Goal: Transaction & Acquisition: Purchase product/service

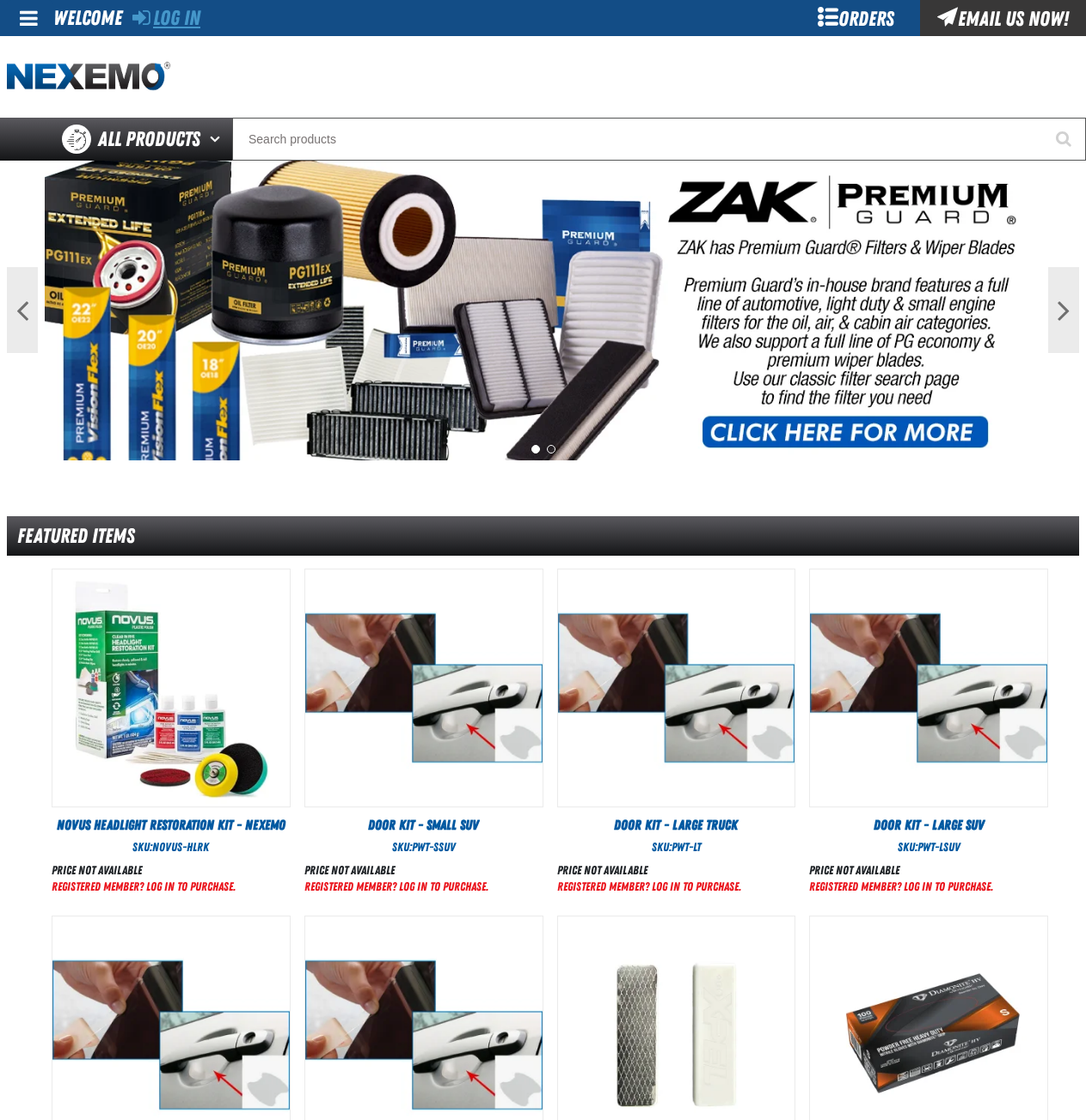
click at [166, 20] on link "Log In" at bounding box center [166, 18] width 68 height 24
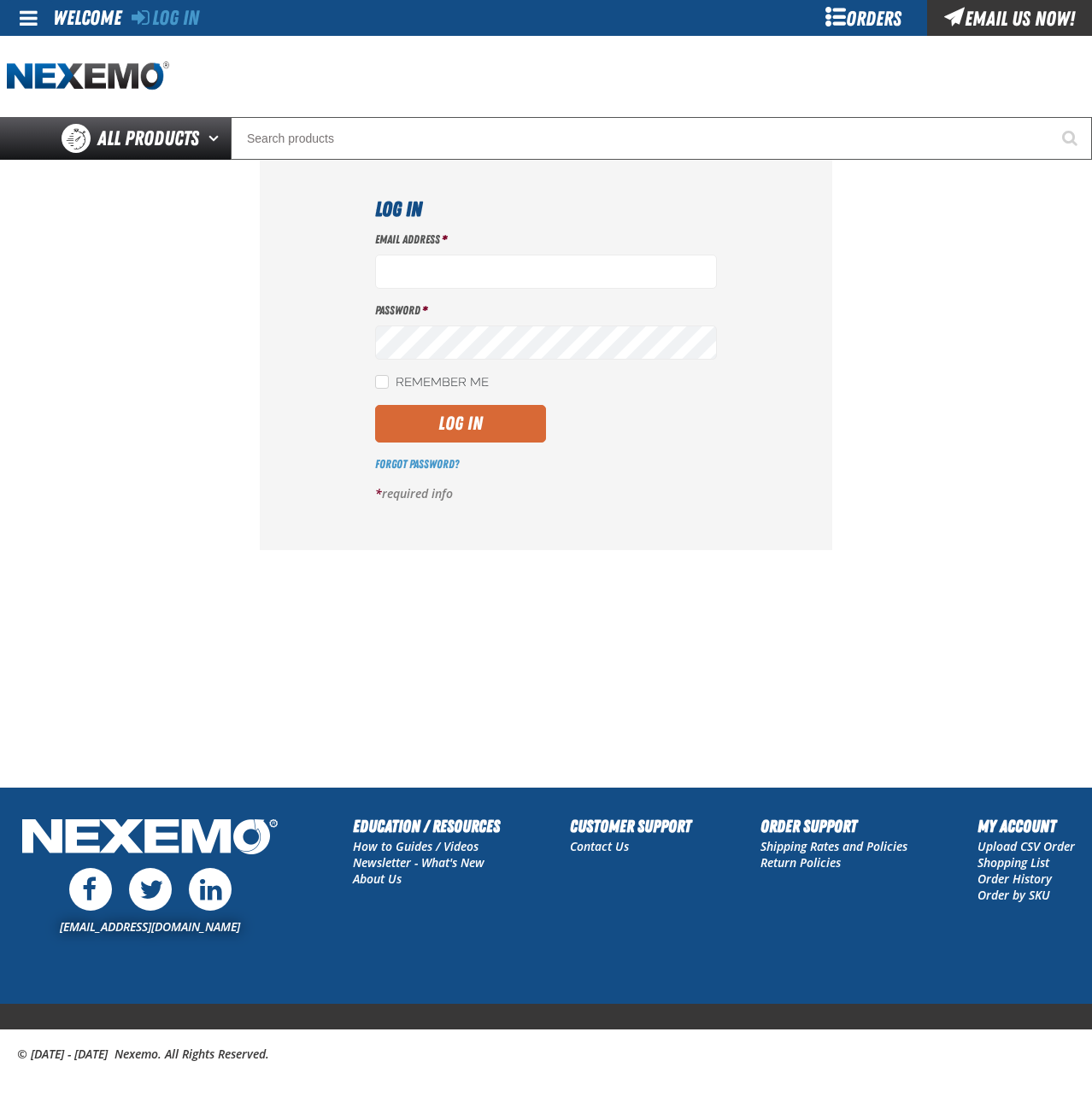
type input "msessions01@vtaig.com"
click at [449, 424] on button "Log In" at bounding box center [460, 423] width 171 height 38
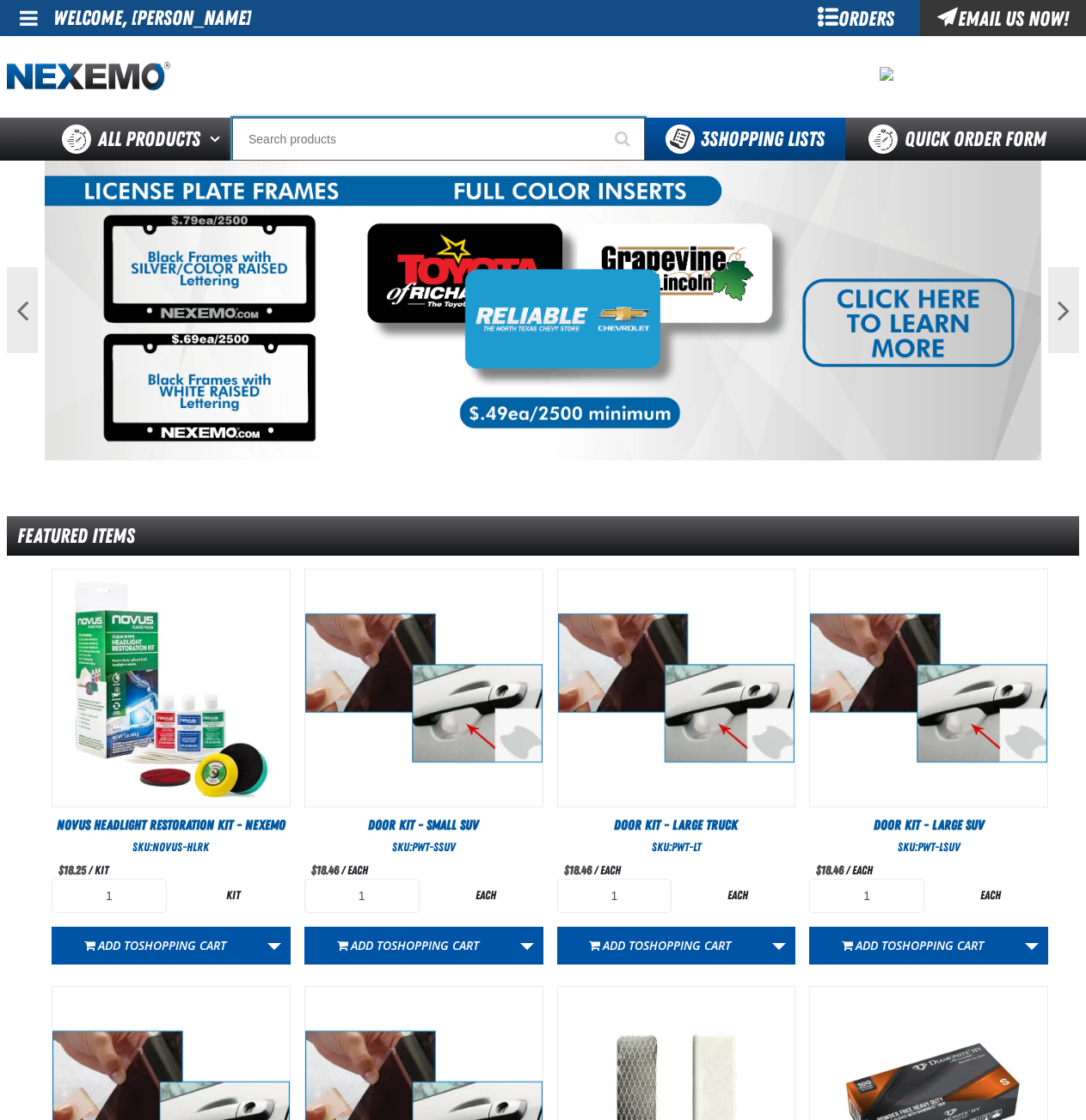
click at [282, 147] on input "Search" at bounding box center [438, 139] width 412 height 43
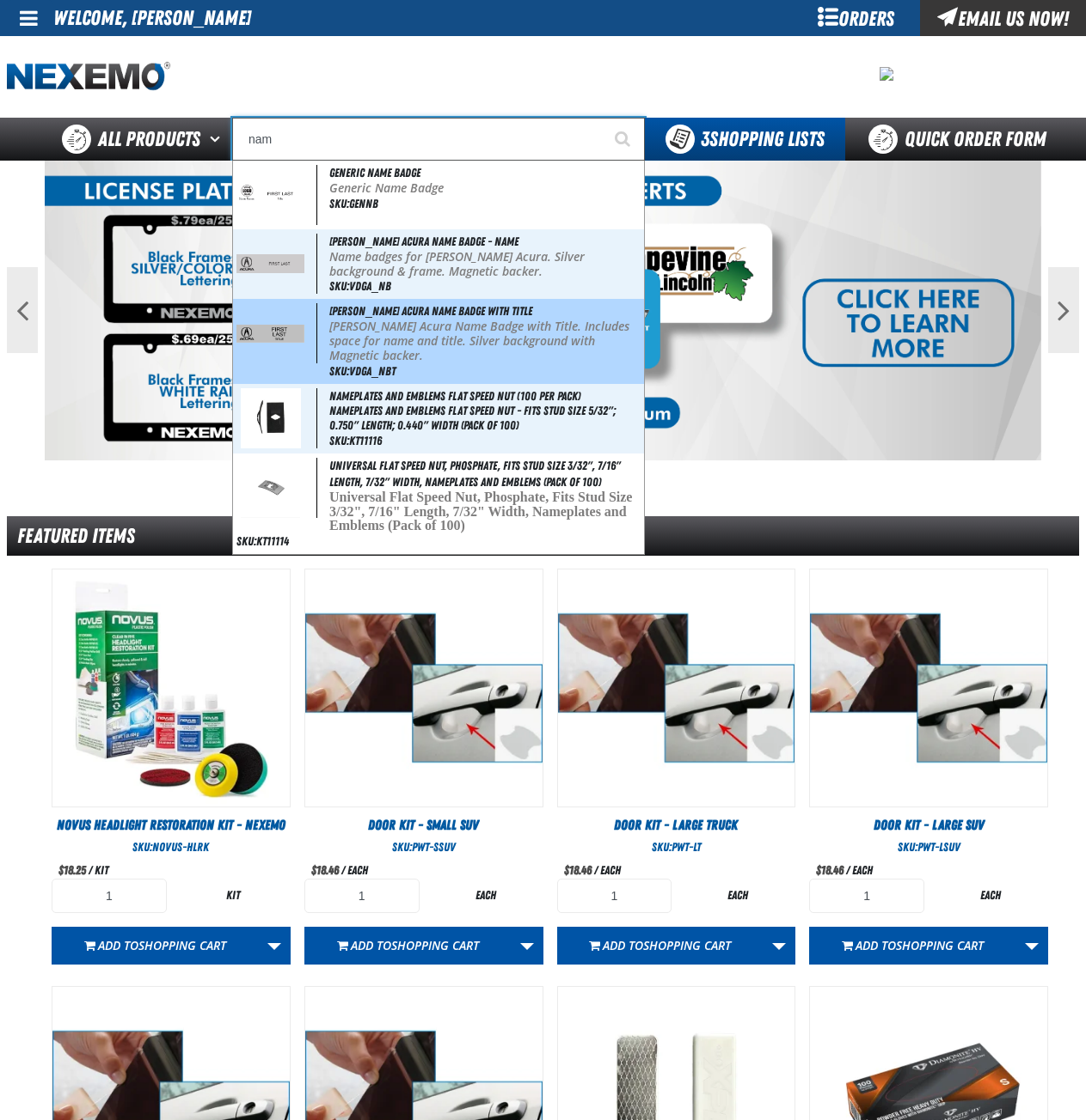
click at [381, 337] on p "[PERSON_NAME] Acura Name Badge with Title. Includes space for name and title. S…" at bounding box center [485, 341] width 311 height 43
type input "[PERSON_NAME] Acura Name Badge with Title"
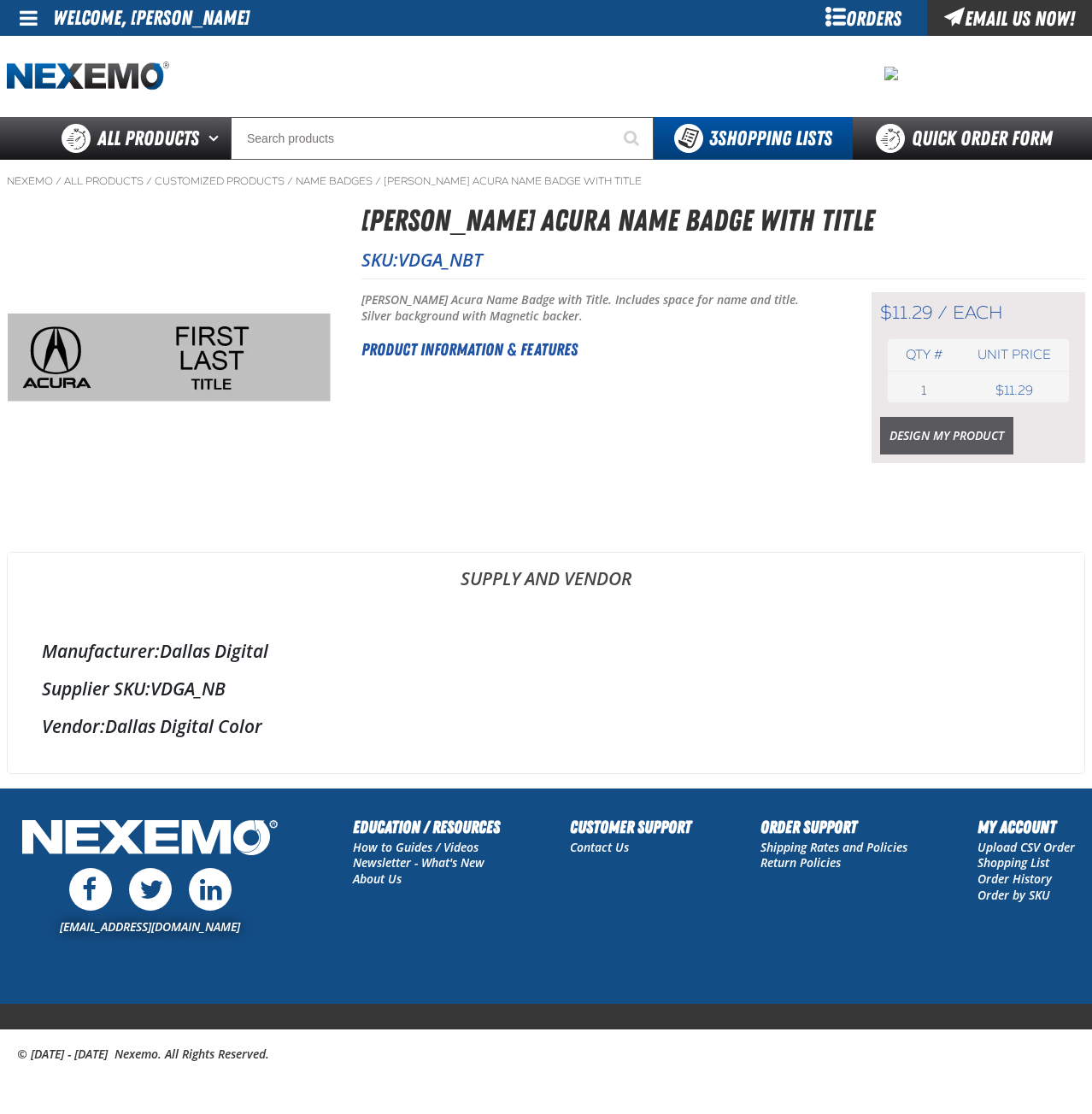
click at [930, 433] on link "Design My Product" at bounding box center [947, 435] width 133 height 38
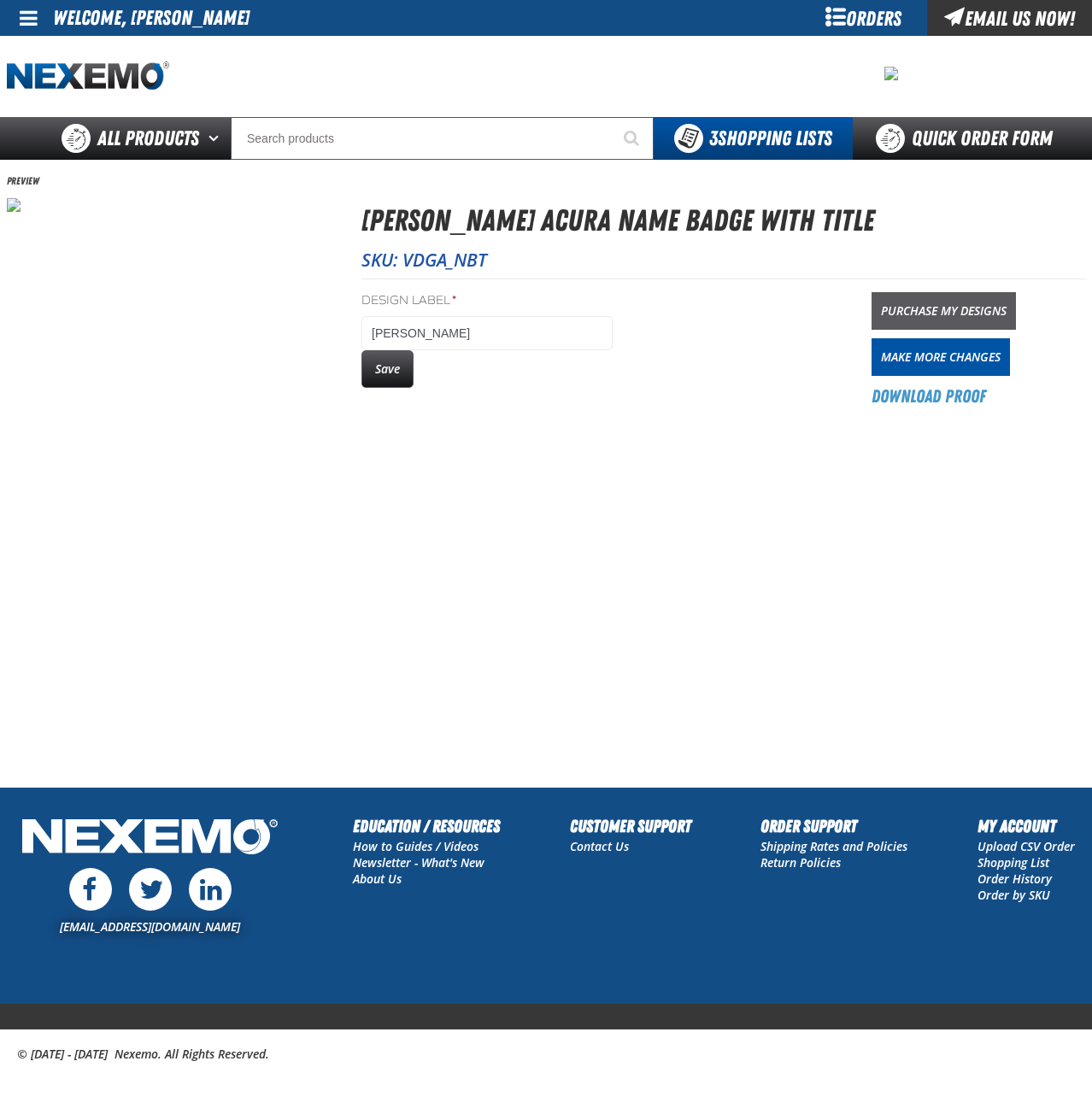
click at [949, 318] on link "Purchase My Designs" at bounding box center [944, 311] width 145 height 38
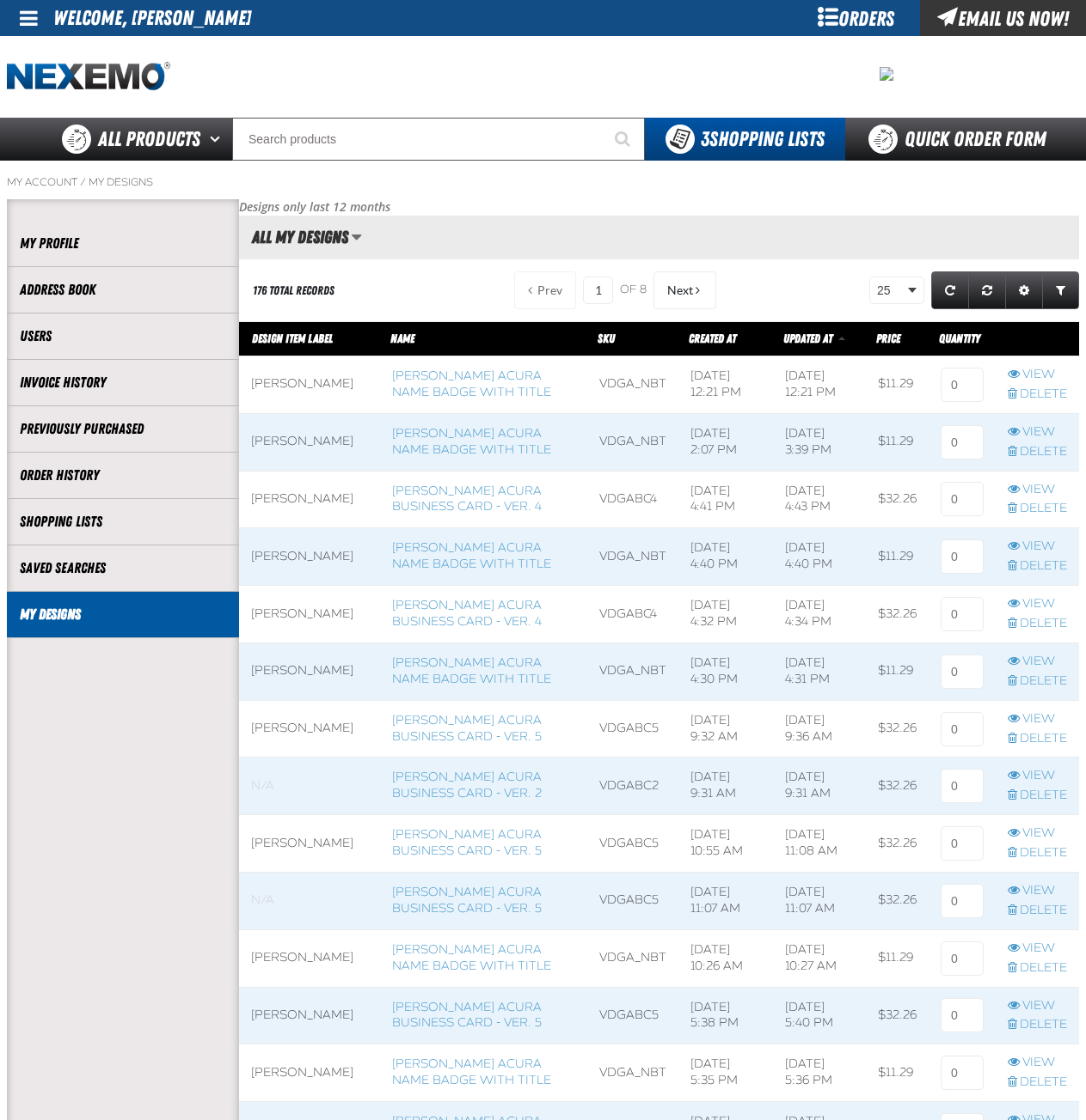
scroll to position [1, 1]
click at [972, 385] on input at bounding box center [962, 385] width 43 height 34
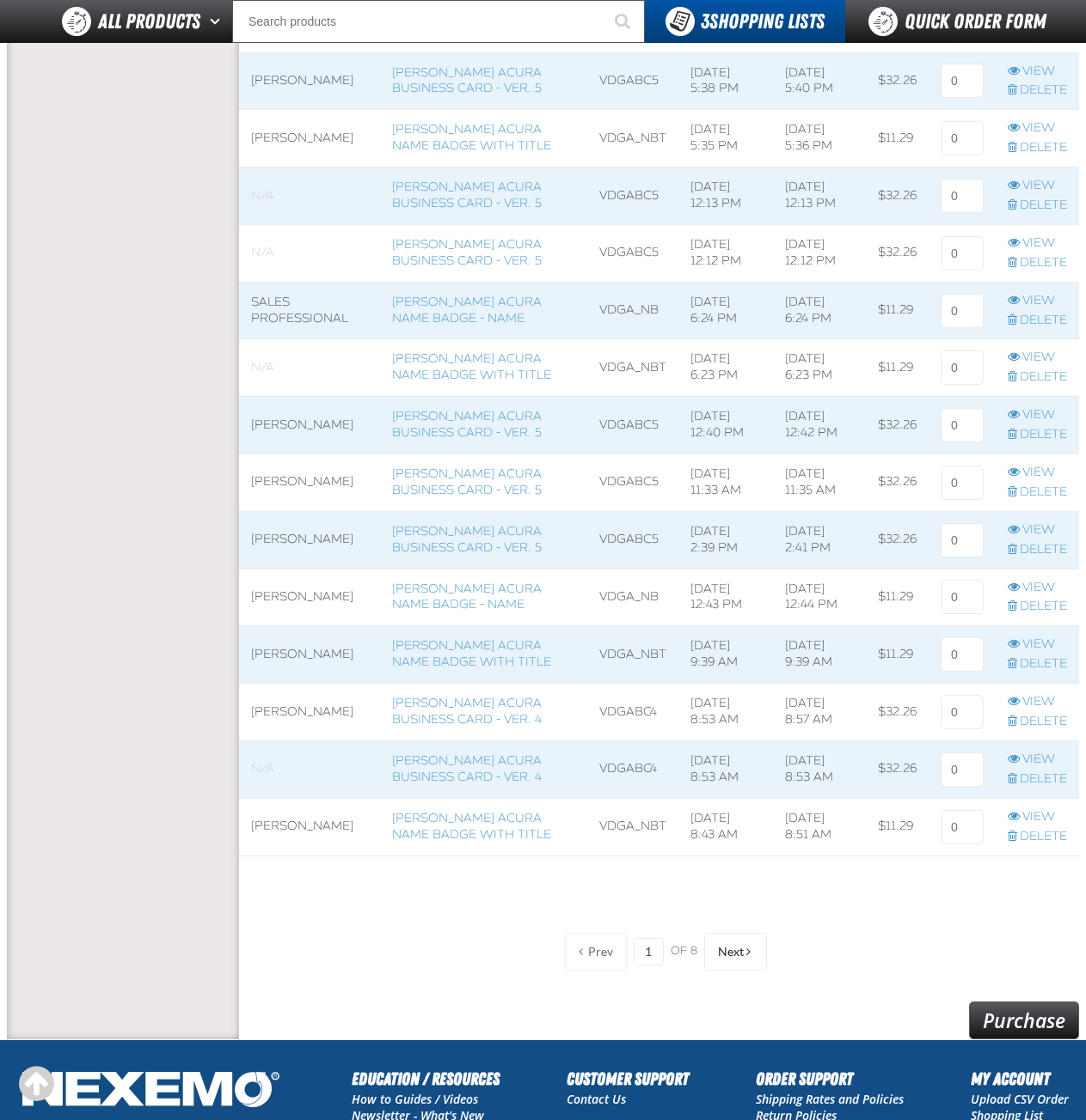
scroll to position [1140, 0]
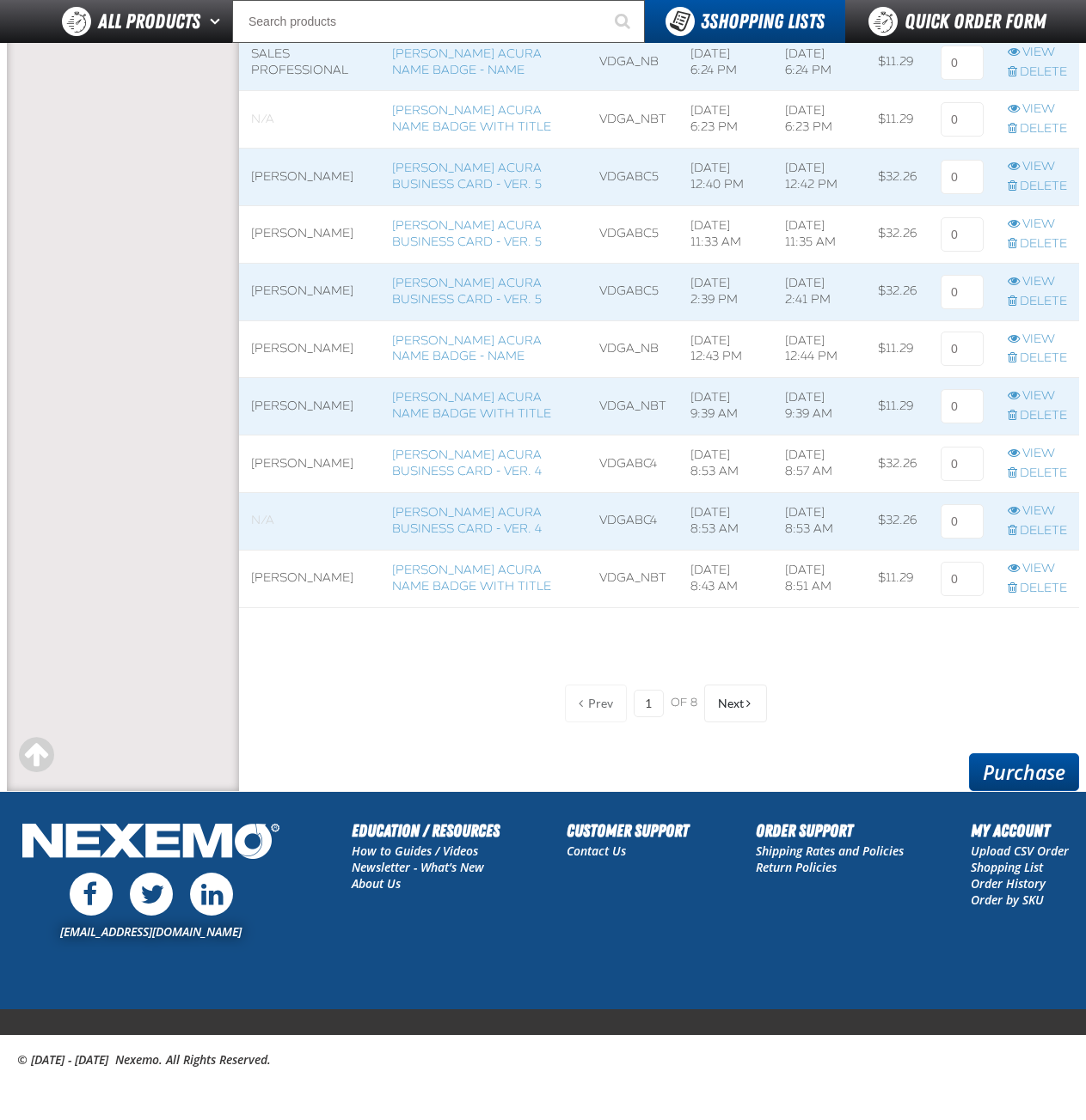
type input "2"
click at [1001, 769] on link "Purchase" at bounding box center [1023, 772] width 110 height 38
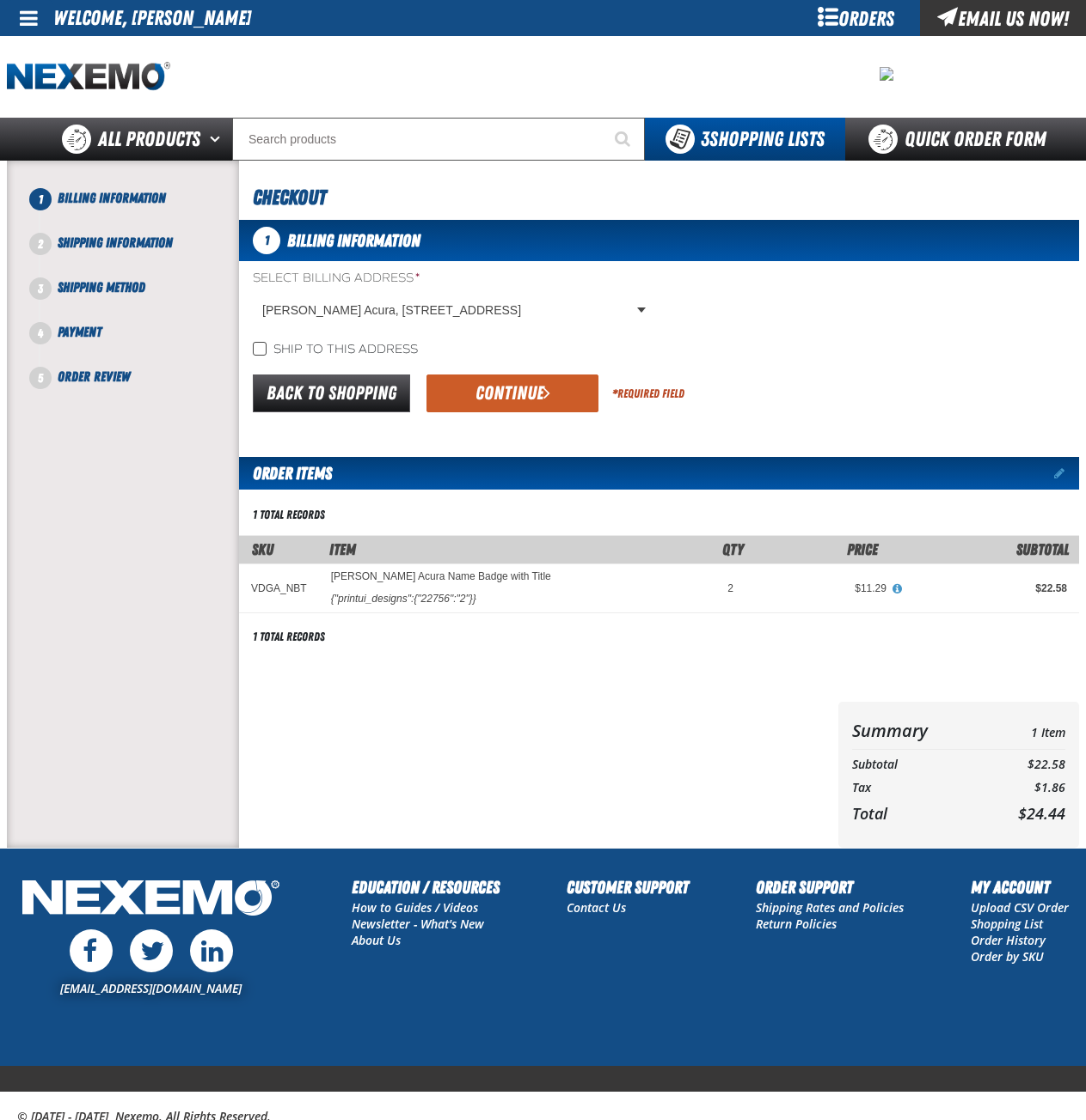
click at [253, 346] on div "Ship to this address" at bounding box center [659, 350] width 840 height 18
click at [261, 348] on input "Ship to this address" at bounding box center [260, 349] width 14 height 14
checkbox input "true"
click at [524, 398] on button "Continue" at bounding box center [512, 393] width 172 height 38
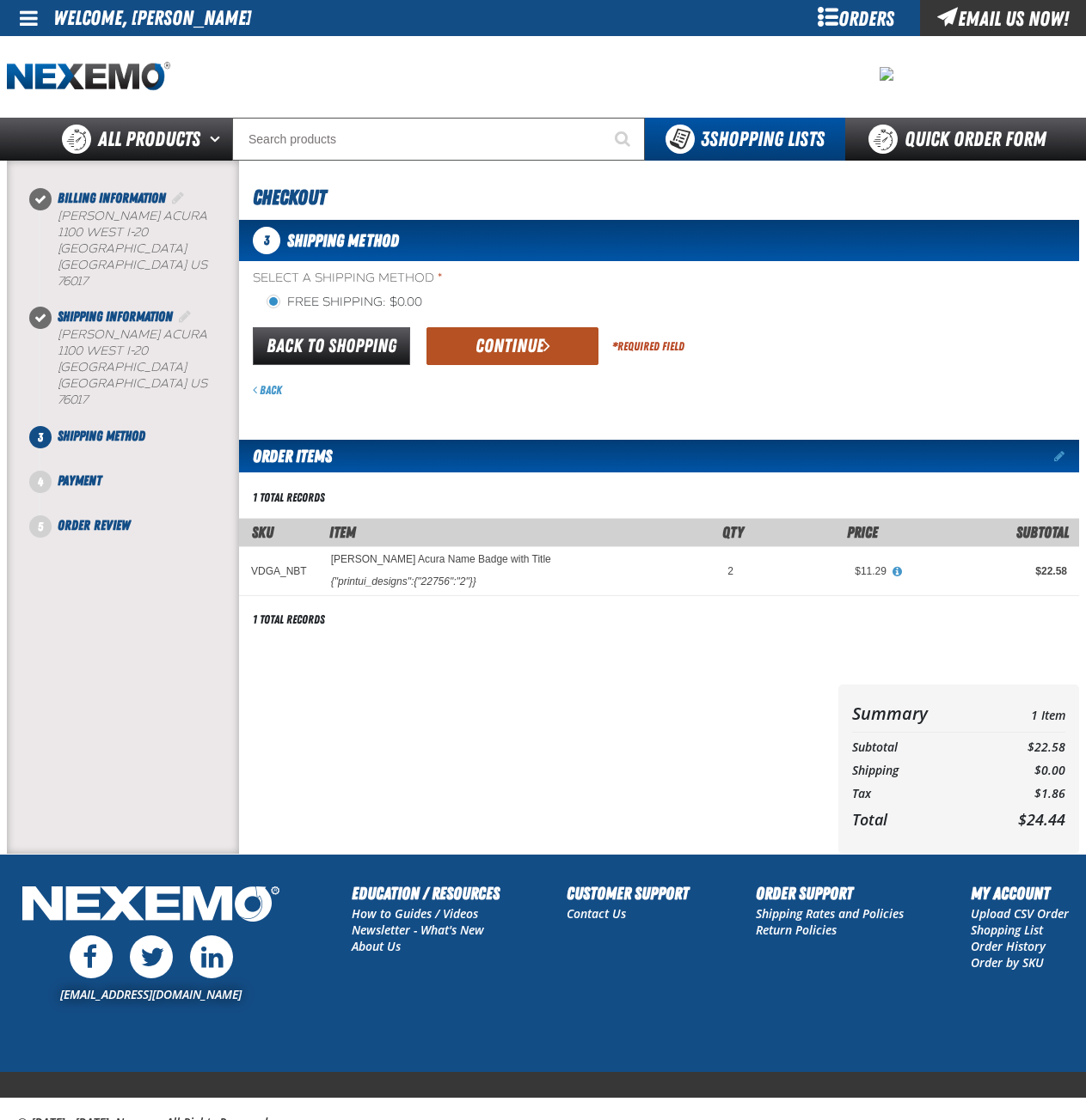
click at [523, 350] on button "Continue" at bounding box center [512, 346] width 172 height 38
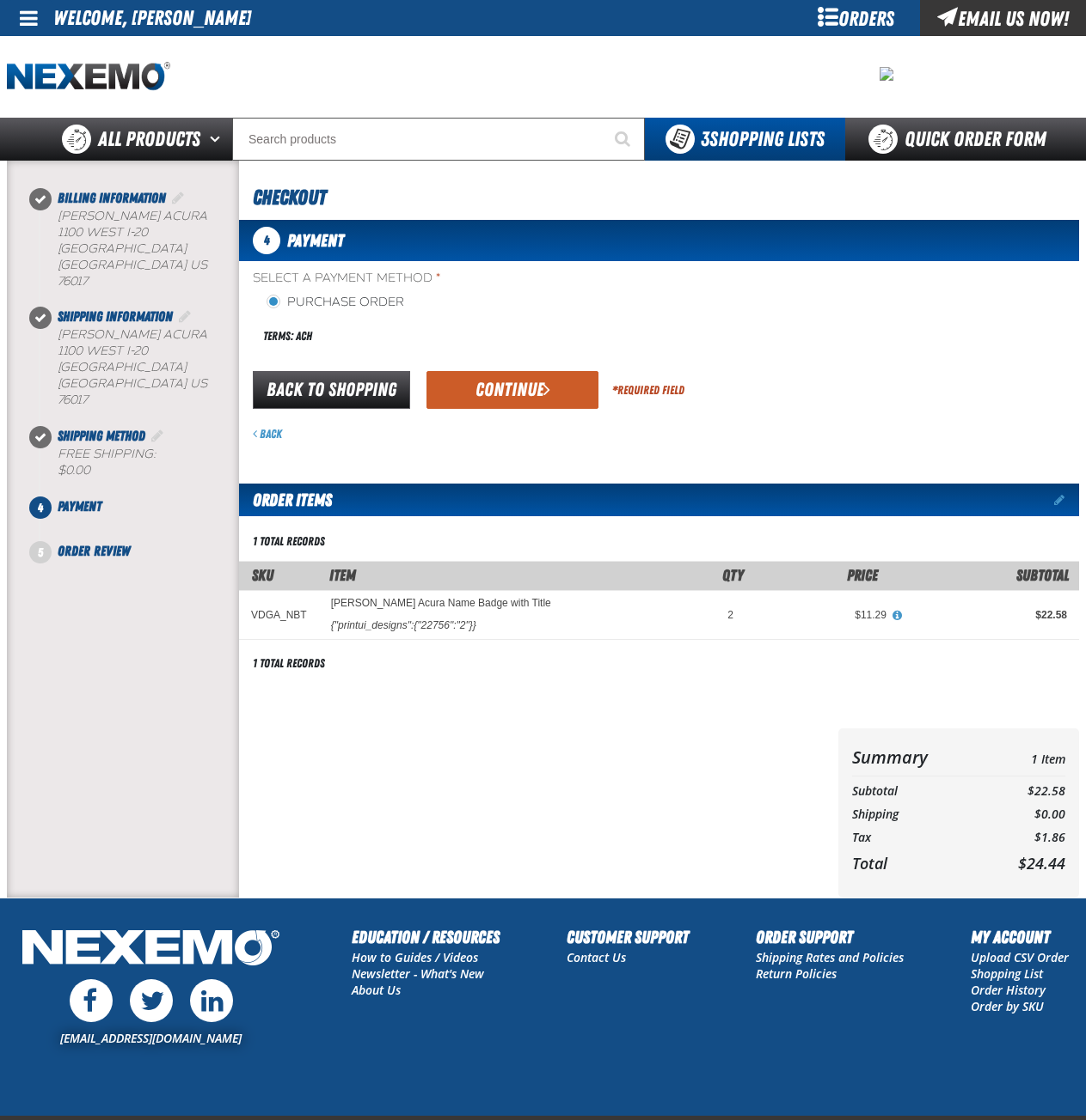
click at [511, 388] on button "Continue" at bounding box center [512, 390] width 172 height 38
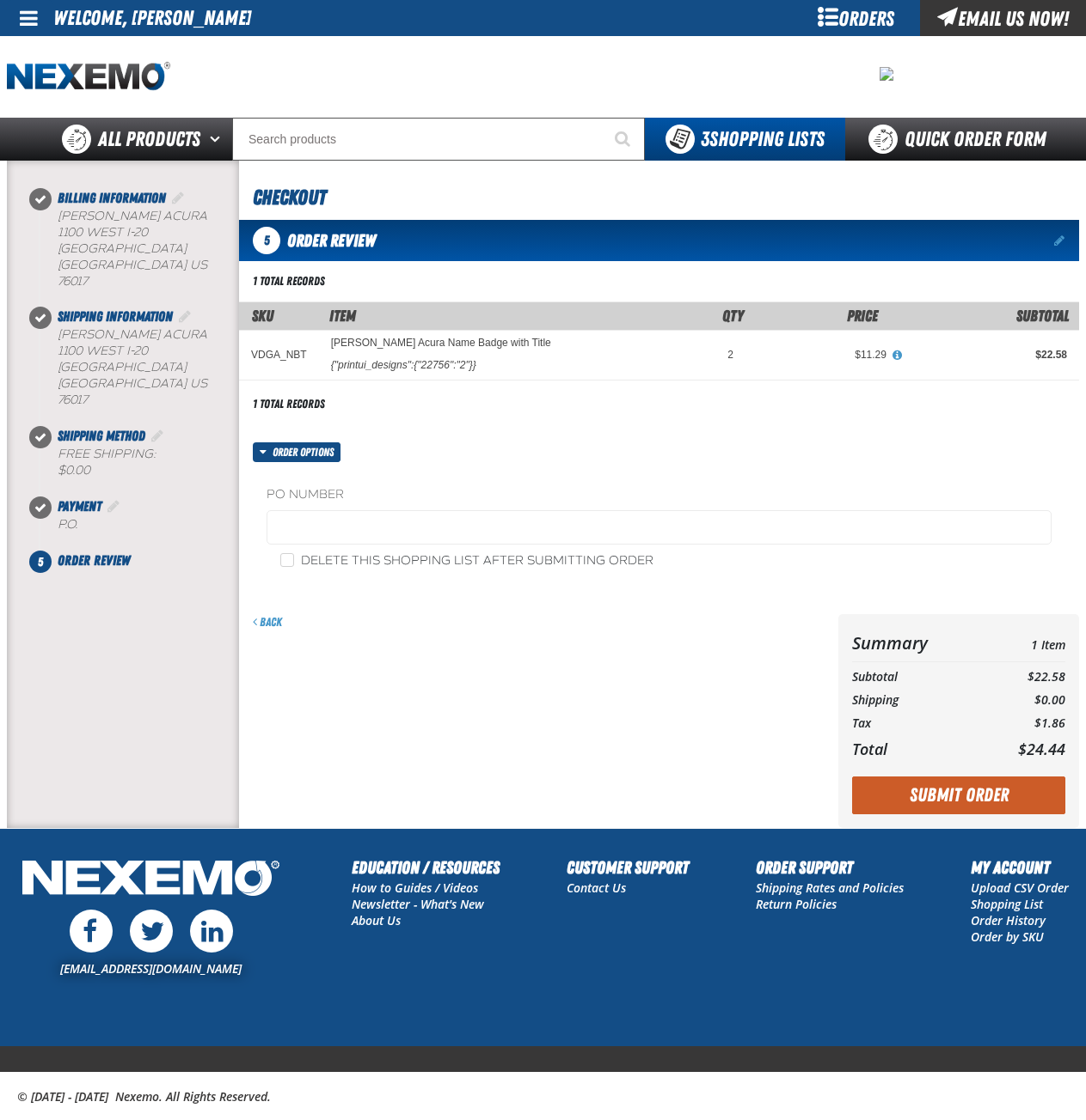
click at [994, 803] on button "Submit Order" at bounding box center [958, 795] width 213 height 38
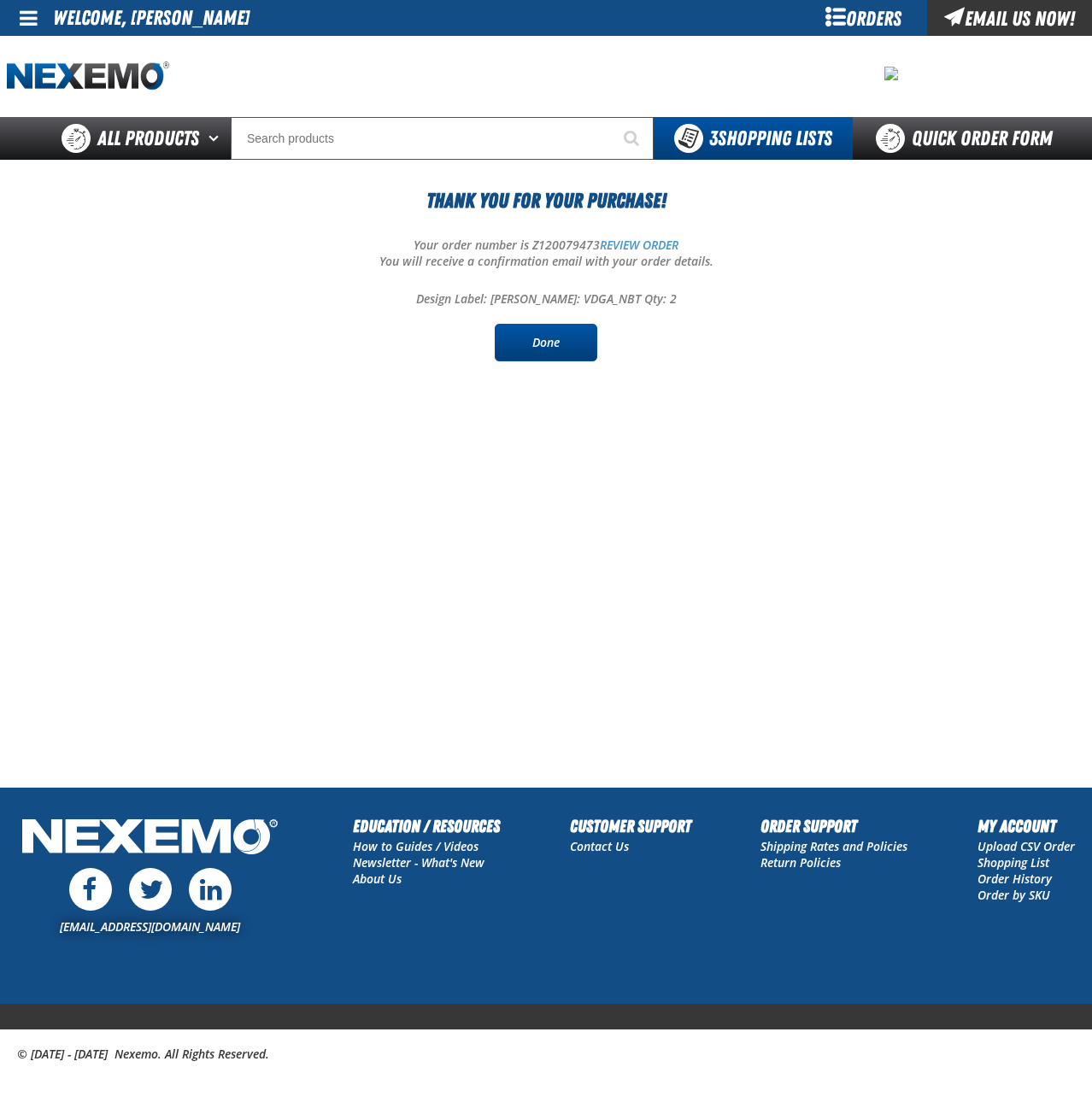
click at [533, 349] on link "Done" at bounding box center [546, 342] width 103 height 38
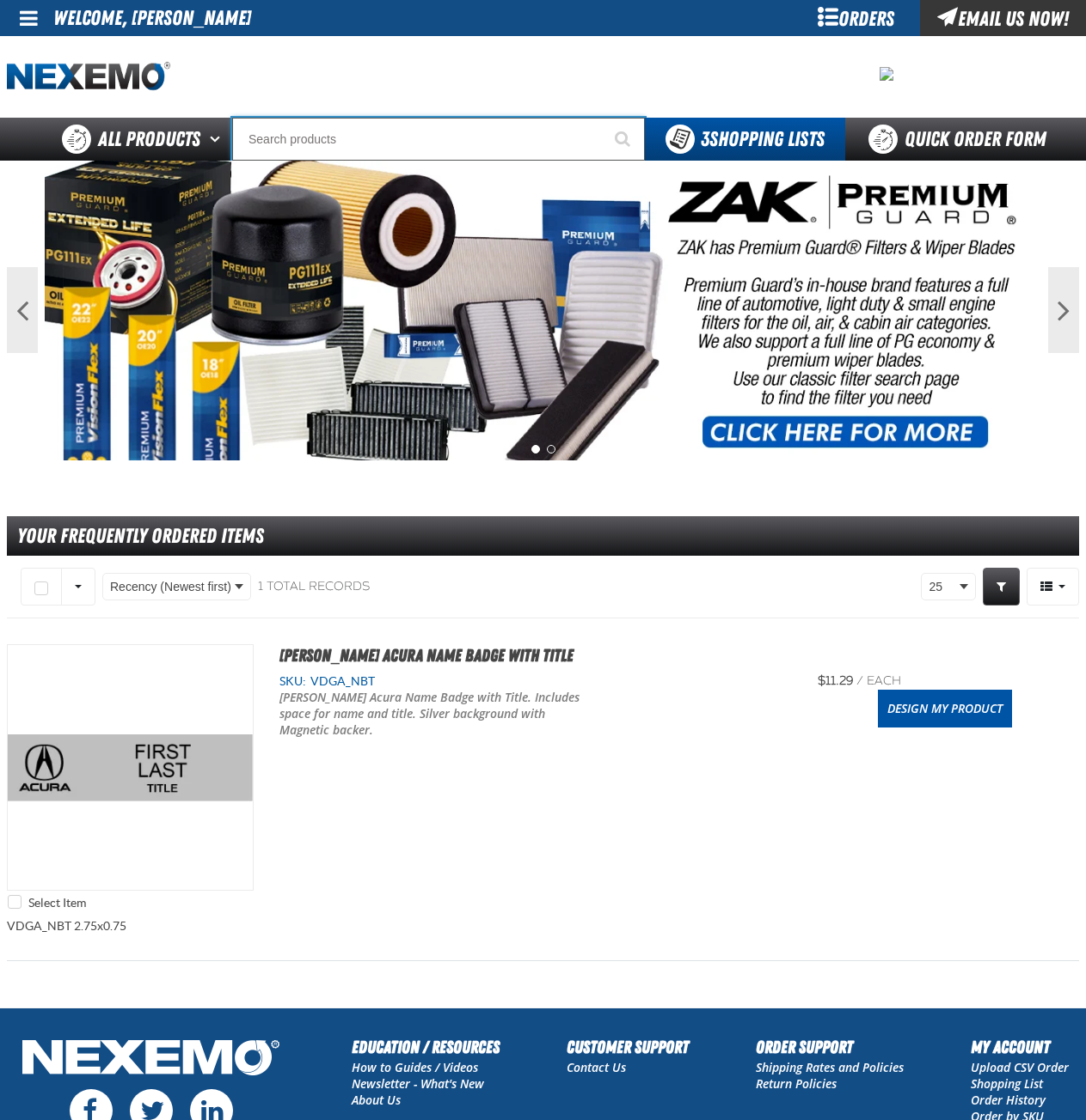
click at [350, 149] on input "Search" at bounding box center [438, 139] width 412 height 43
type input "b"
type input "n"
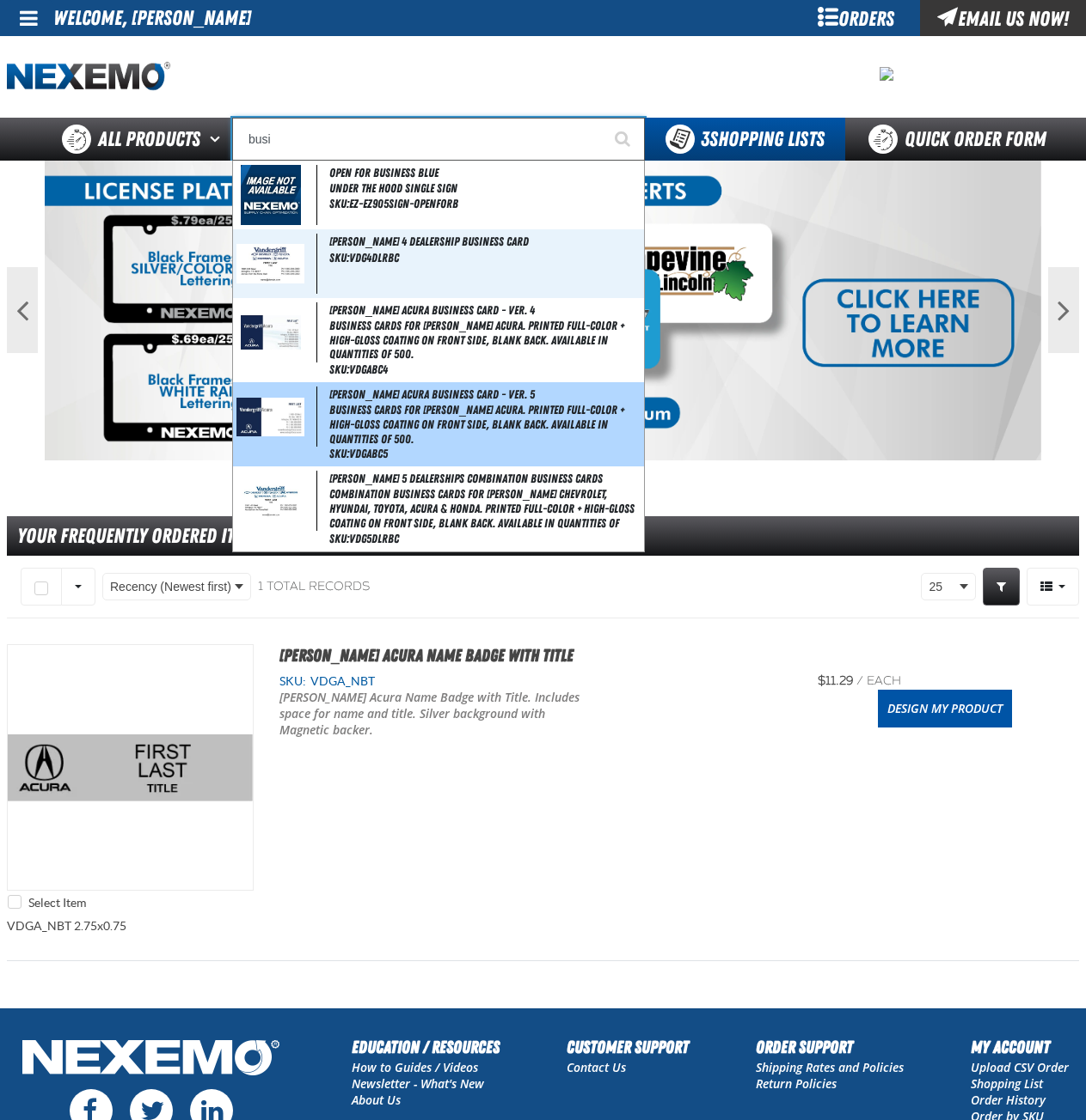
click at [361, 422] on span "Business Cards for Vandergriff Acura. Printed full-color + high-gloss coating o…" at bounding box center [485, 425] width 311 height 43
type input "Vandergriff Acura Business Card - Ver. 5"
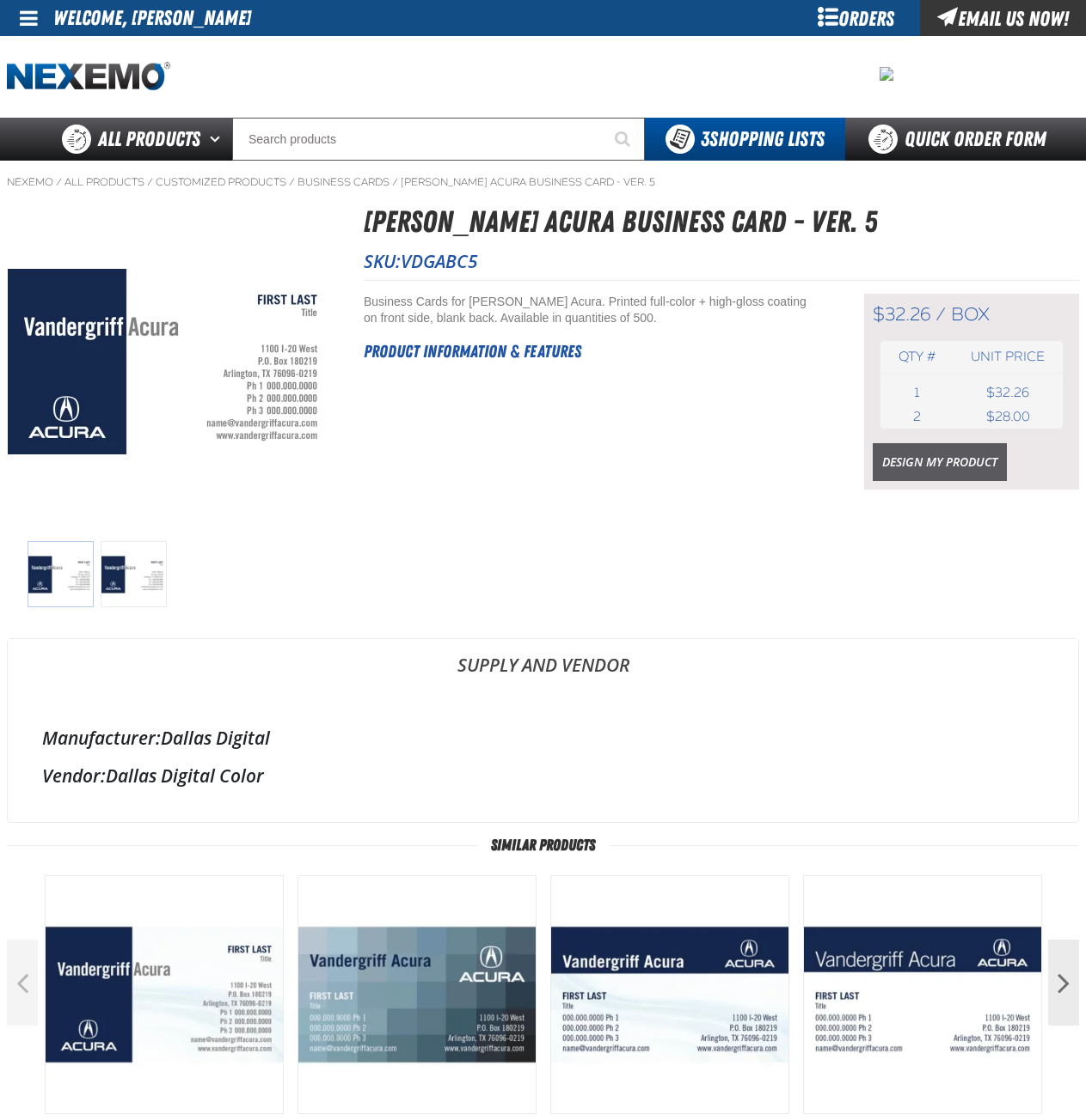
click at [926, 469] on link "Design My Product" at bounding box center [939, 462] width 134 height 38
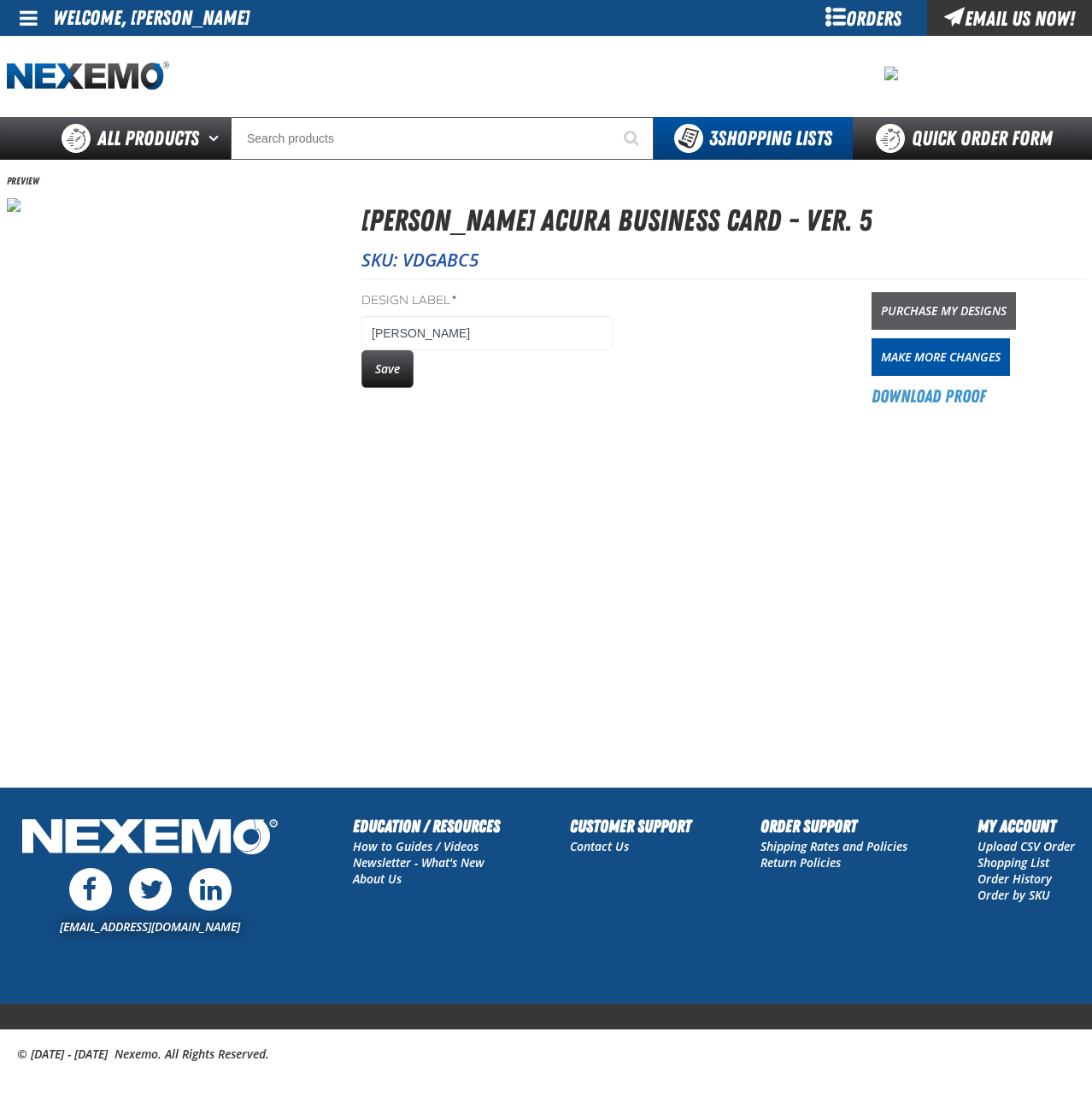
click at [965, 312] on link "Purchase My Designs" at bounding box center [944, 311] width 145 height 38
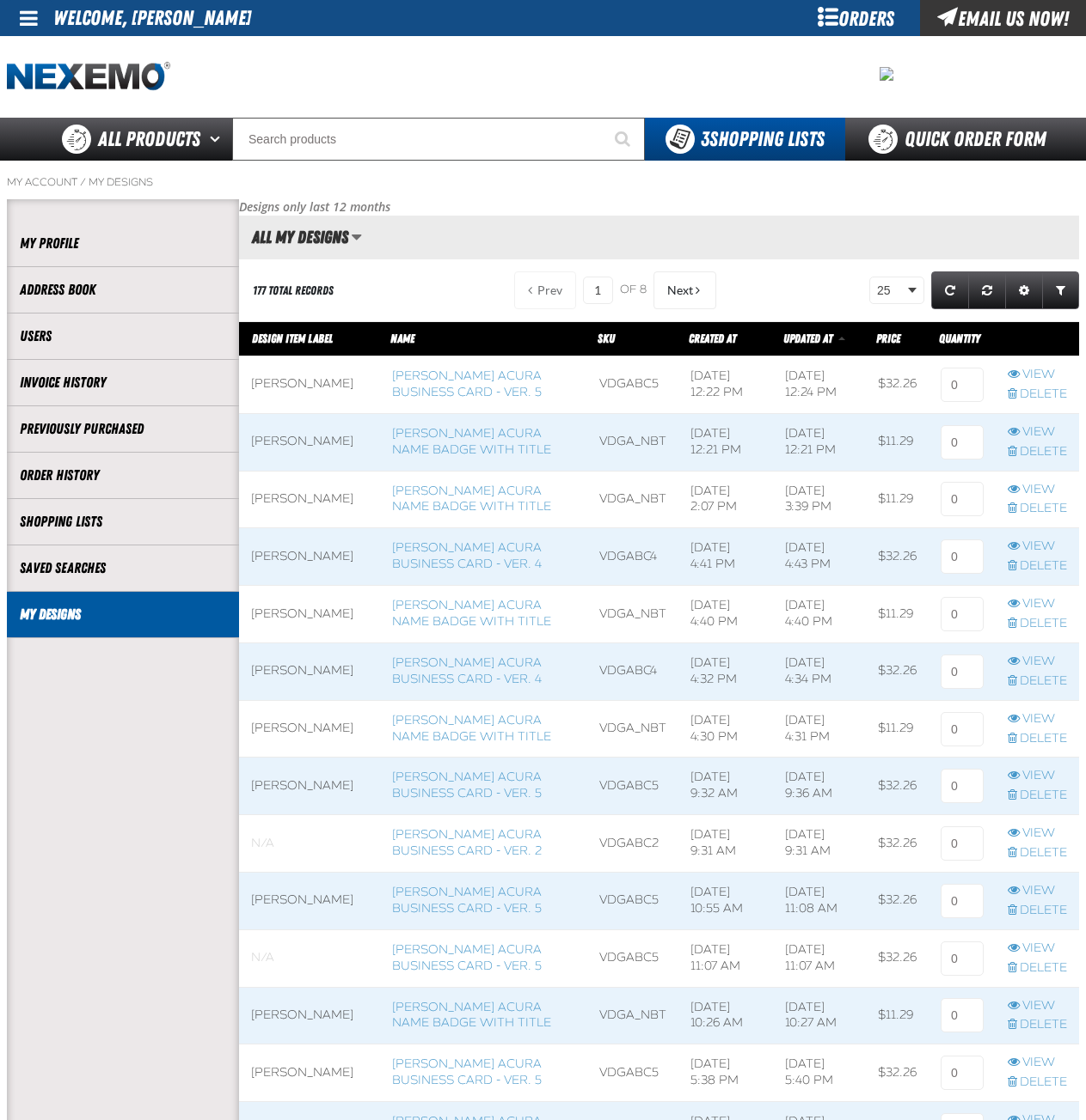
scroll to position [1, 1]
click at [961, 391] on input at bounding box center [962, 385] width 43 height 34
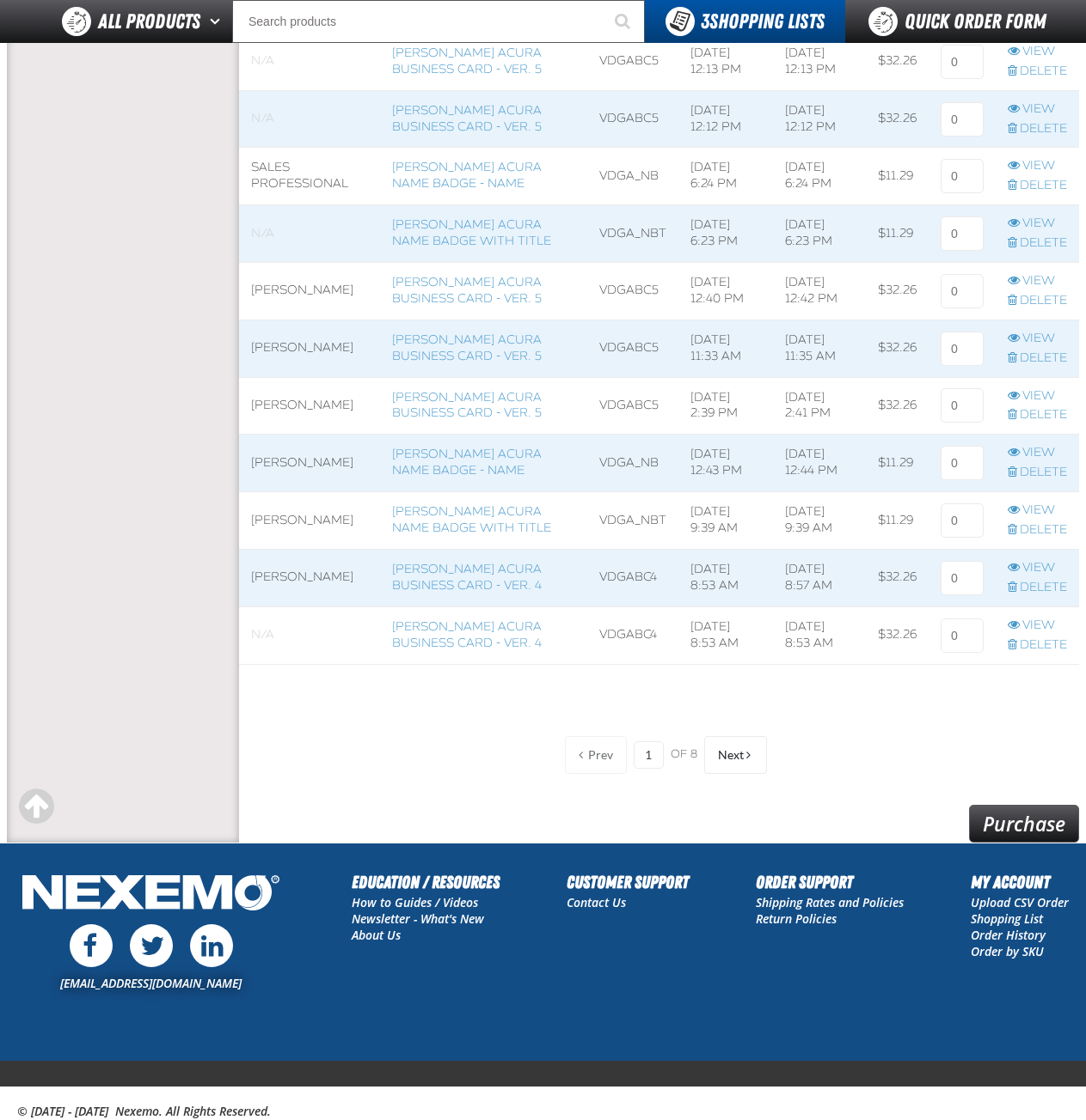
scroll to position [1135, 0]
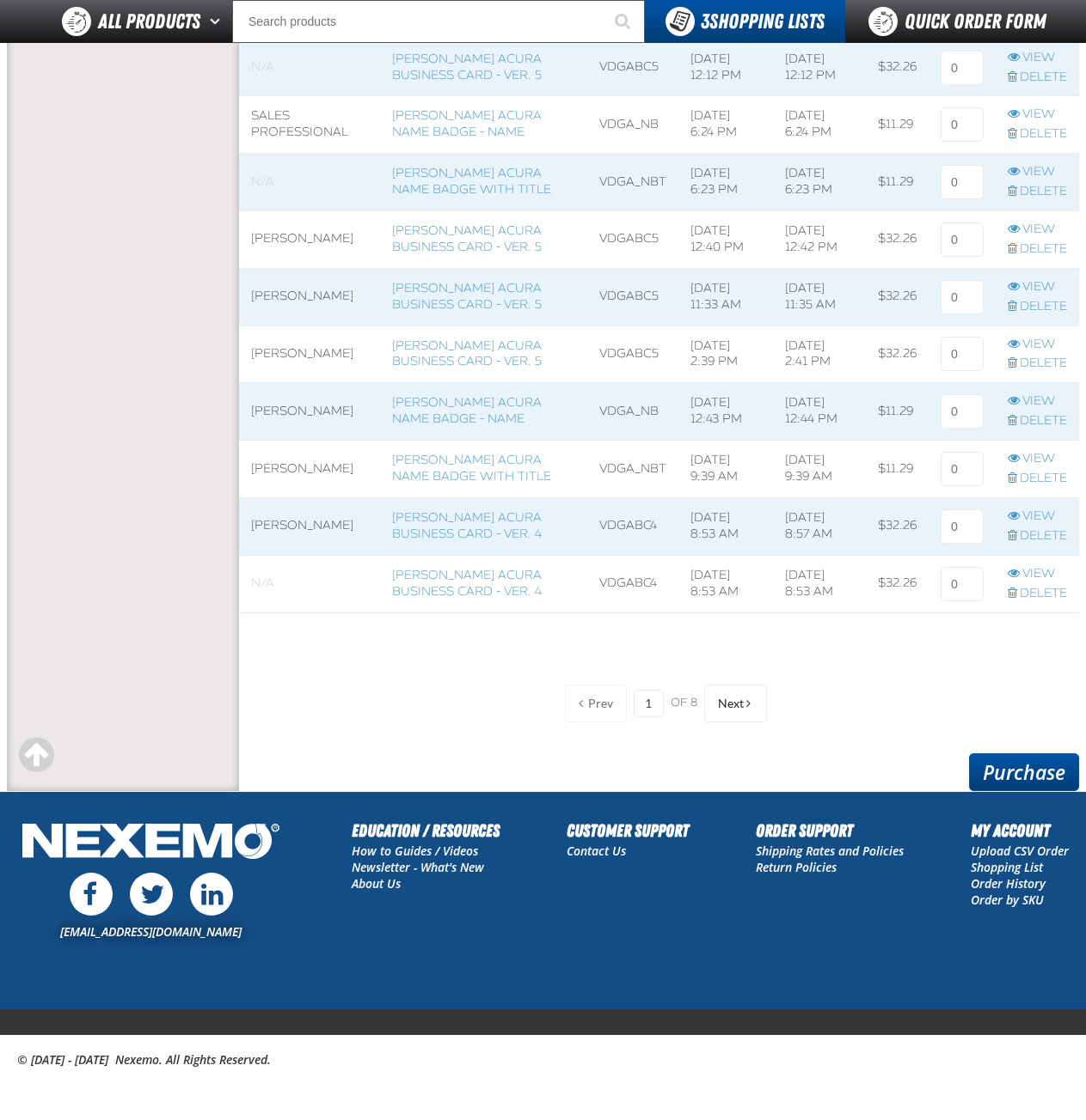
type input "1"
click at [1029, 771] on link "Purchase" at bounding box center [1023, 772] width 110 height 38
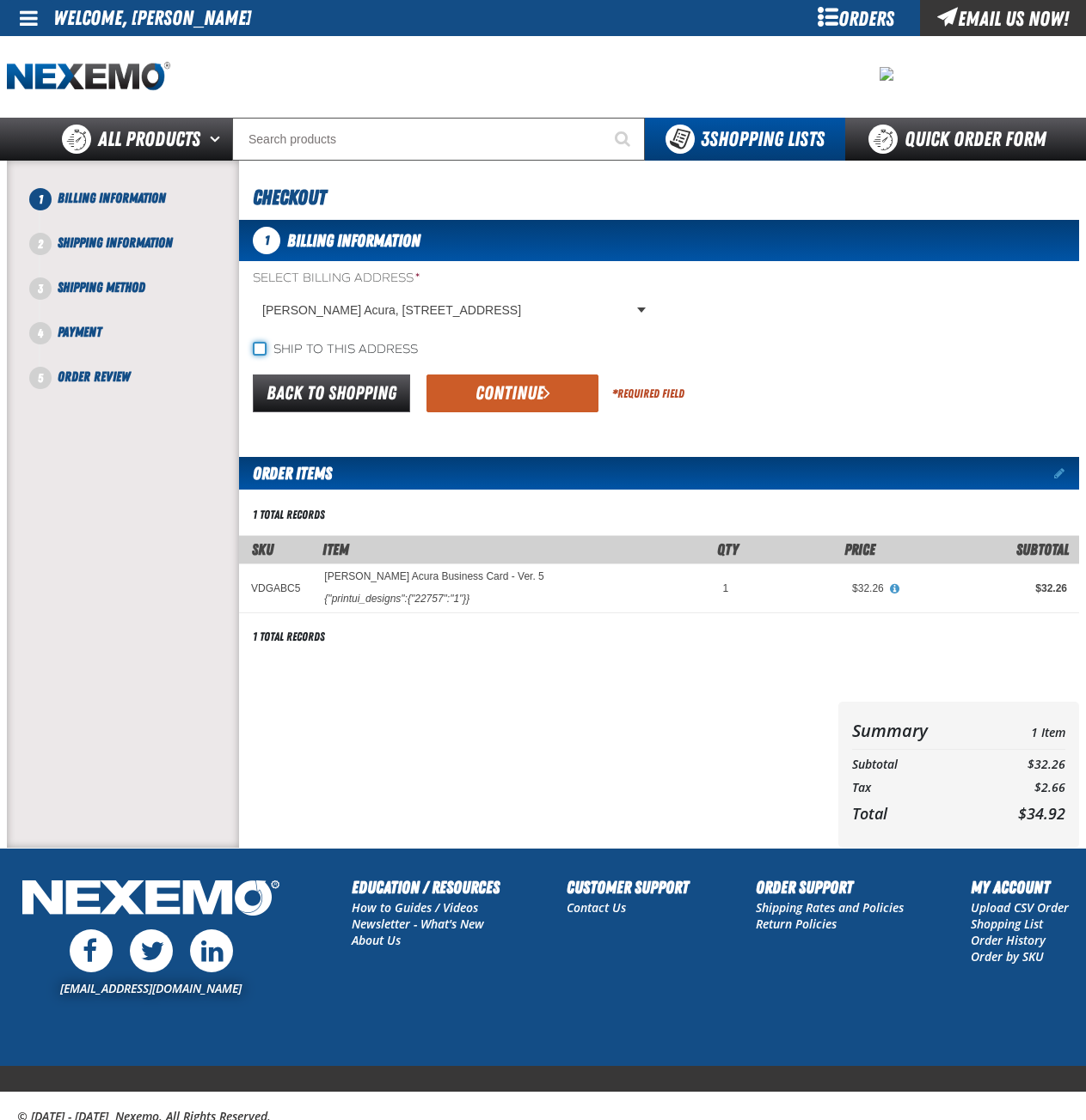
click at [258, 346] on input "Ship to this address" at bounding box center [260, 349] width 14 height 14
checkbox input "true"
click at [543, 393] on span "submit" at bounding box center [547, 392] width 7 height 19
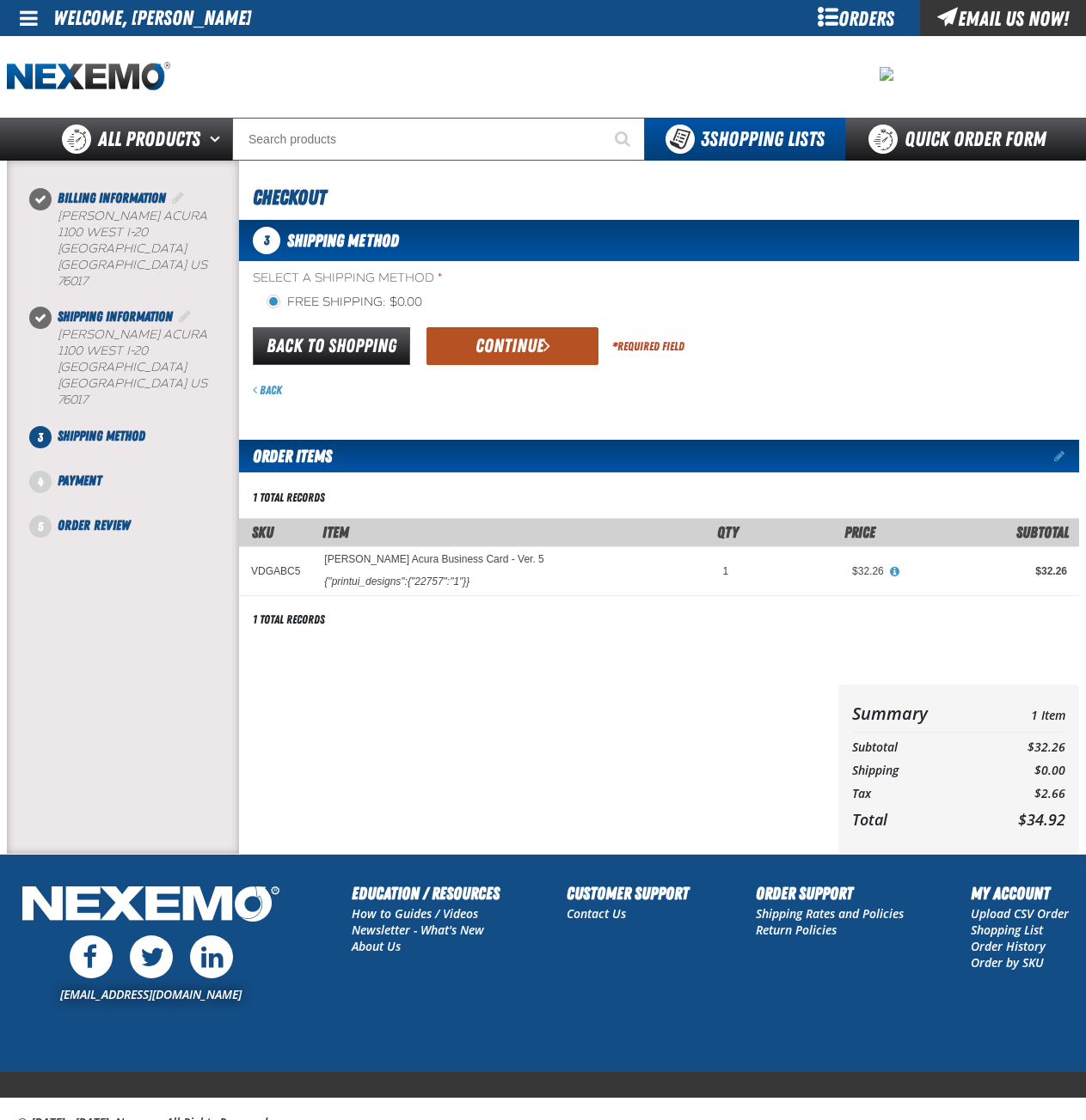
click at [537, 333] on button "Continue" at bounding box center [512, 346] width 172 height 38
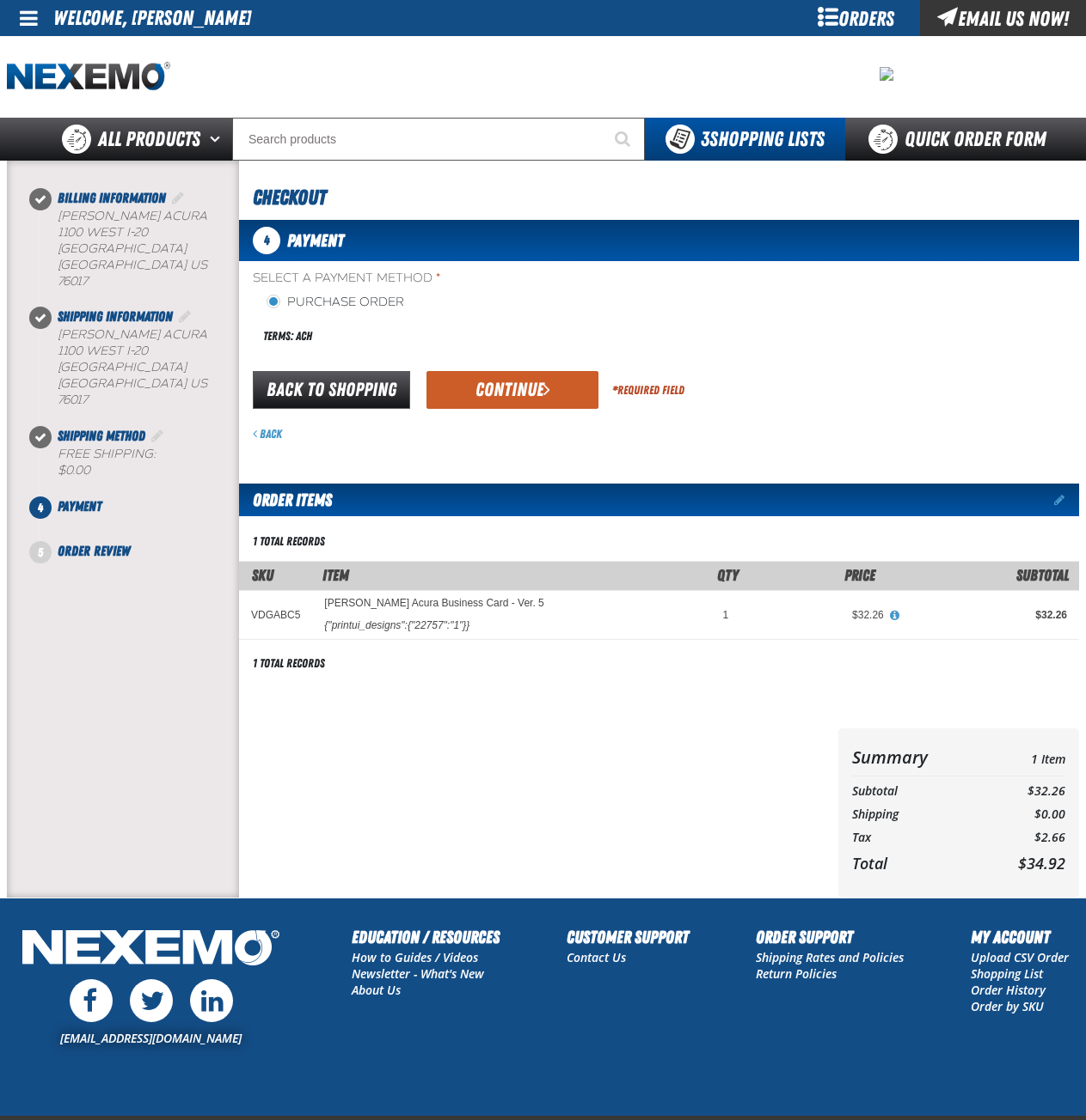
click at [516, 390] on button "Continue" at bounding box center [512, 390] width 172 height 38
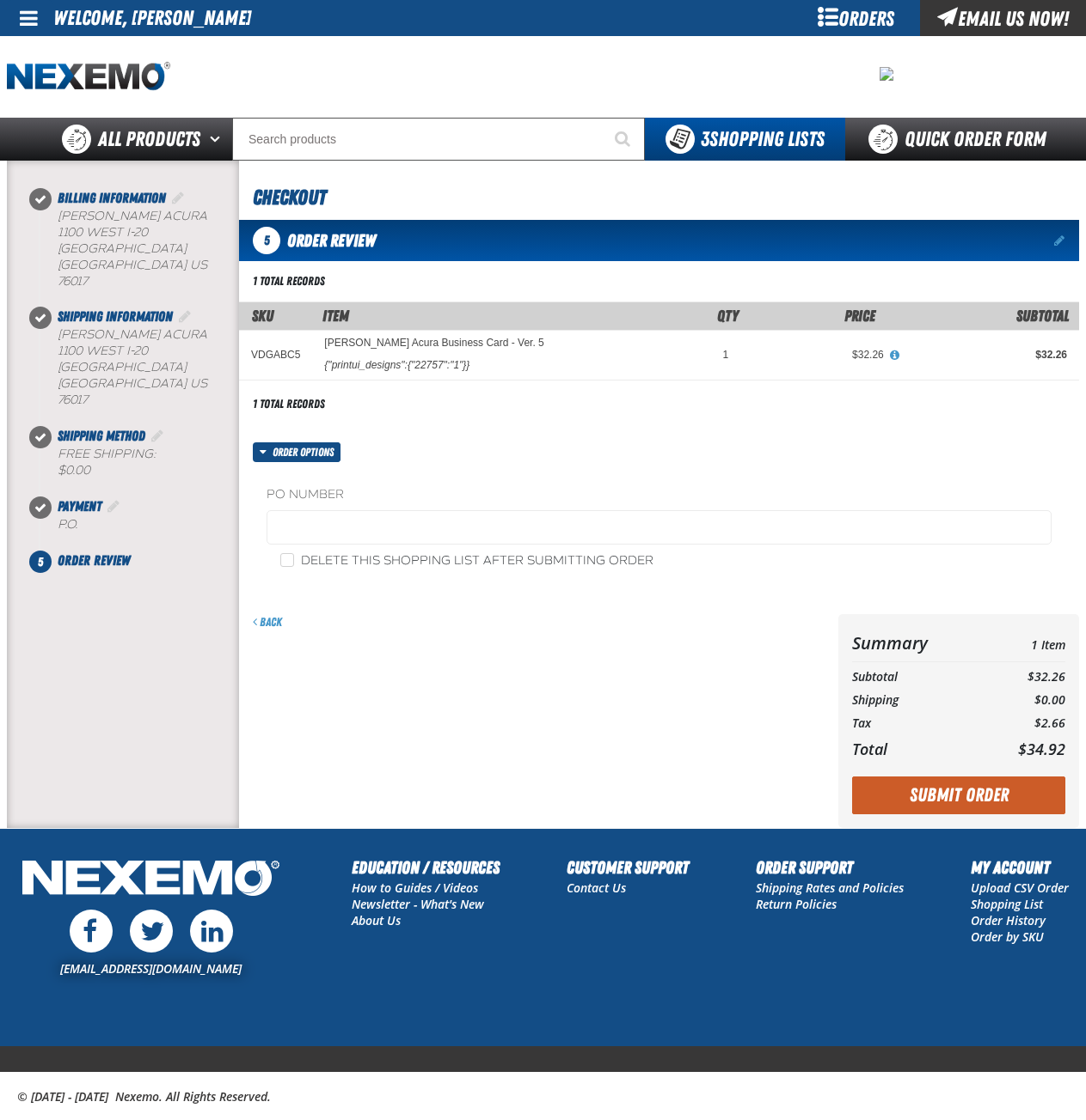
click at [934, 799] on button "Submit Order" at bounding box center [958, 795] width 213 height 38
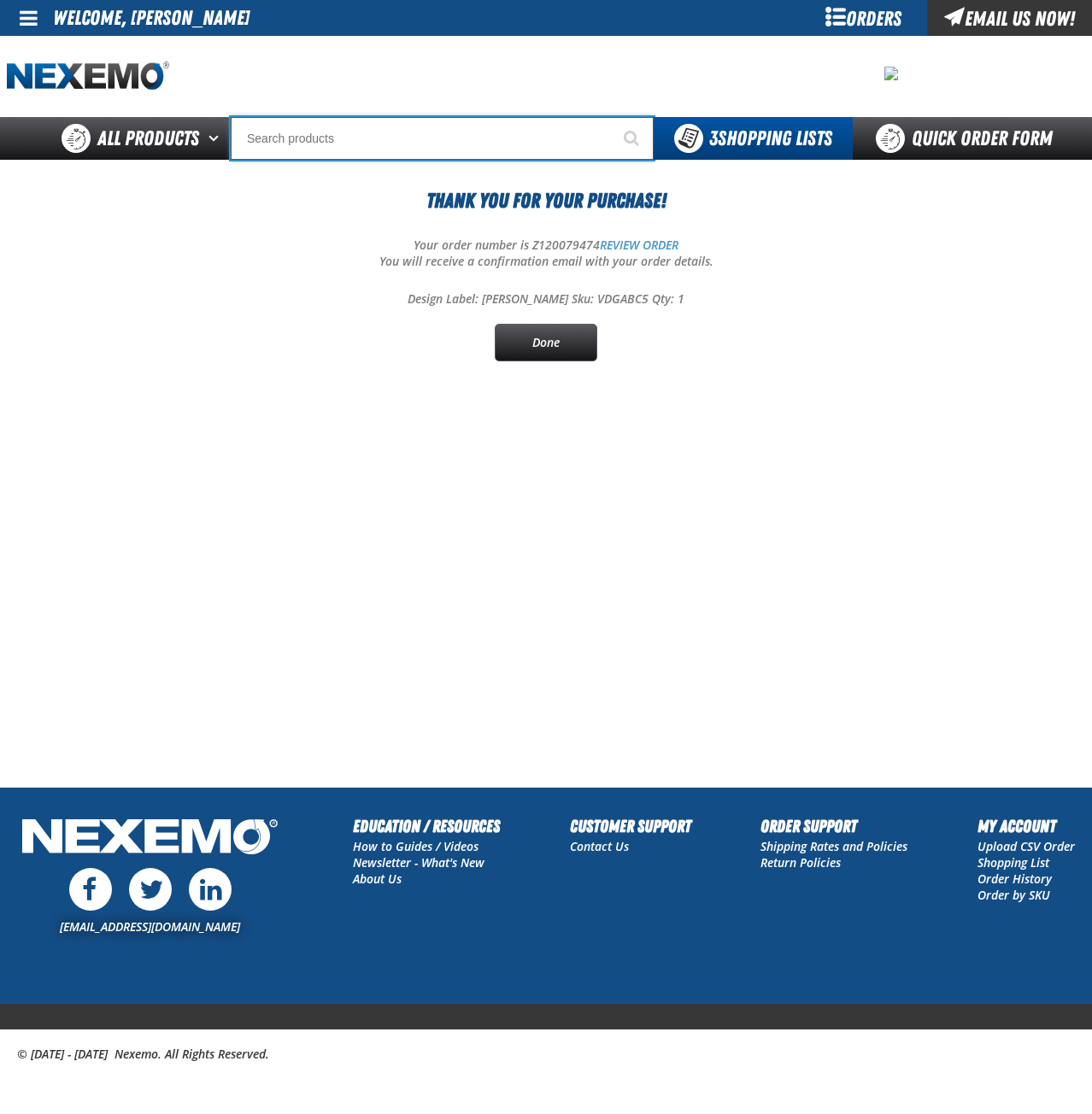
click at [371, 150] on input "Search" at bounding box center [442, 138] width 423 height 43
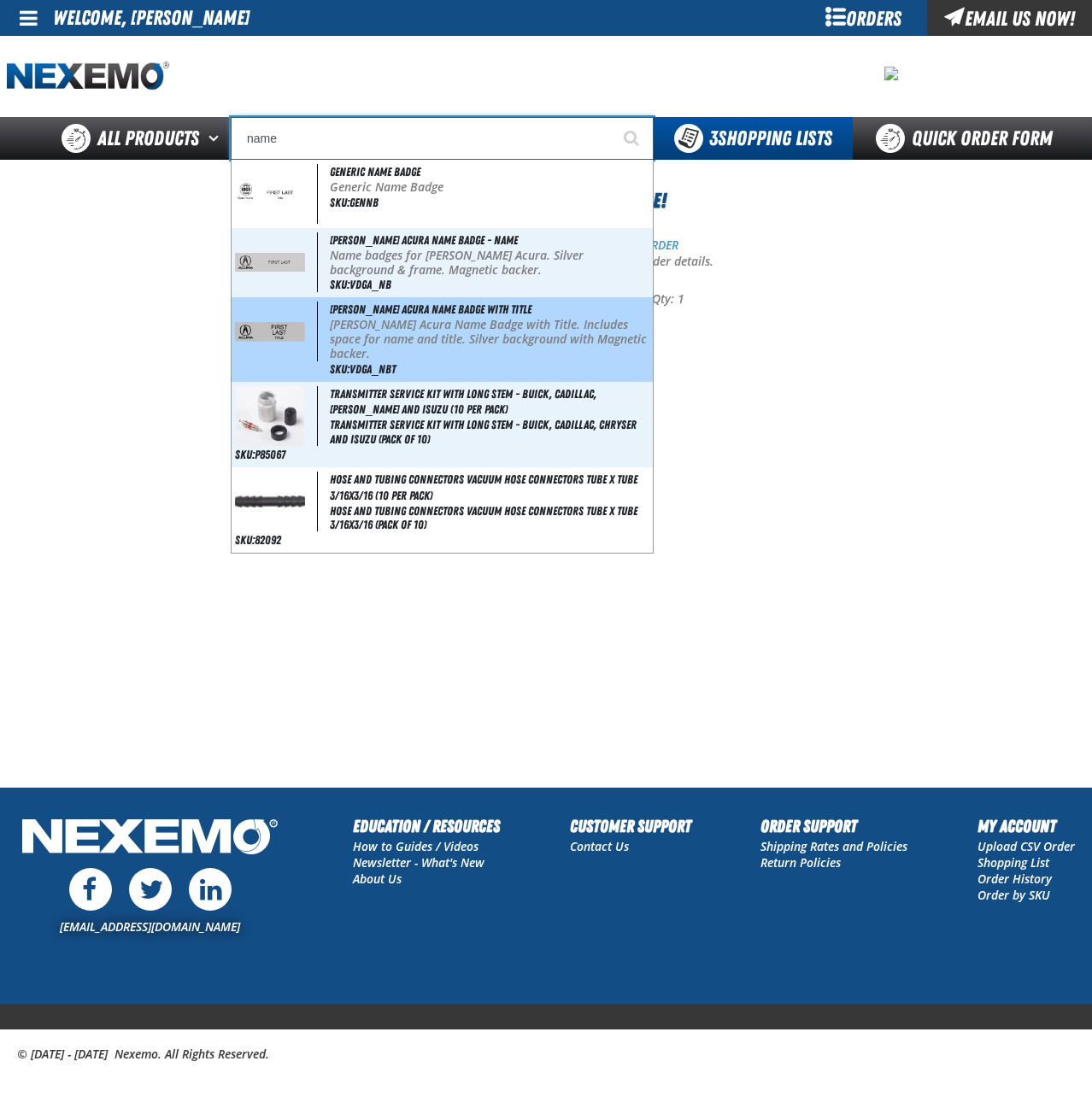
click at [449, 320] on p "[PERSON_NAME] Acura Name Badge with Title. Includes space for name and title. S…" at bounding box center [490, 339] width 320 height 43
type input "[PERSON_NAME] Acura Name Badge with Title"
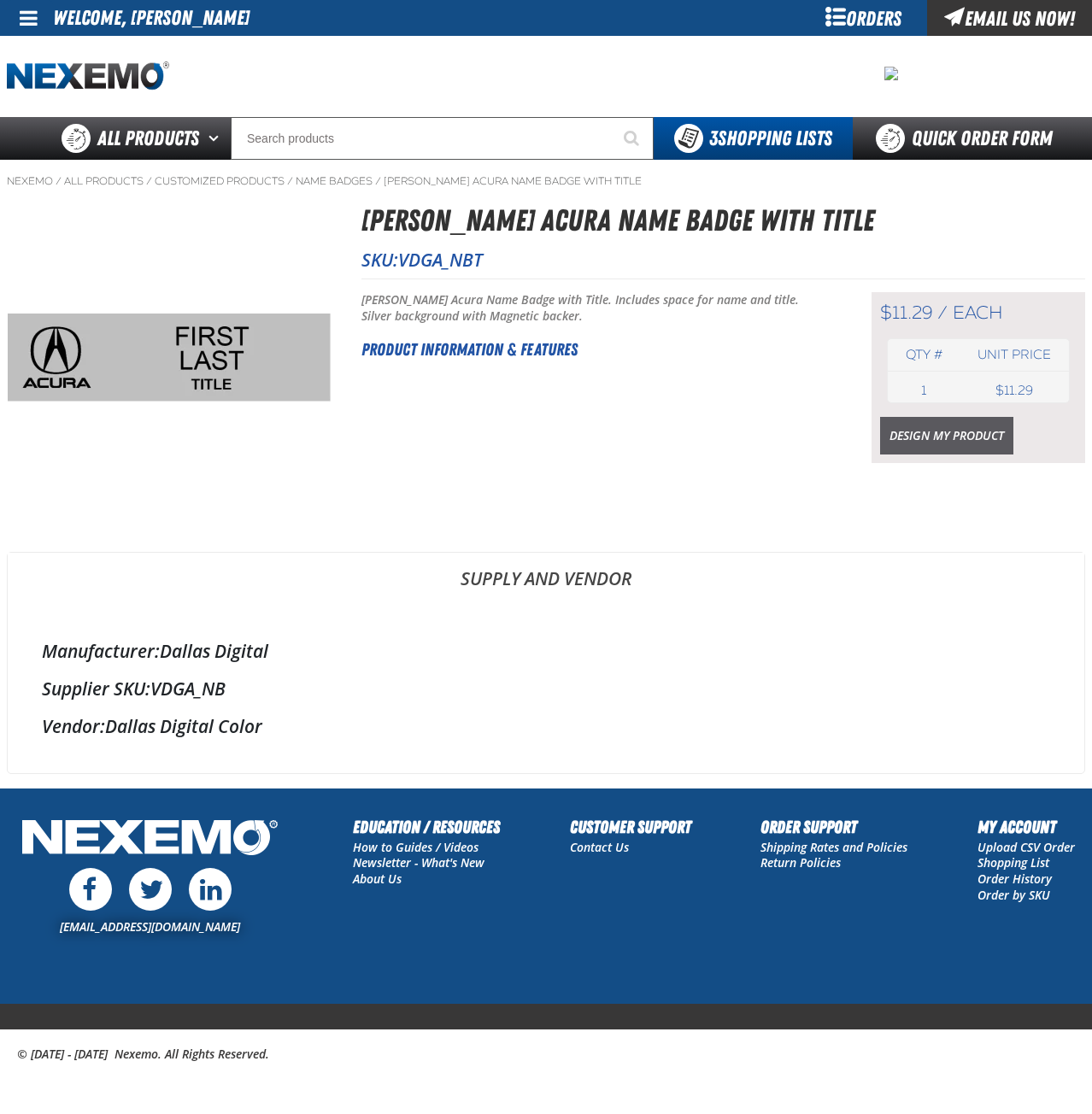
click at [938, 427] on link "Design My Product" at bounding box center [947, 435] width 133 height 38
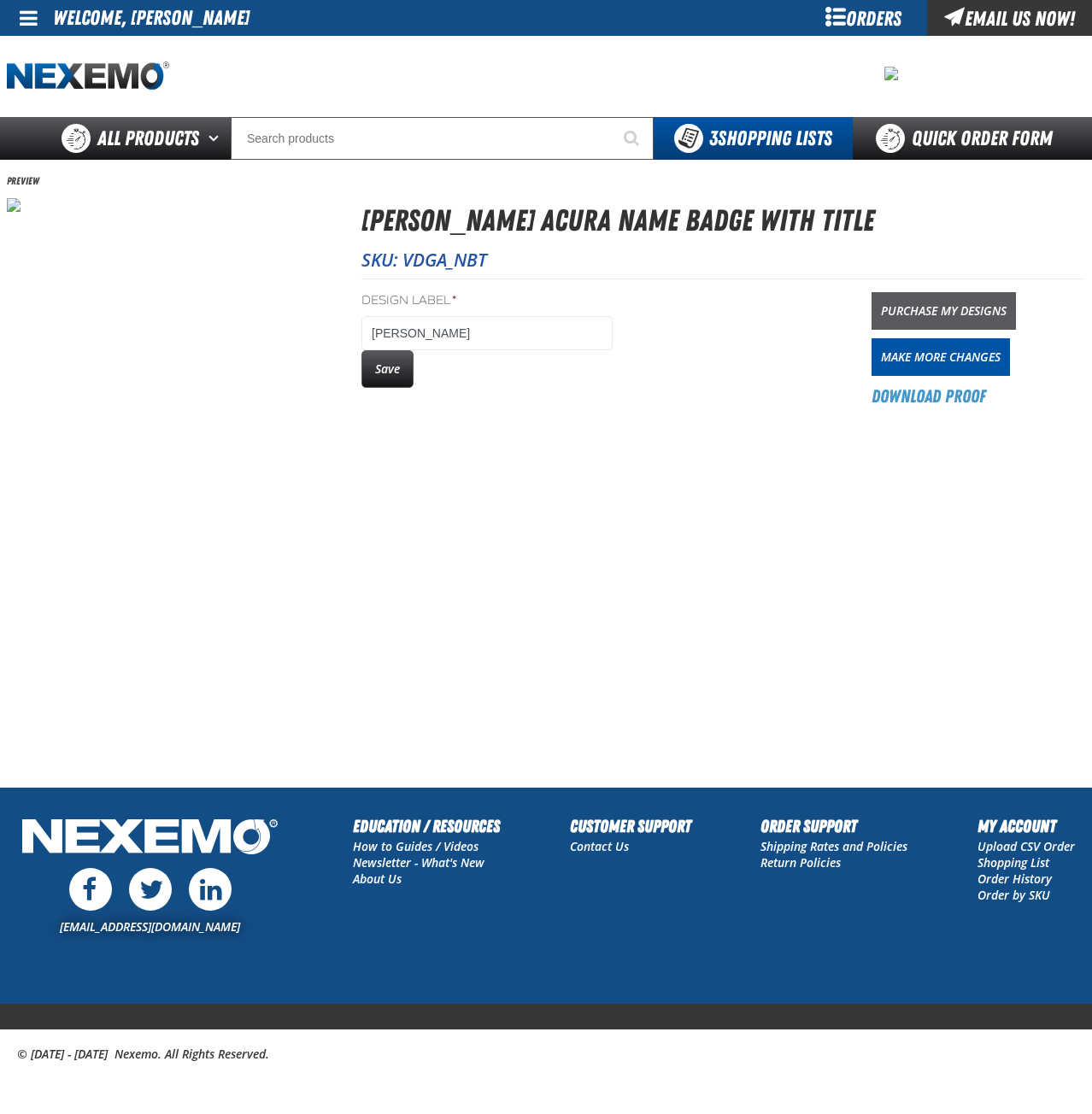
click at [925, 320] on link "Purchase My Designs" at bounding box center [944, 311] width 145 height 38
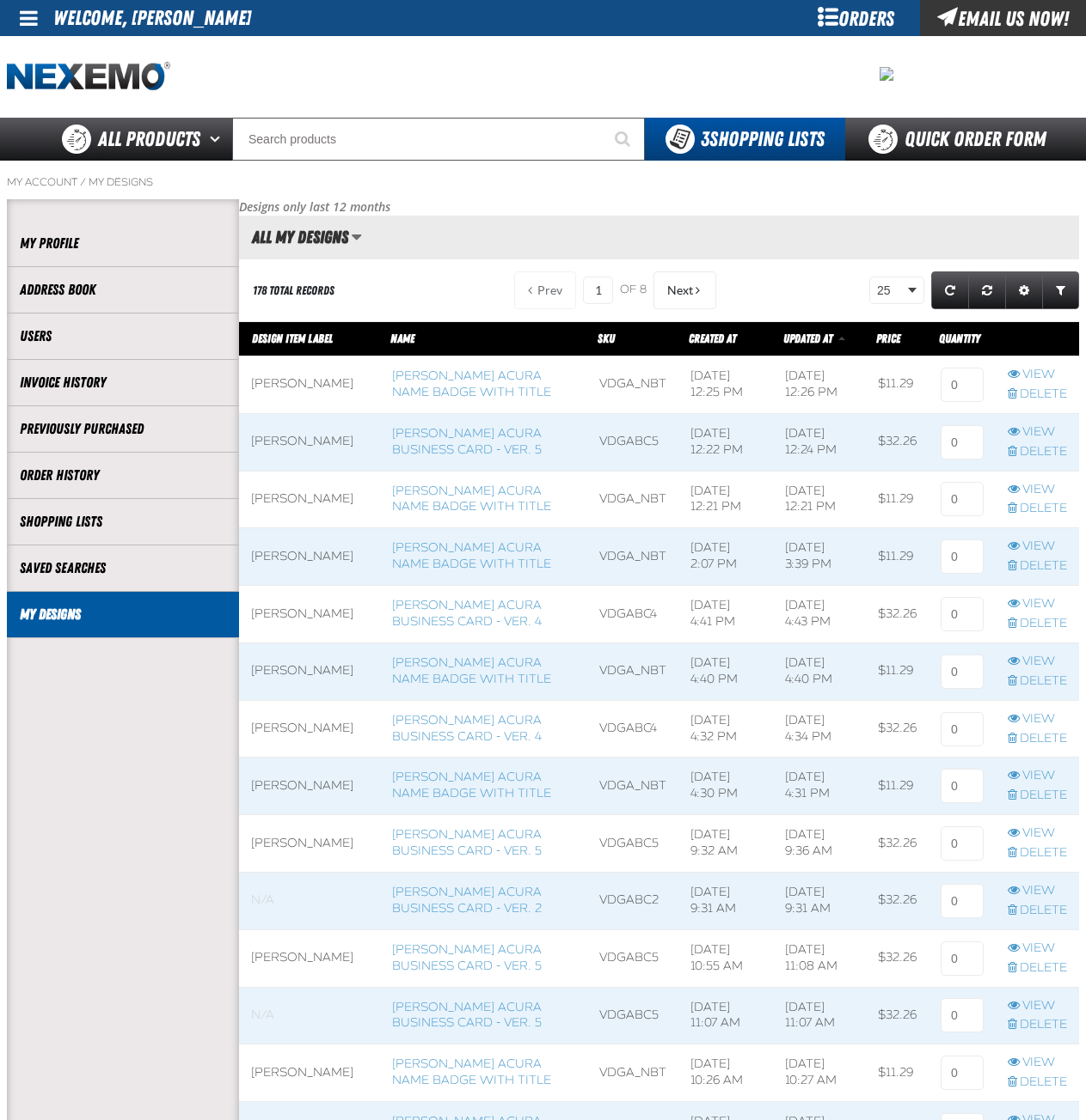
scroll to position [1, 1]
click at [963, 387] on input at bounding box center [962, 385] width 43 height 34
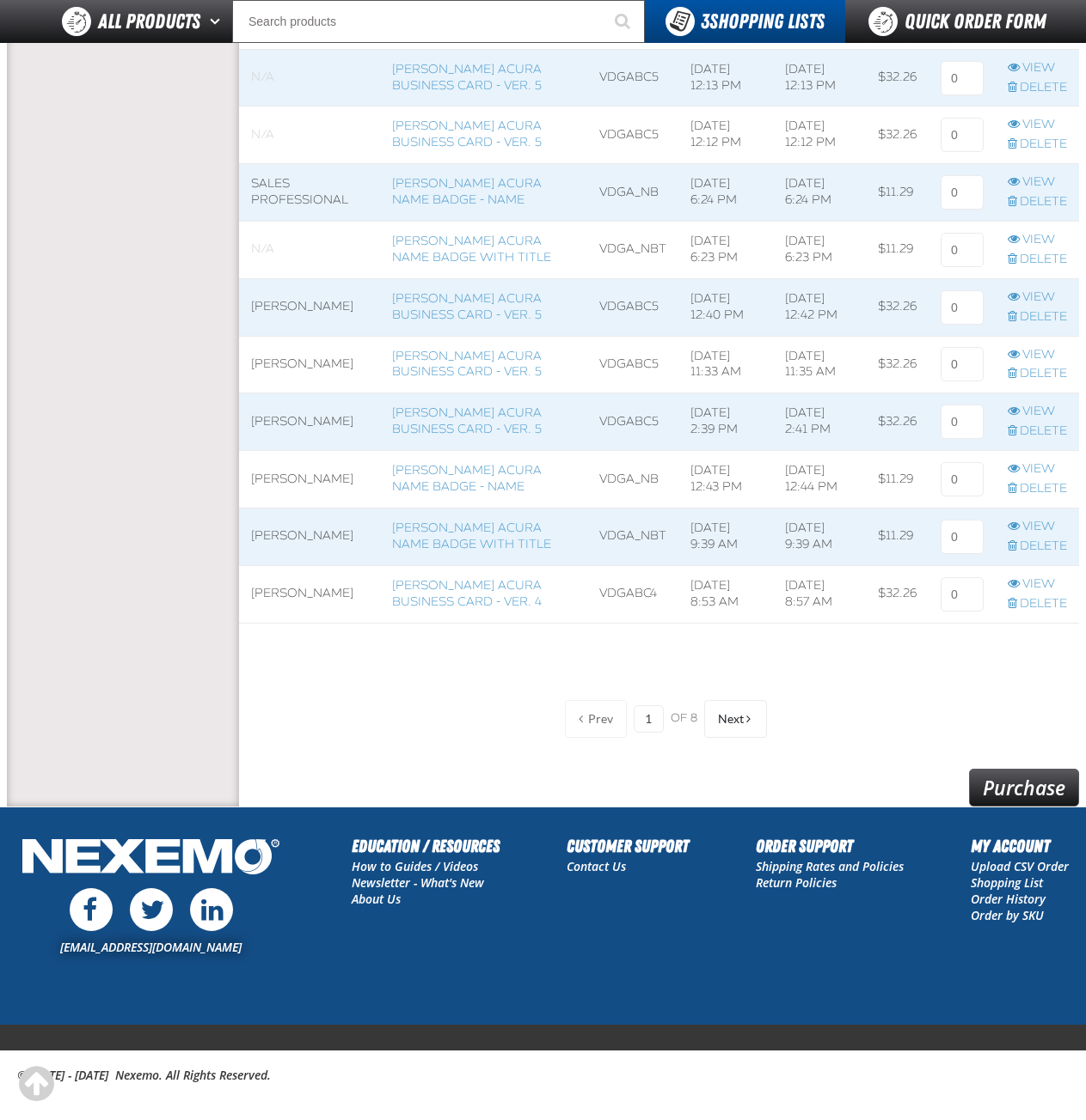
scroll to position [1140, 0]
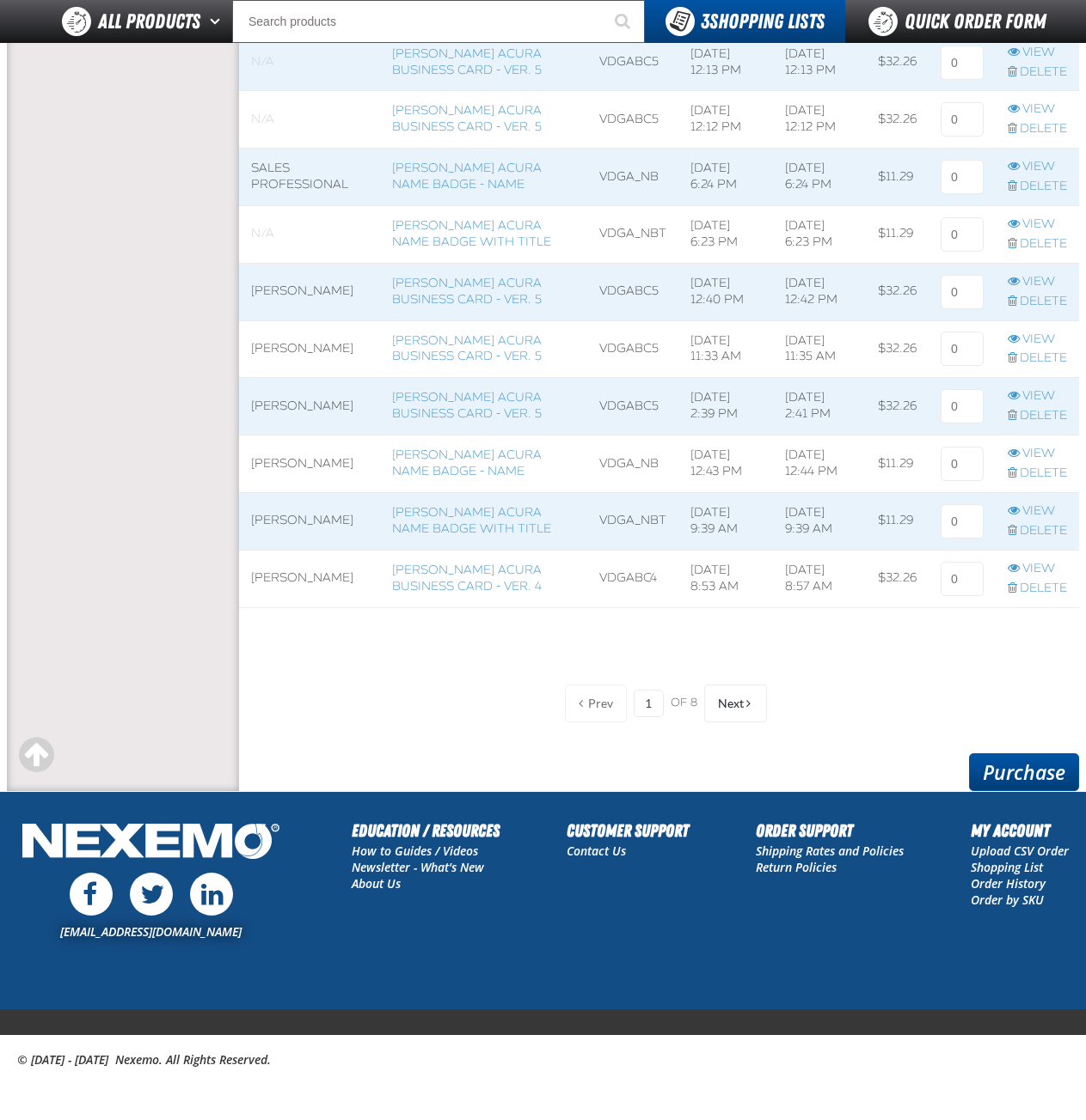
type input "2"
click at [1009, 768] on link "Purchase" at bounding box center [1023, 772] width 110 height 38
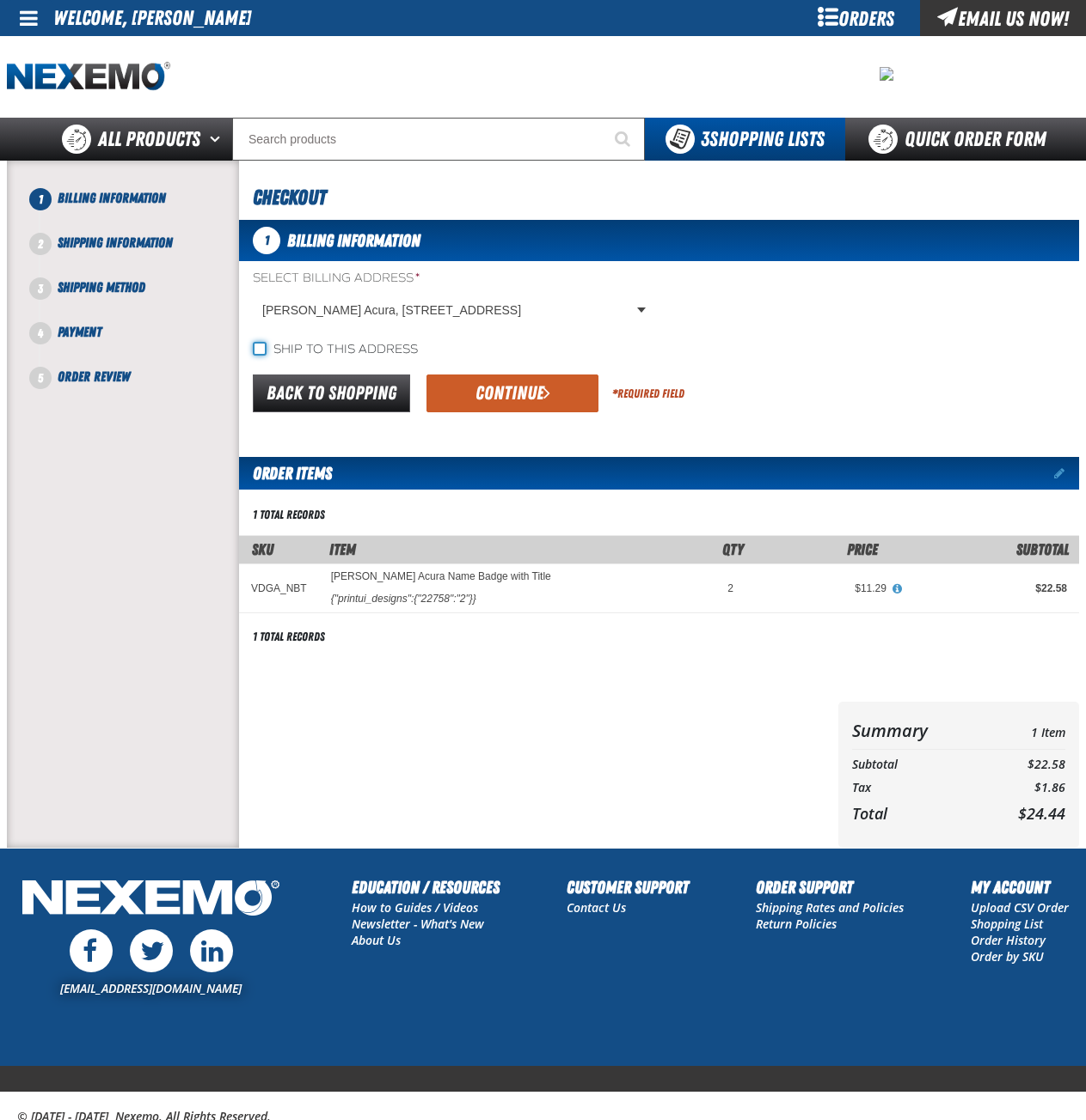
click at [258, 345] on input "Ship to this address" at bounding box center [260, 349] width 14 height 14
checkbox input "true"
click at [509, 388] on button "Continue" at bounding box center [512, 393] width 172 height 38
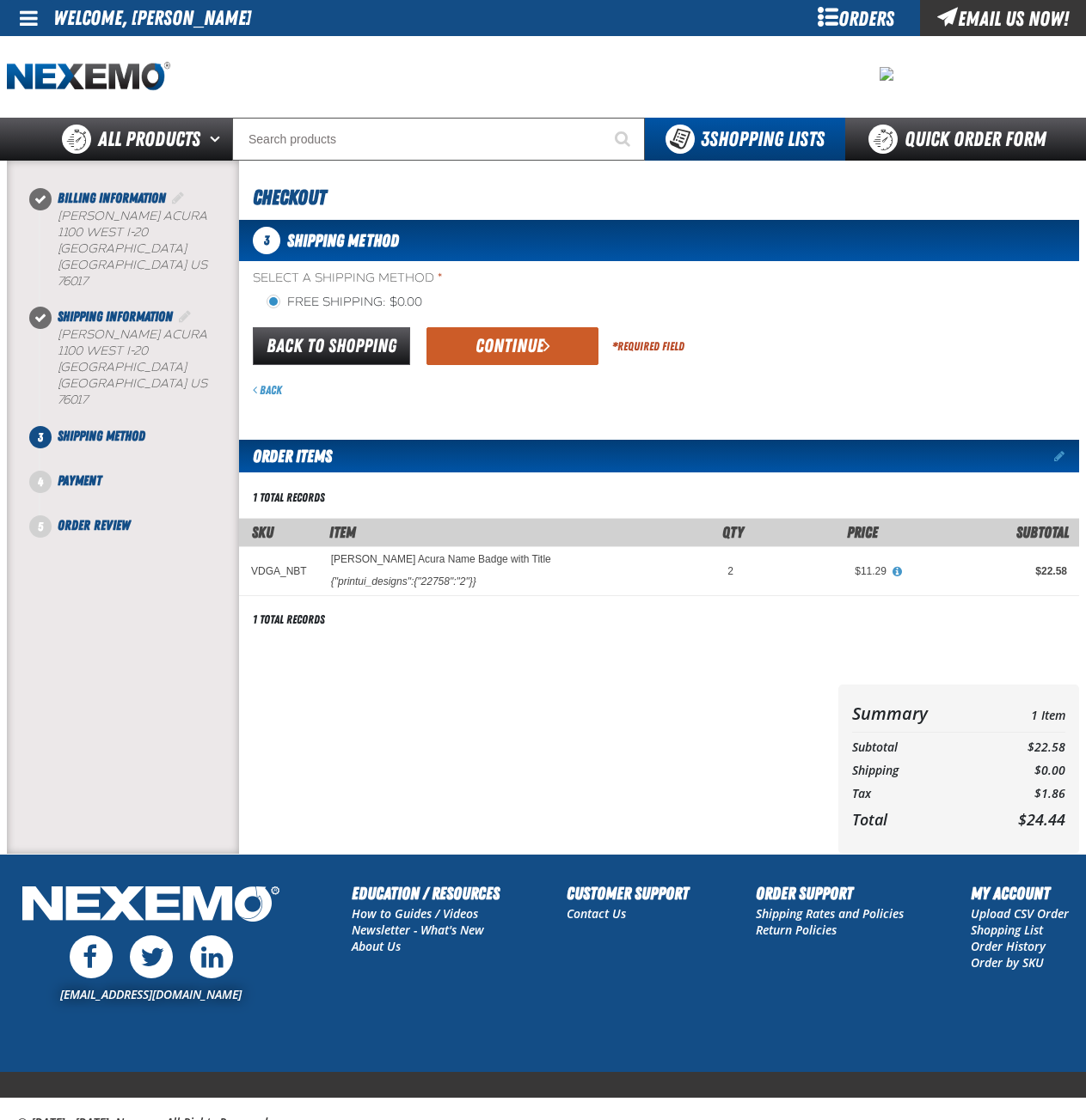
click at [539, 355] on button "Continue" at bounding box center [512, 346] width 172 height 38
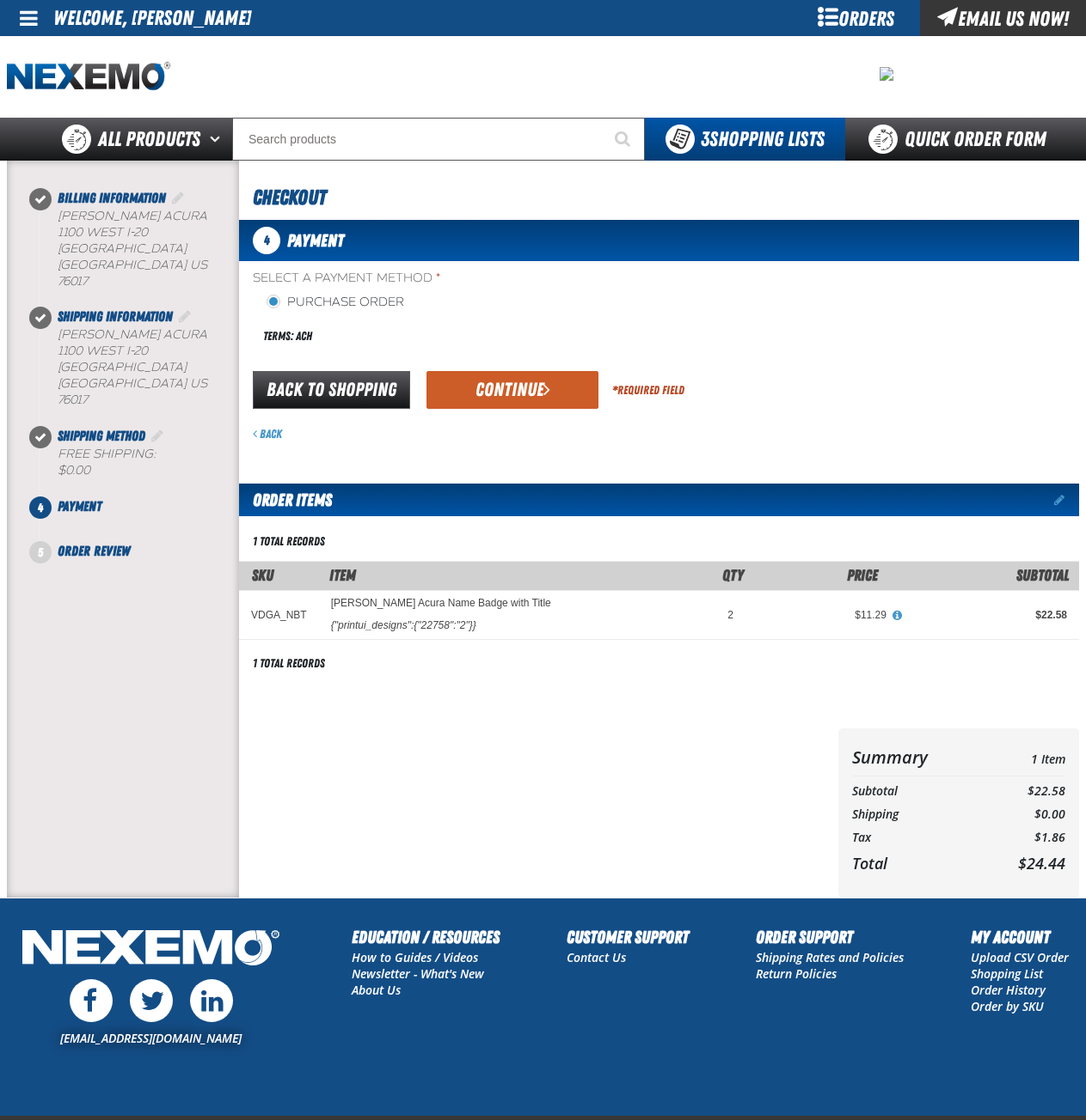
click at [524, 387] on button "Continue" at bounding box center [512, 390] width 172 height 38
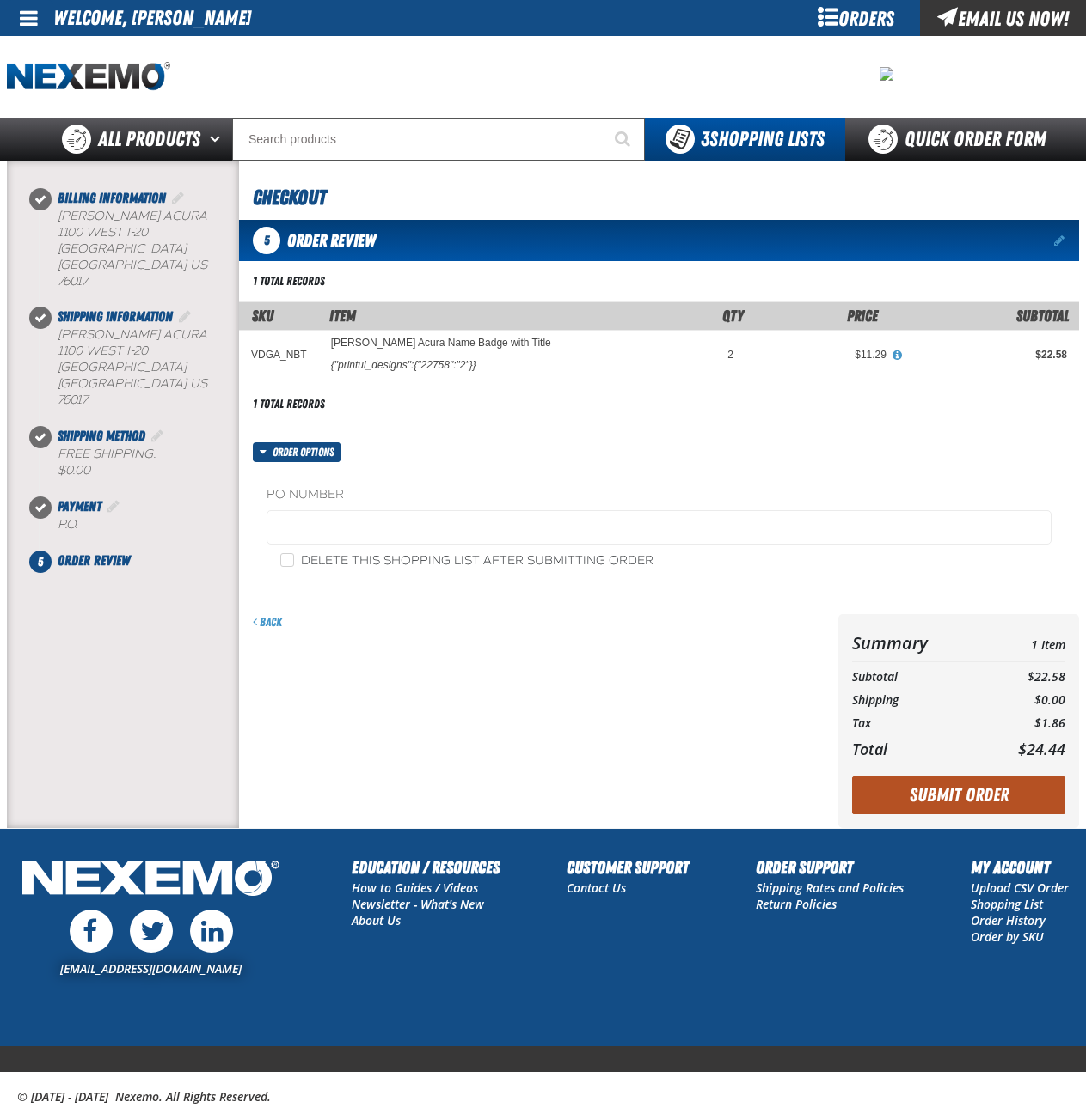
click at [935, 794] on button "Submit Order" at bounding box center [958, 795] width 213 height 38
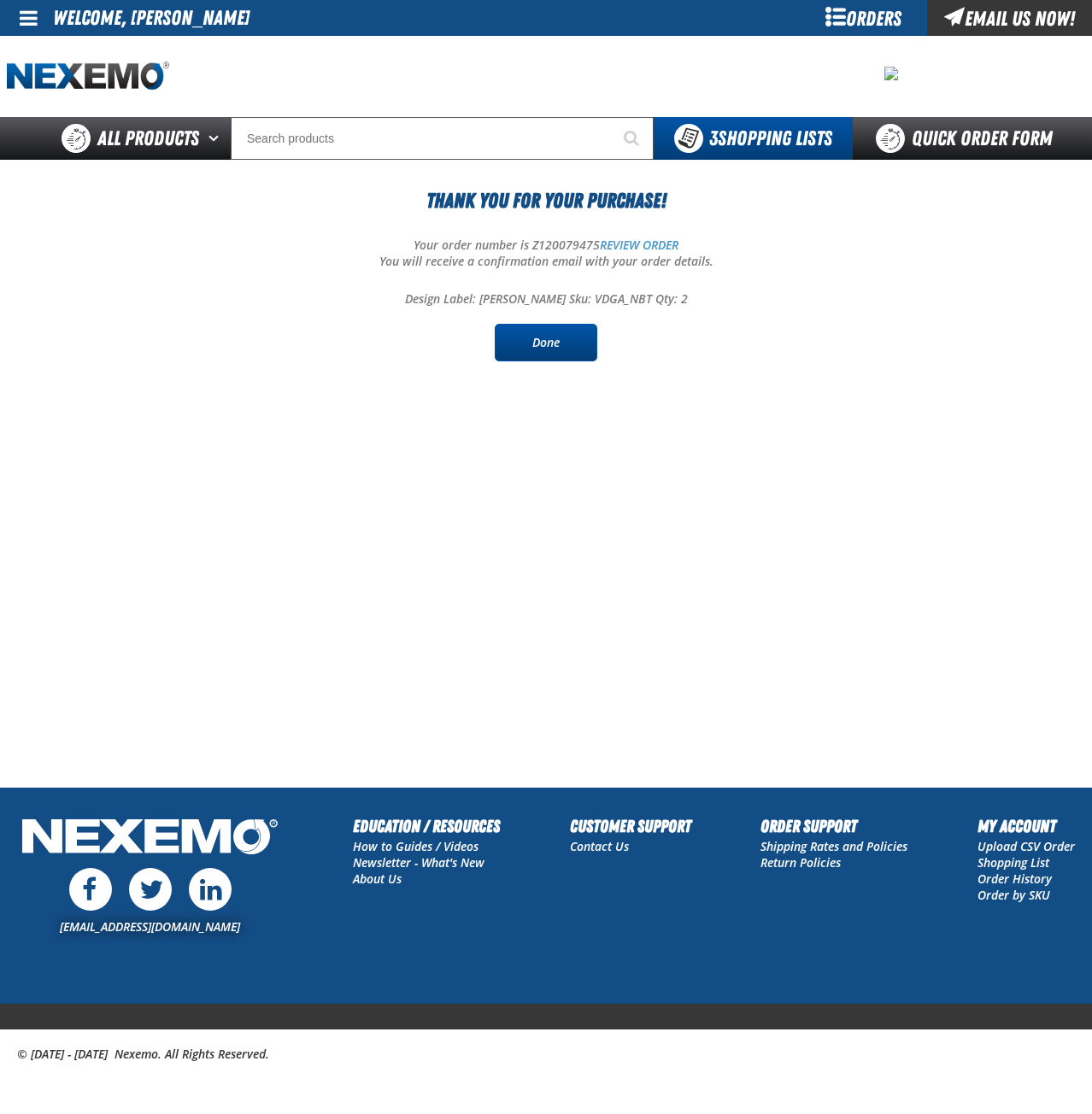
click at [561, 334] on link "Done" at bounding box center [546, 342] width 103 height 38
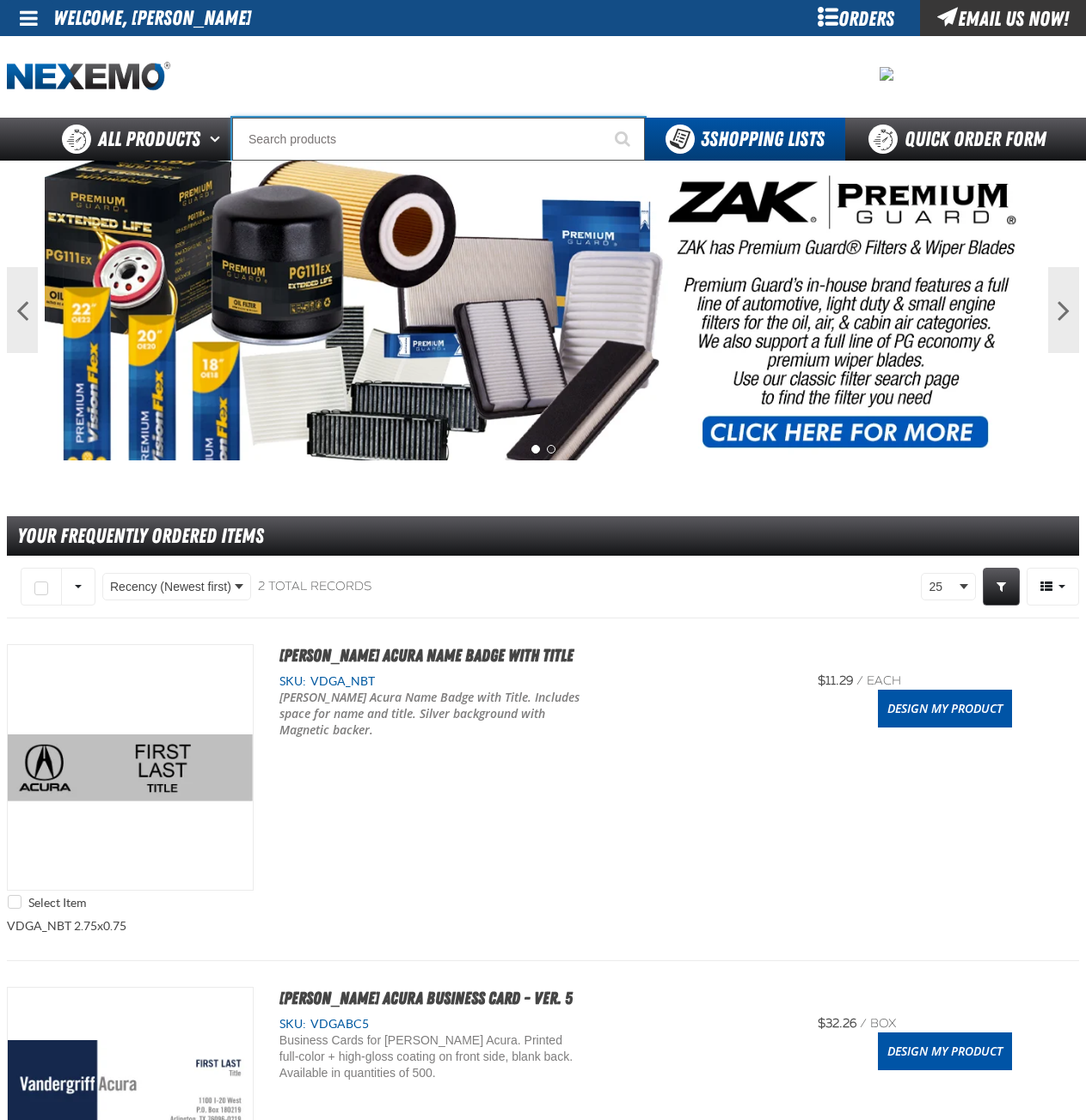
click at [456, 149] on input "Search" at bounding box center [438, 139] width 412 height 43
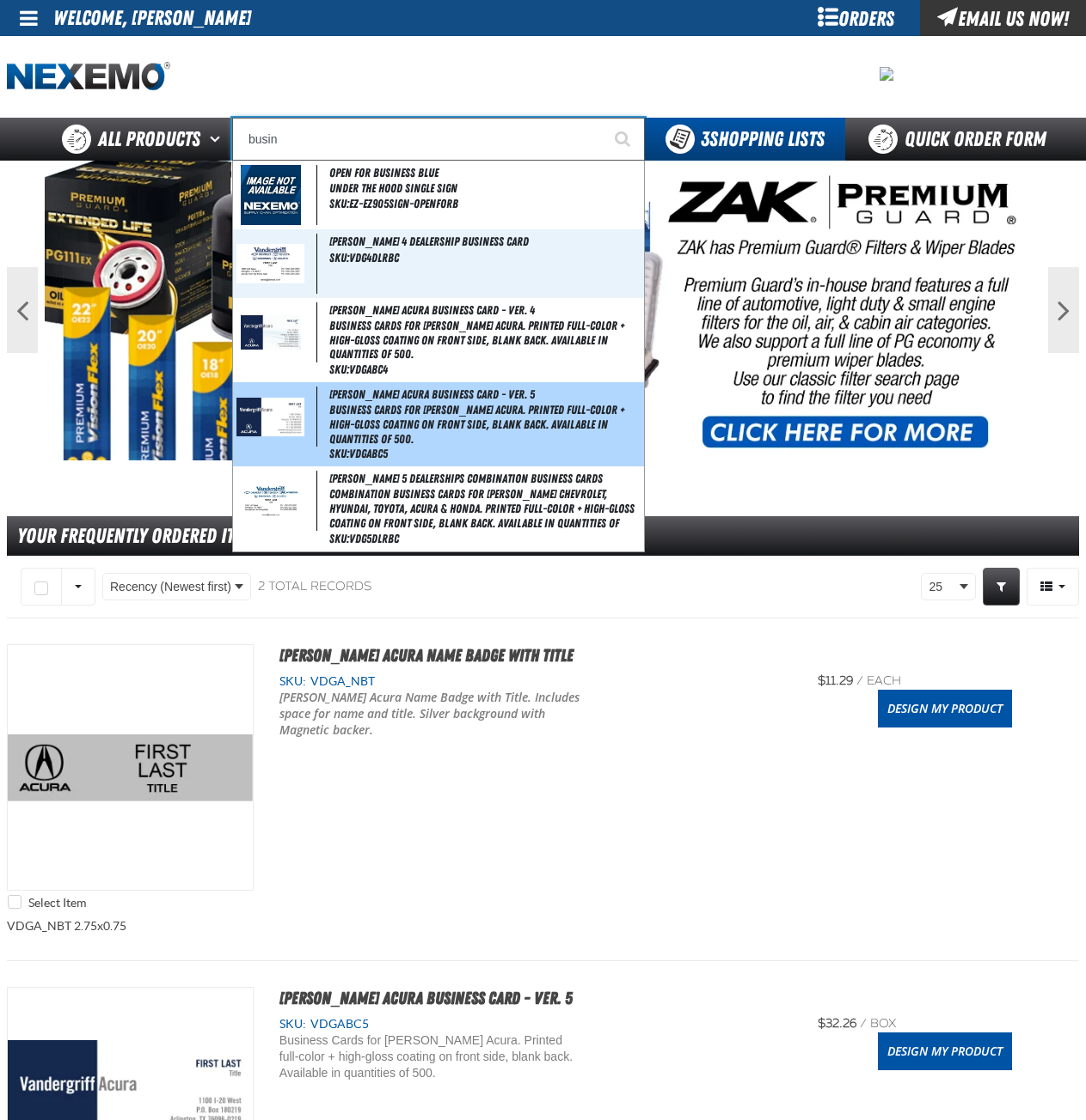
click at [441, 425] on span "Business Cards for [PERSON_NAME] Acura. Printed full-color + high-gloss coating…" at bounding box center [485, 425] width 311 height 43
type input "[PERSON_NAME] Acura Business Card - Ver. 5"
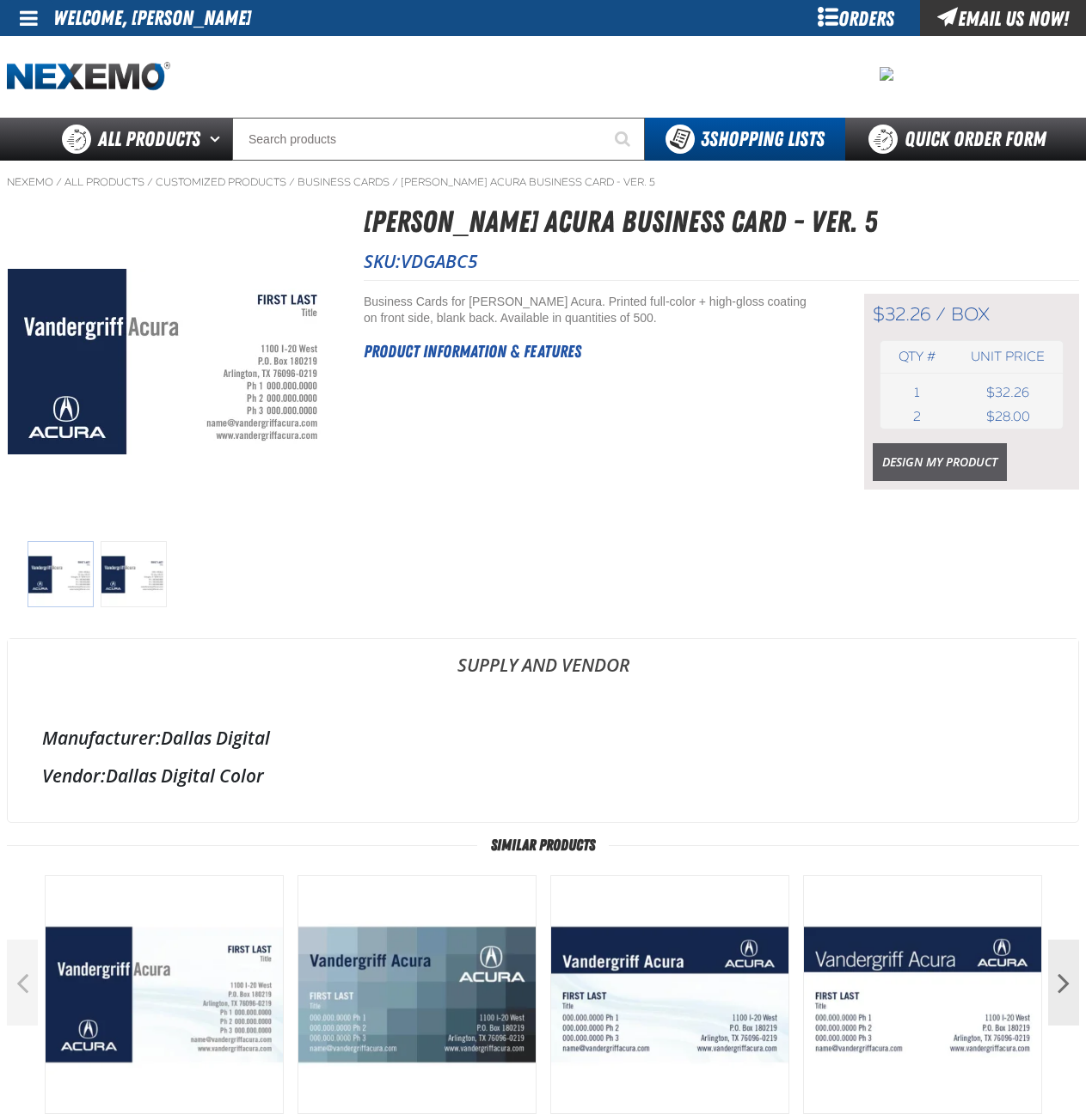
click at [948, 456] on link "Design My Product" at bounding box center [939, 462] width 134 height 38
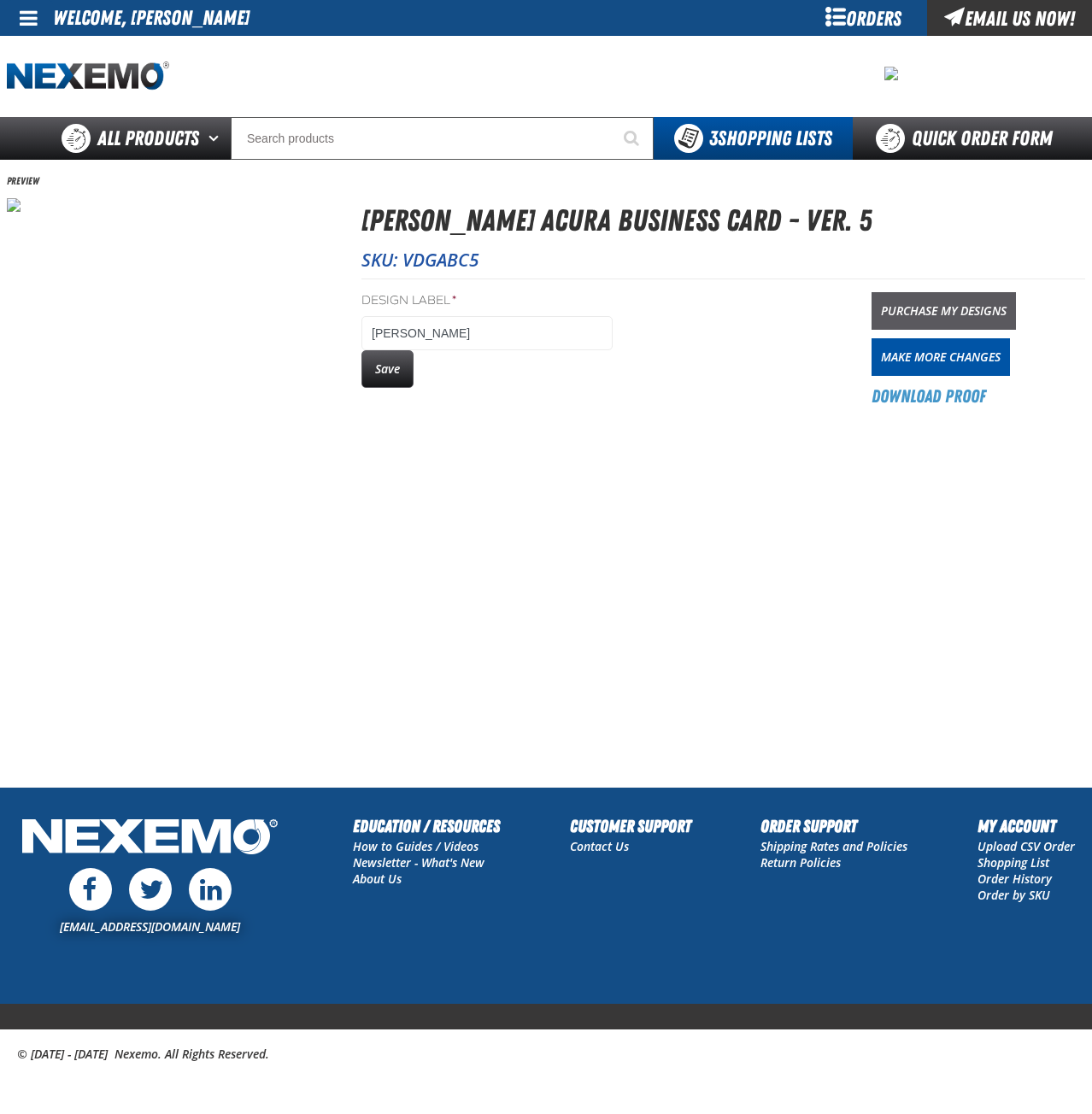
click at [937, 310] on link "Purchase My Designs" at bounding box center [944, 311] width 145 height 38
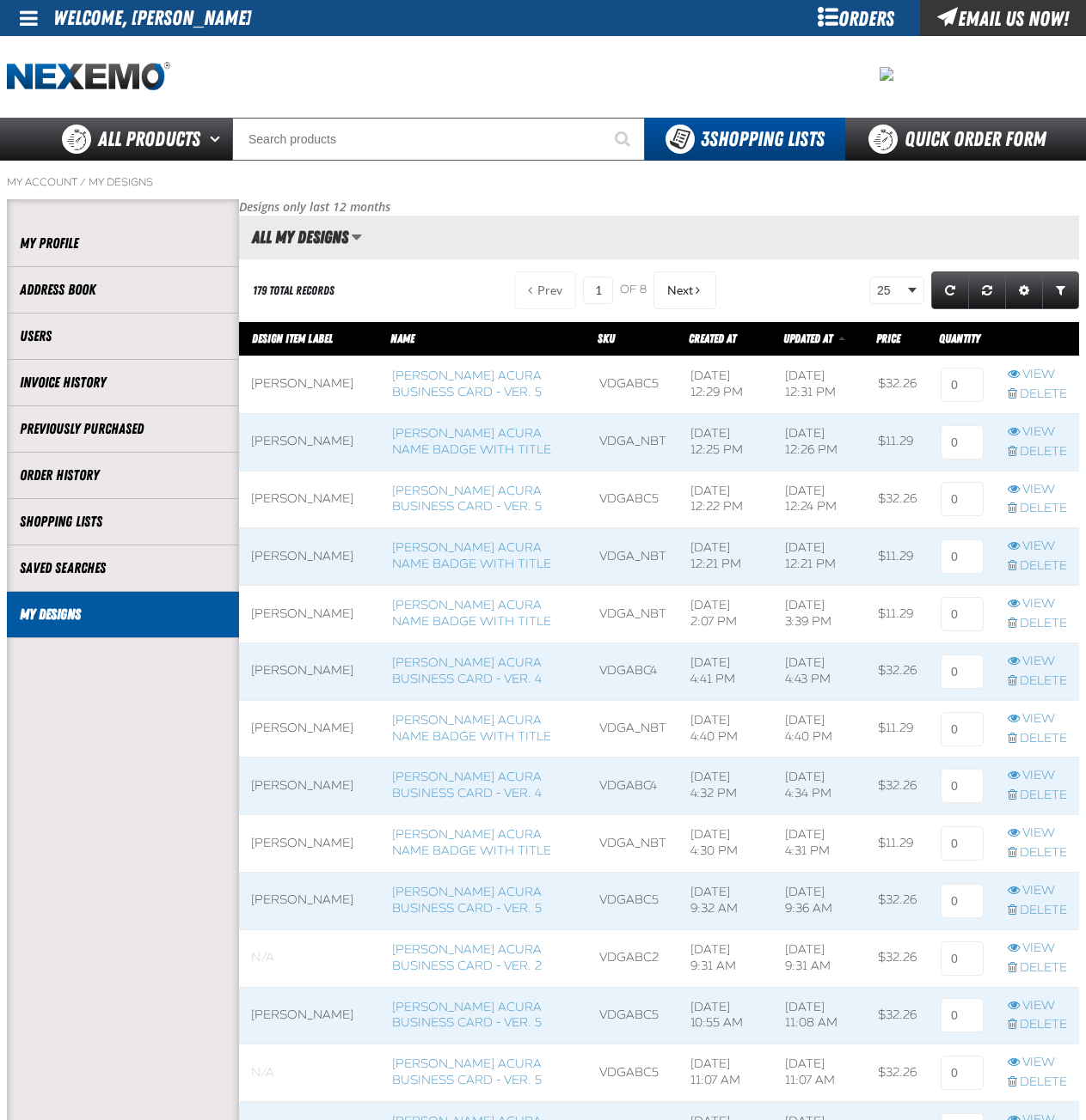
scroll to position [1, 1]
click at [965, 388] on input at bounding box center [962, 385] width 43 height 34
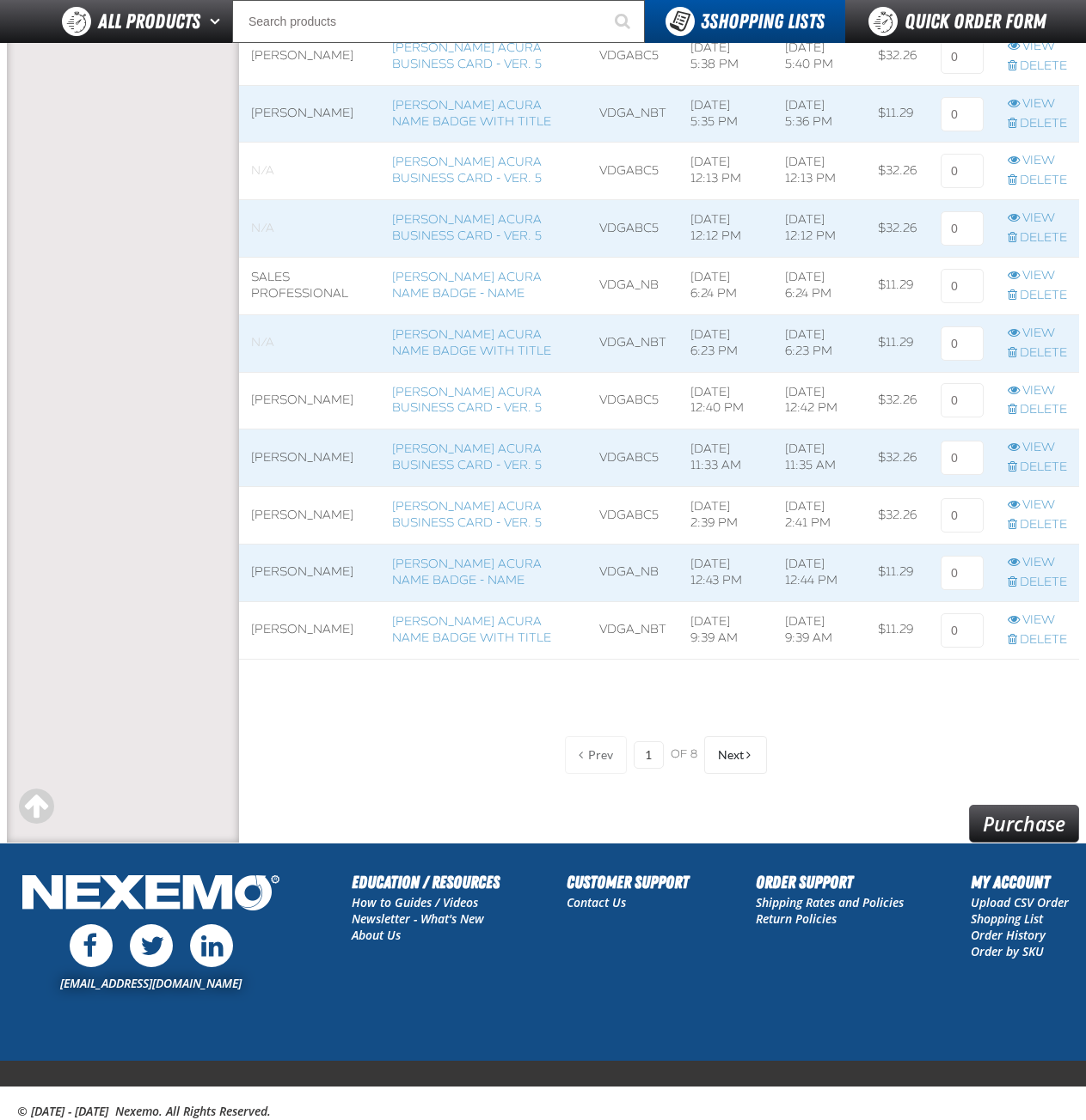
scroll to position [1140, 0]
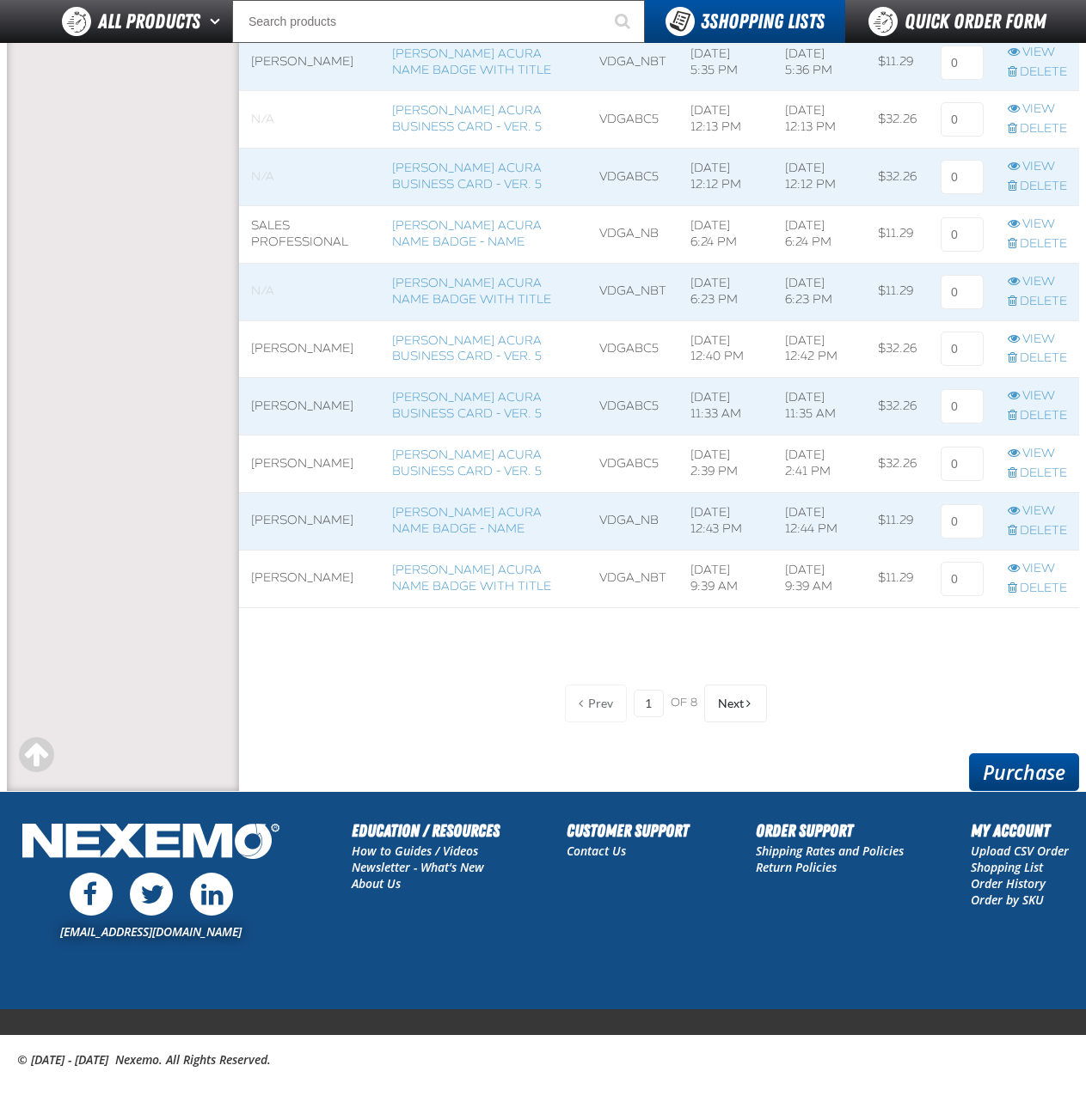
type input "1"
click at [1025, 771] on link "Purchase" at bounding box center [1023, 772] width 110 height 38
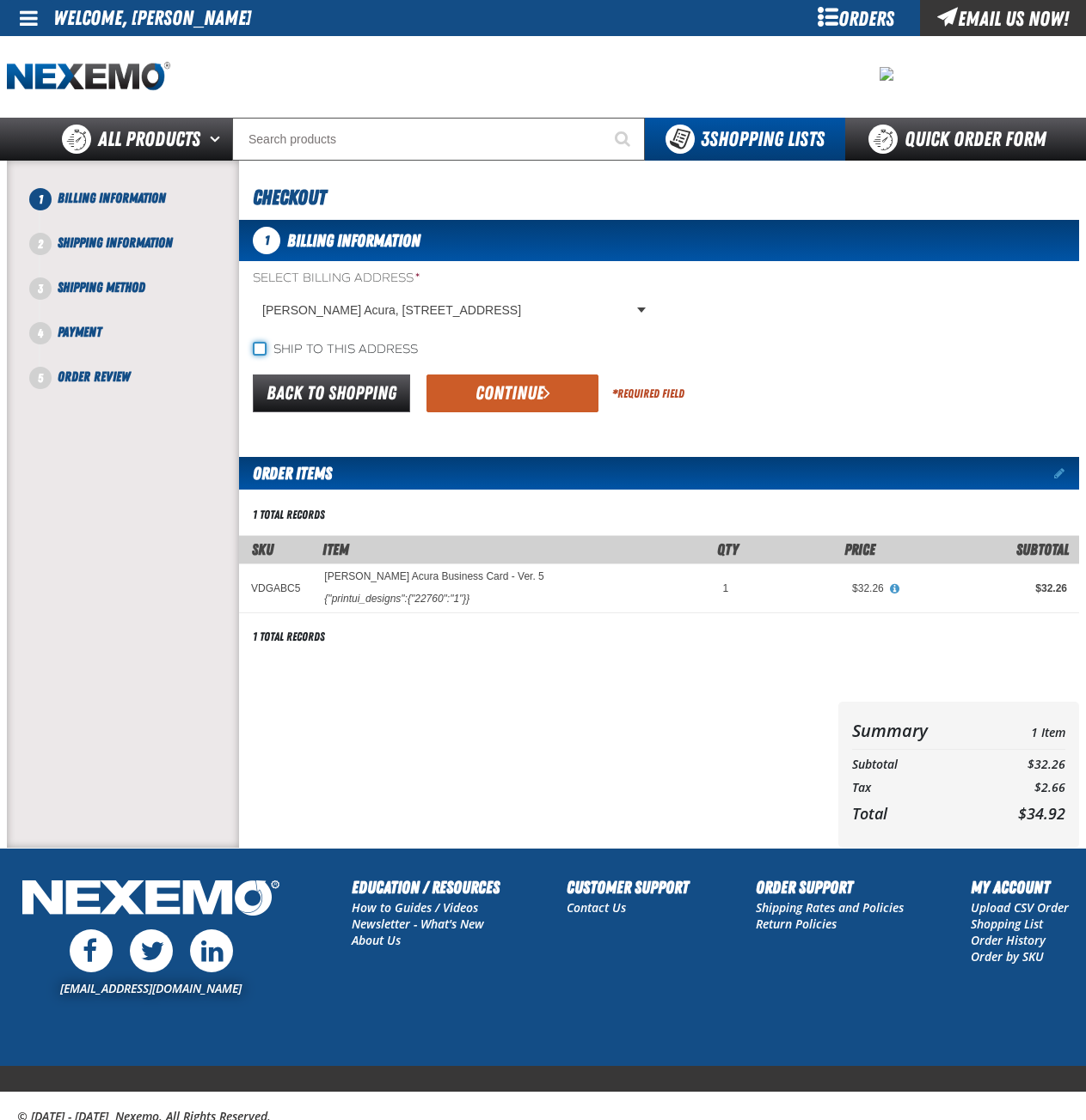
click at [255, 342] on input "Ship to this address" at bounding box center [260, 349] width 14 height 14
checkbox input "true"
click at [514, 395] on button "Continue" at bounding box center [512, 393] width 172 height 38
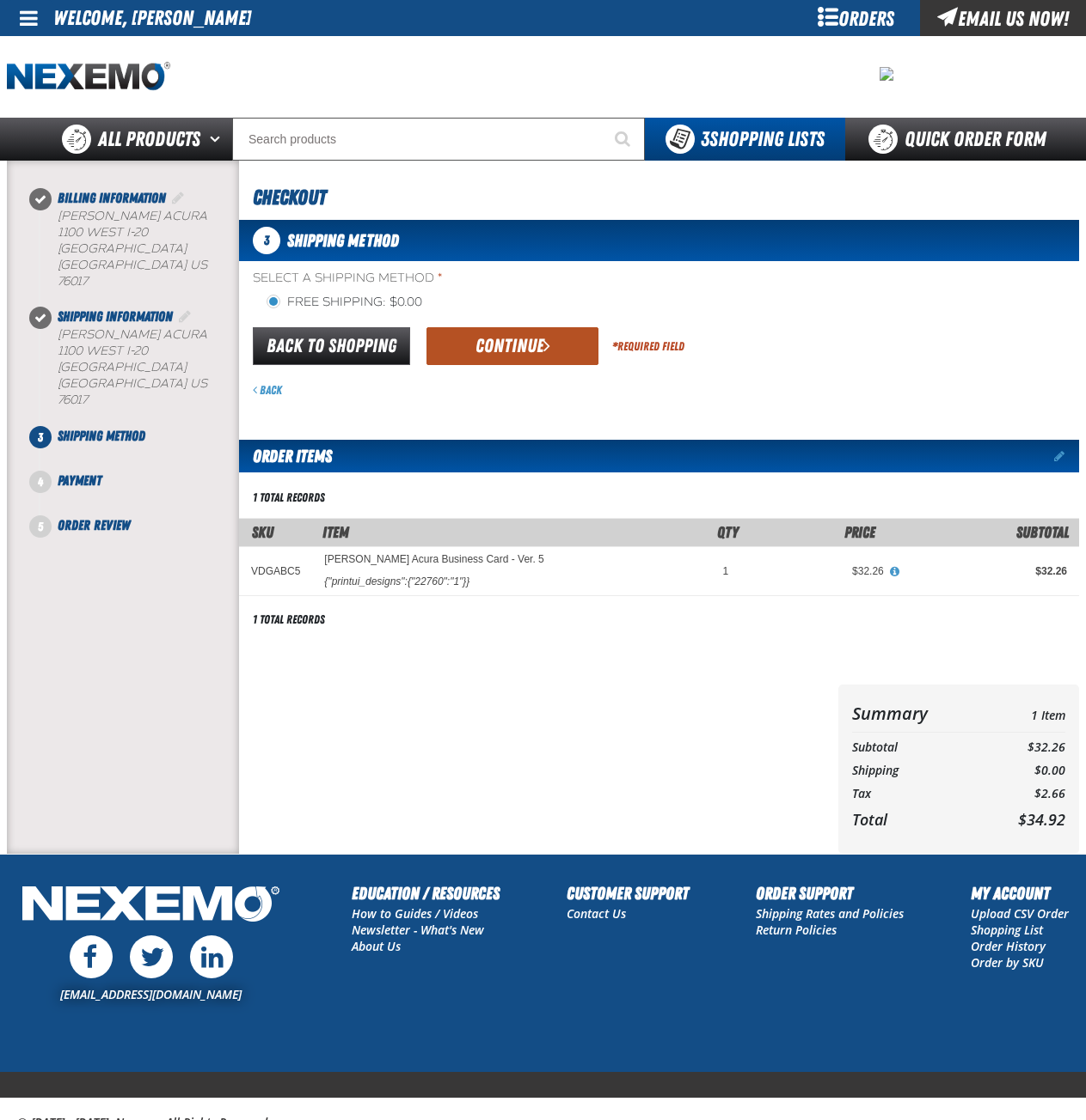
click at [524, 356] on button "Continue" at bounding box center [512, 346] width 172 height 38
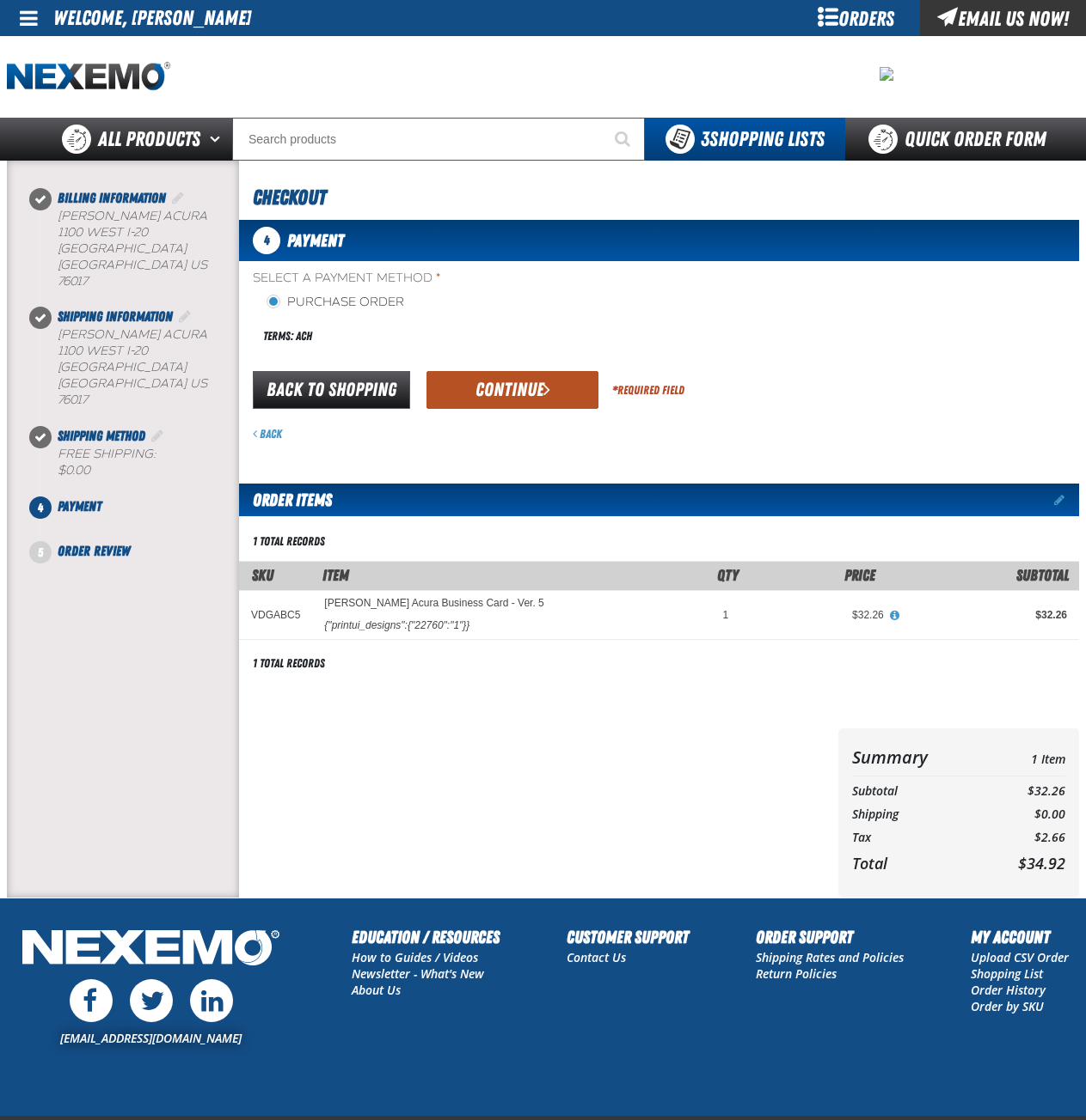
click at [507, 393] on button "Continue" at bounding box center [512, 390] width 172 height 38
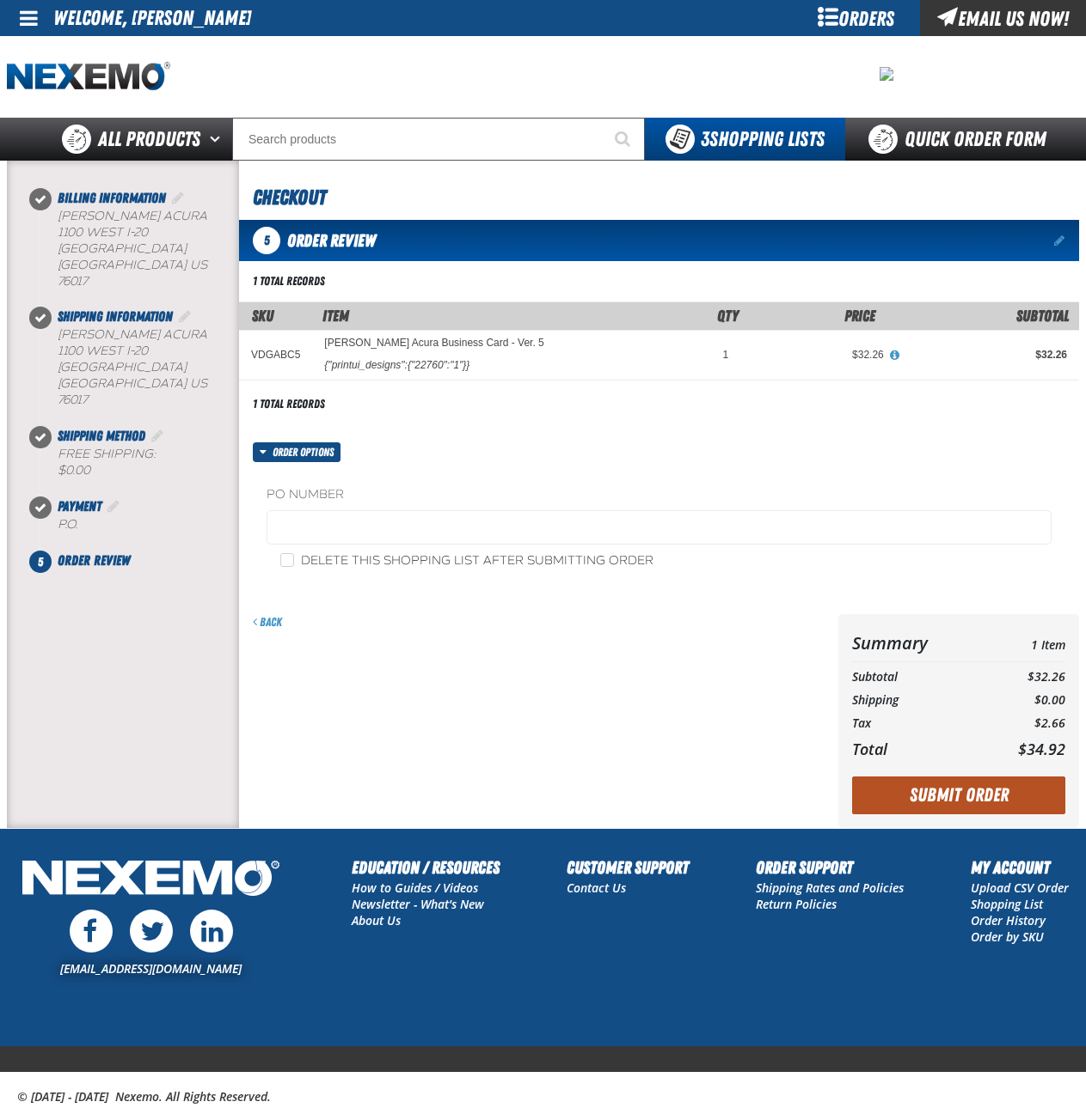
click at [903, 793] on button "Submit Order" at bounding box center [958, 795] width 213 height 38
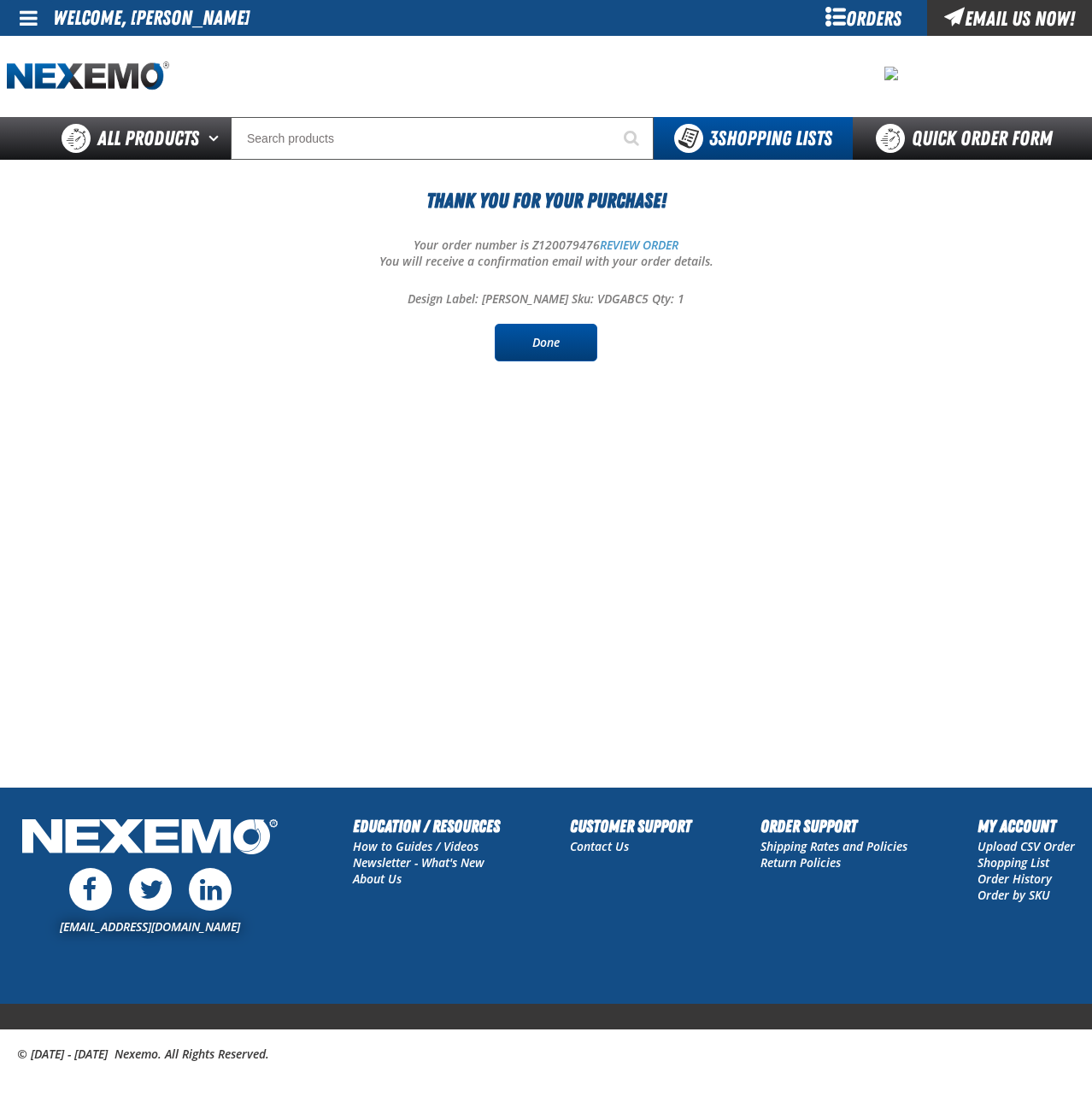
click at [536, 343] on link "Done" at bounding box center [546, 342] width 103 height 38
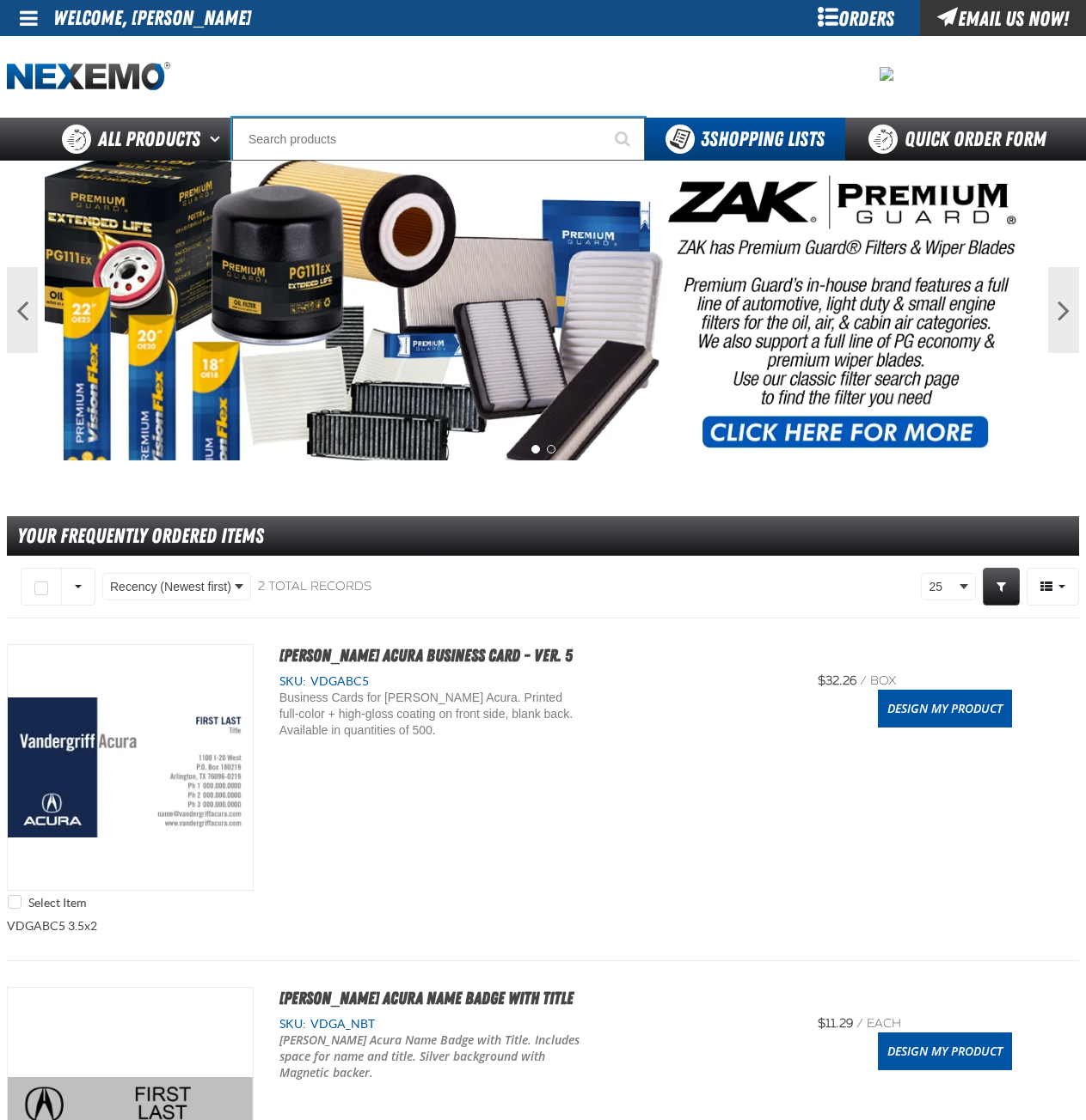
click at [403, 137] on input "Search" at bounding box center [438, 139] width 412 height 43
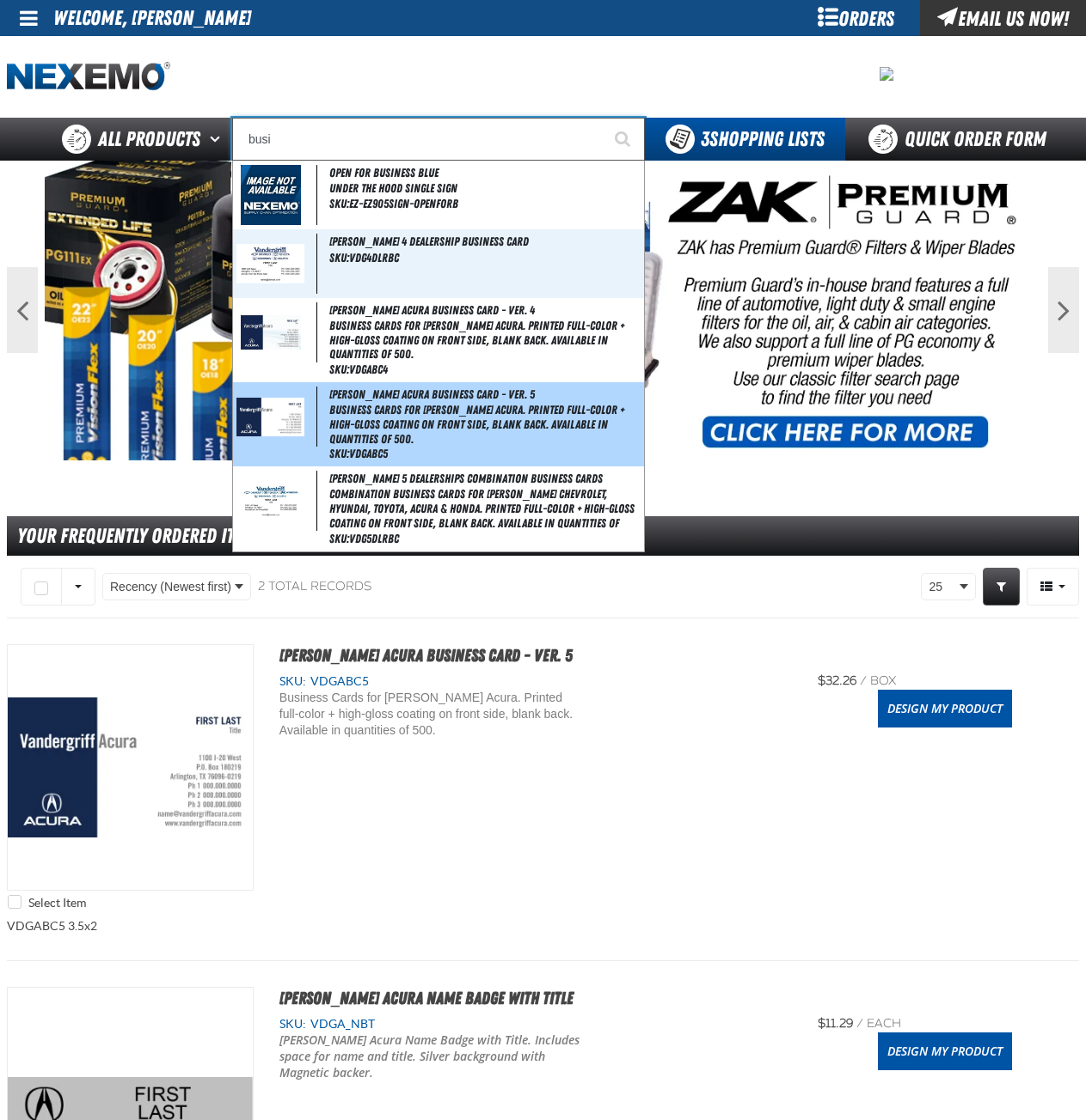
click at [417, 424] on span "Business Cards for [PERSON_NAME] Acura. Printed full-color + high-gloss coating…" at bounding box center [485, 425] width 311 height 43
type input "[PERSON_NAME] Acura Business Card - Ver. 5"
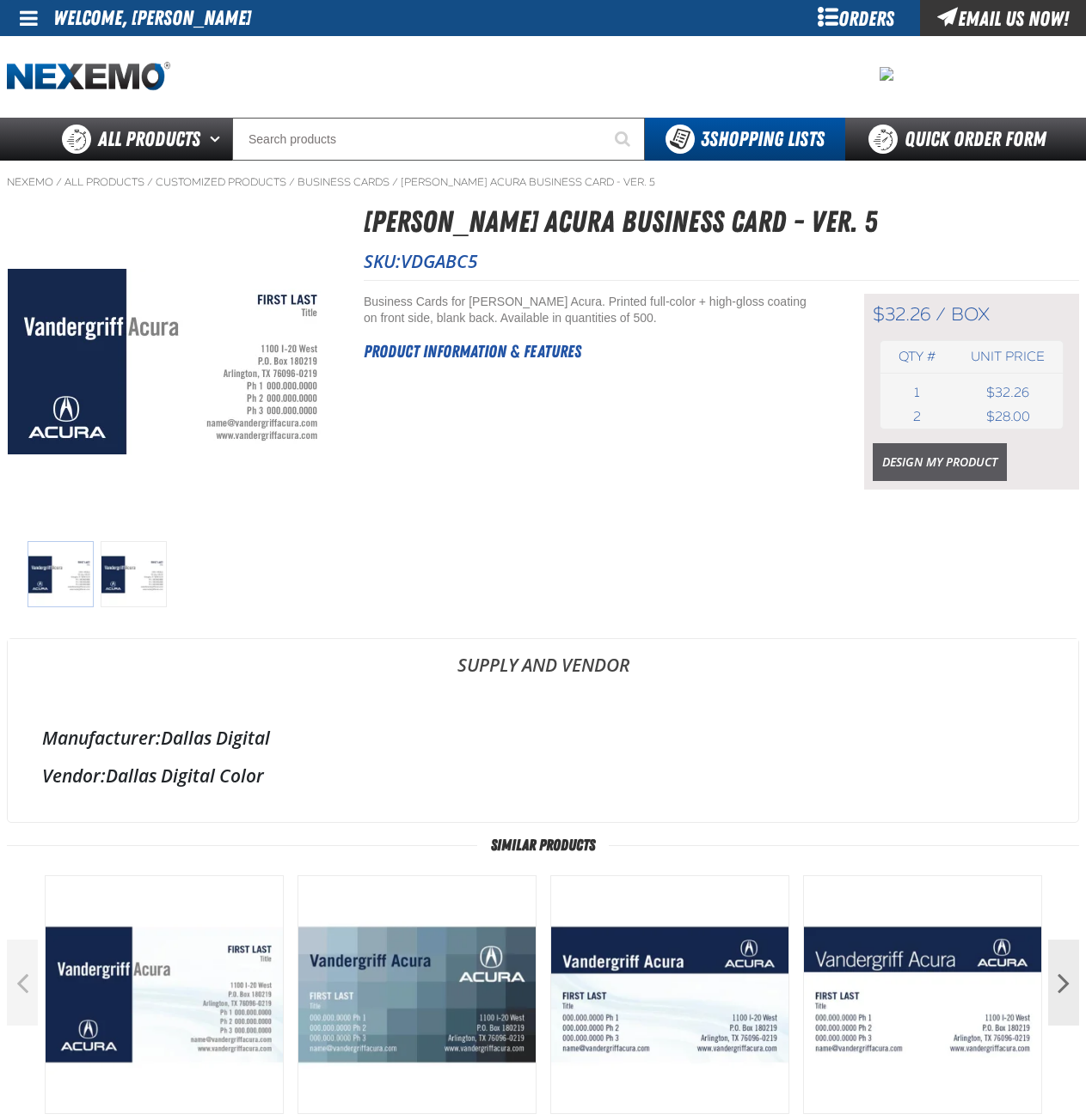
click at [913, 459] on link "Design My Product" at bounding box center [939, 462] width 134 height 38
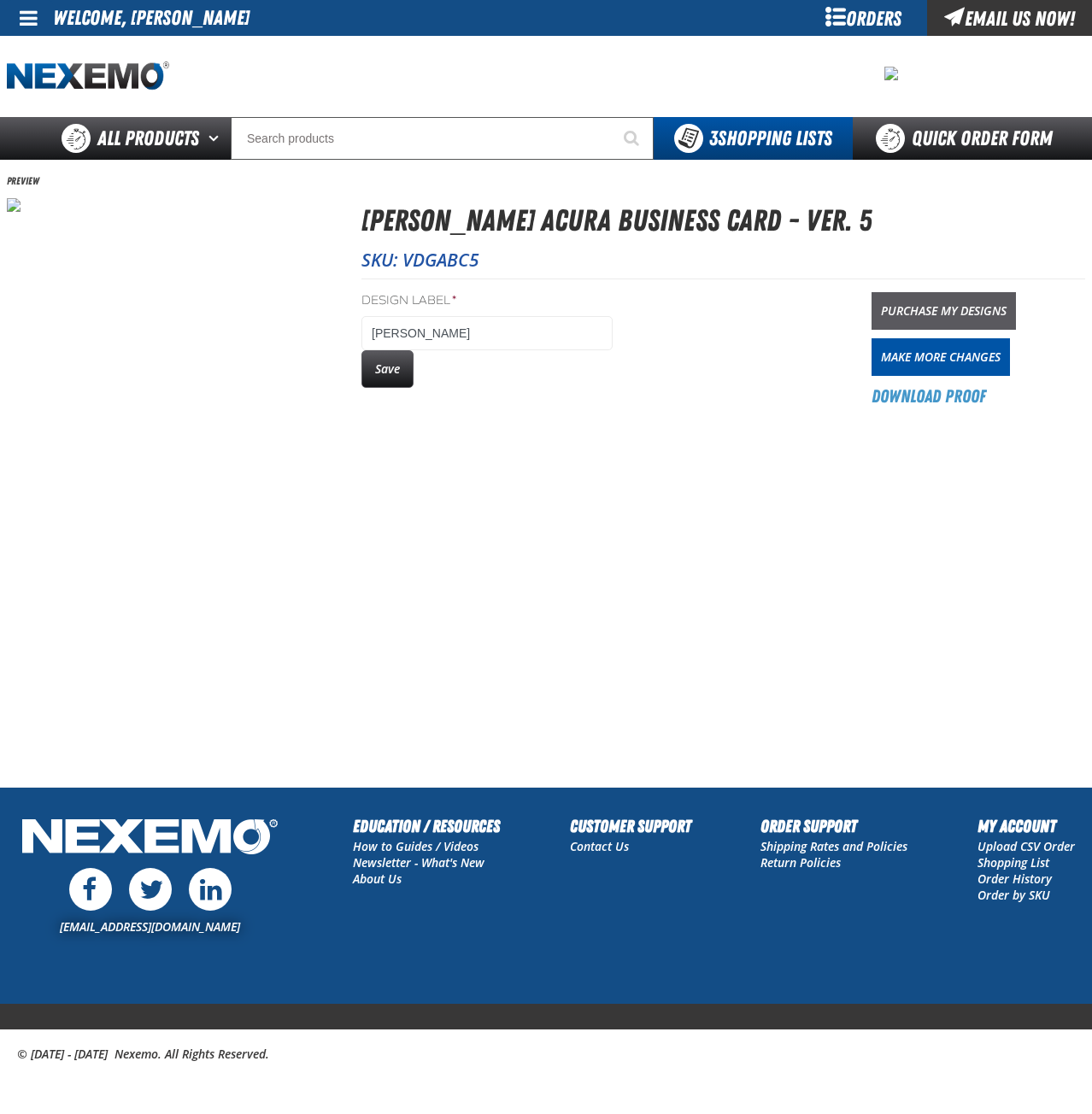
click at [946, 314] on link "Purchase My Designs" at bounding box center [944, 311] width 145 height 38
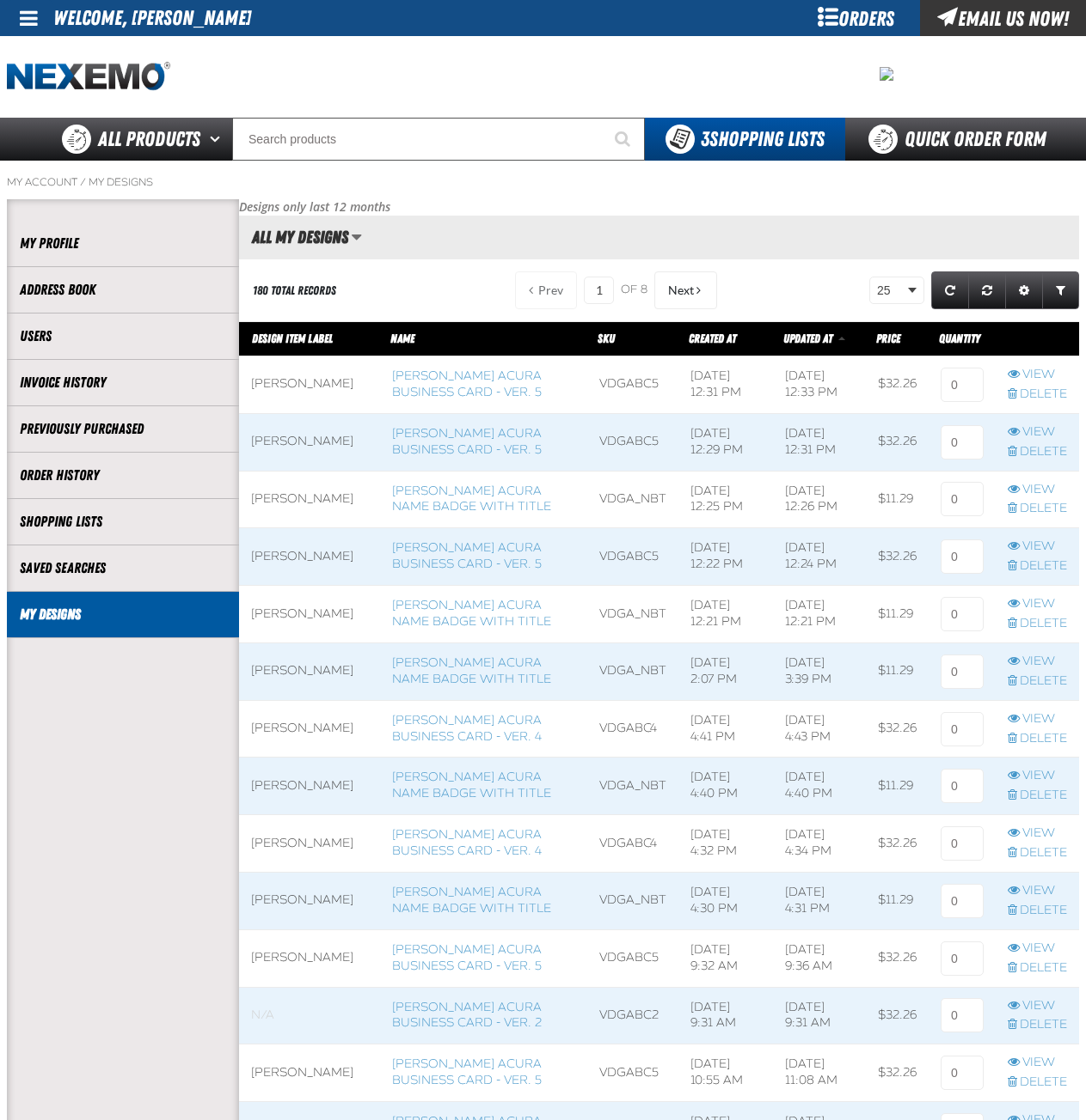
scroll to position [1, 1]
click at [971, 386] on input at bounding box center [962, 385] width 43 height 34
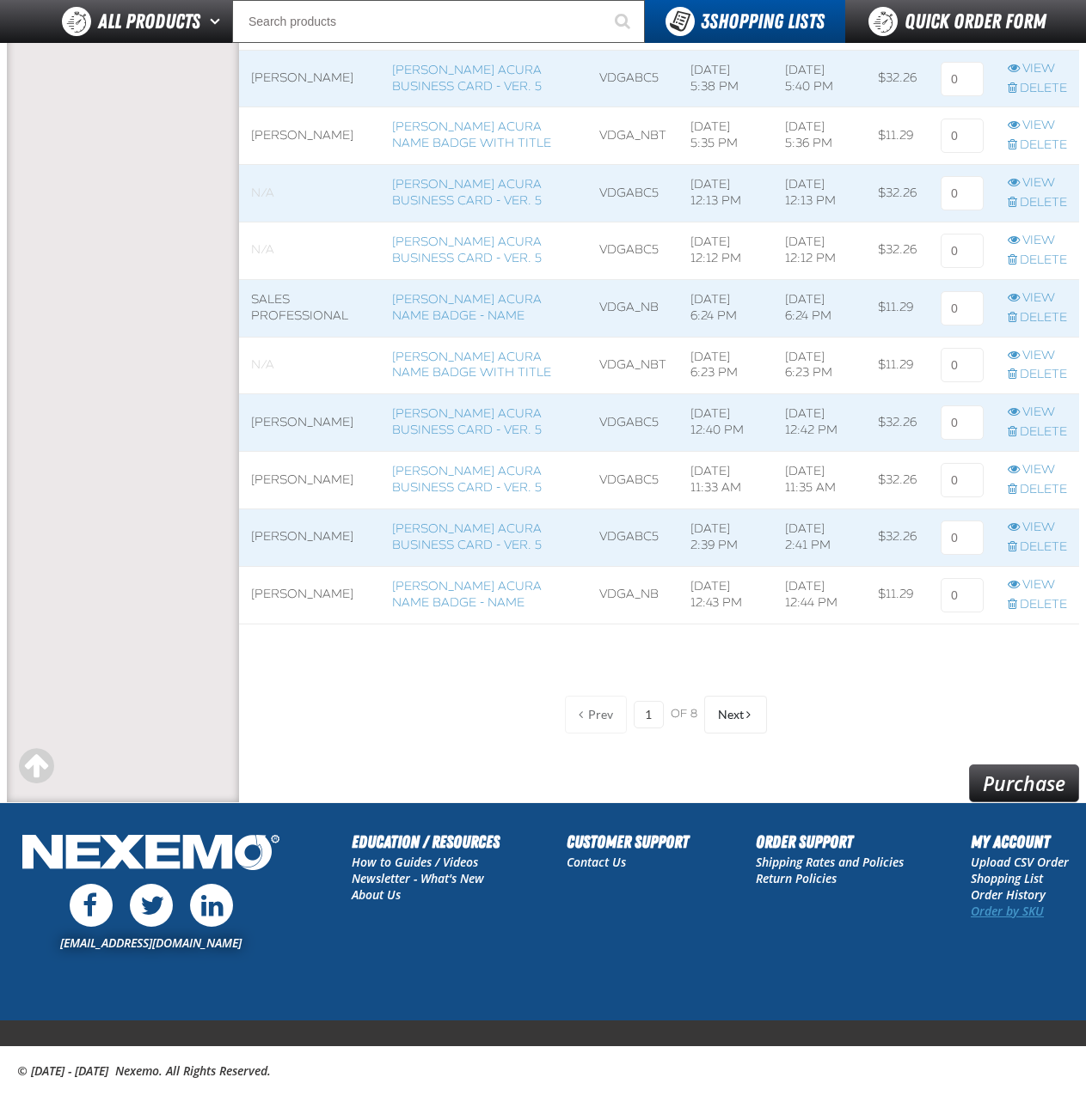
scroll to position [1135, 0]
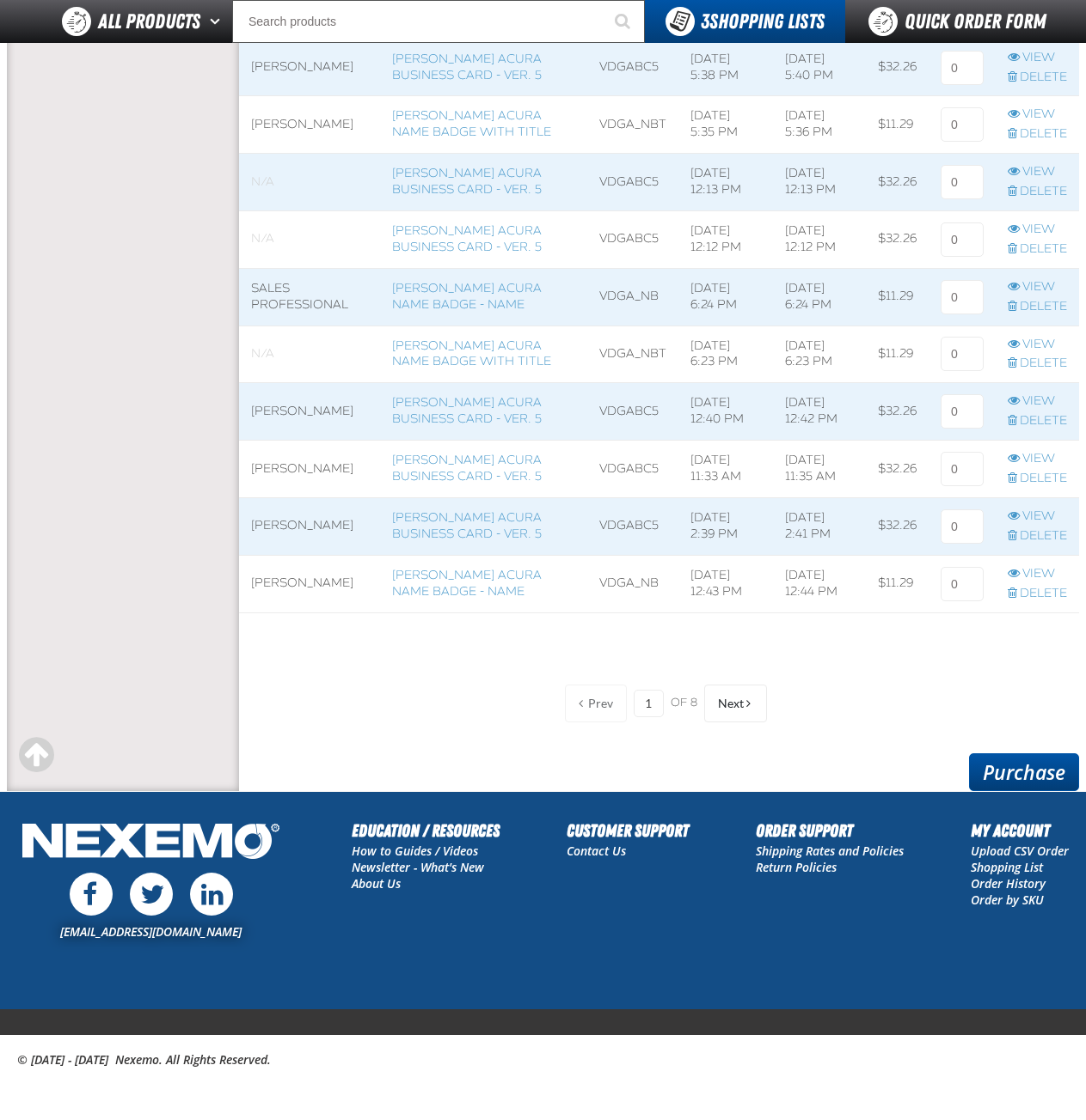
type input "1"
click at [1044, 774] on link "Purchase" at bounding box center [1023, 772] width 110 height 38
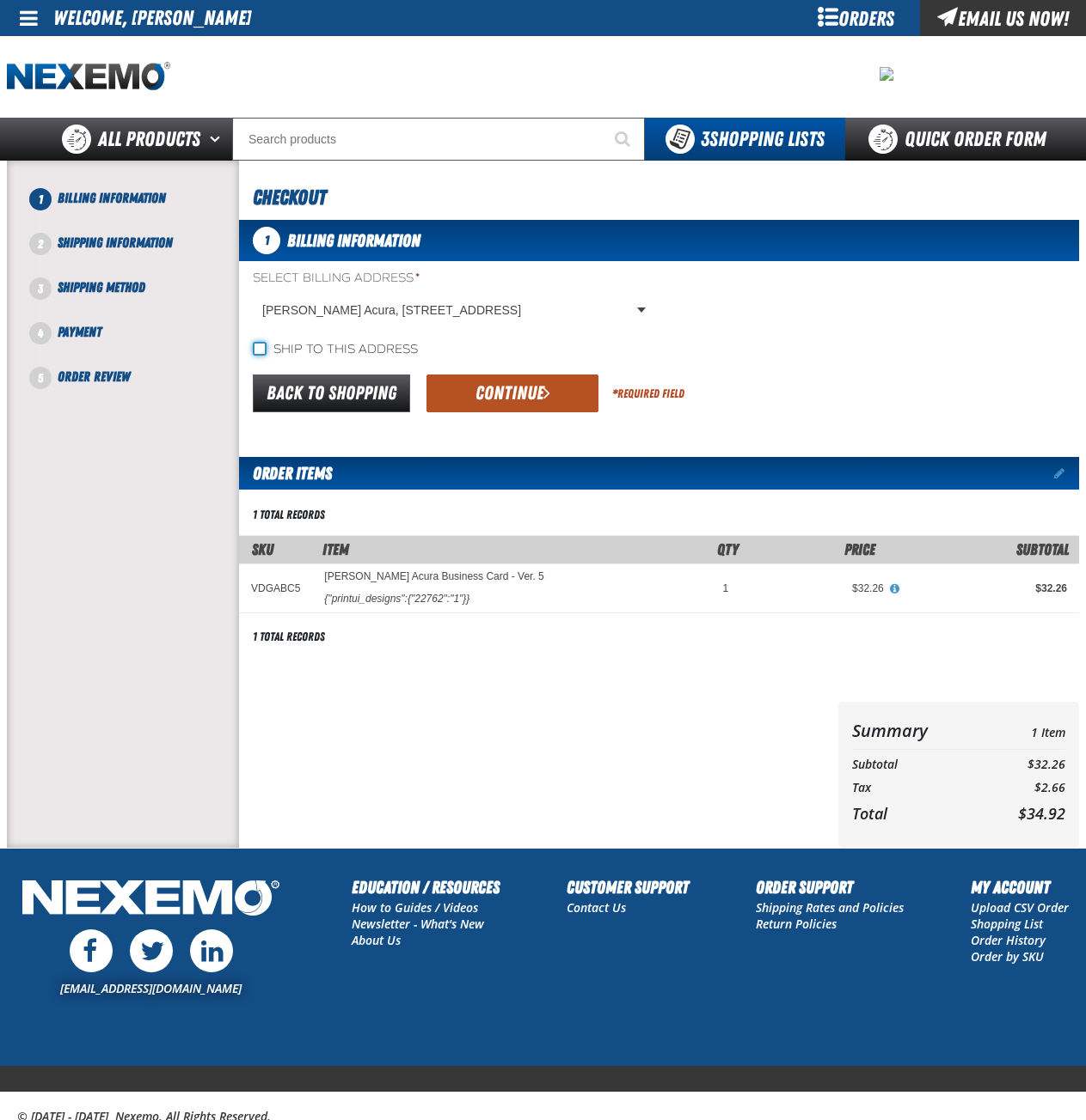
drag, startPoint x: 261, startPoint y: 348, endPoint x: 512, endPoint y: 381, distance: 253.2
click at [261, 347] on input "Ship to this address" at bounding box center [260, 349] width 14 height 14
checkbox input "true"
click at [532, 389] on button "Continue" at bounding box center [512, 393] width 172 height 38
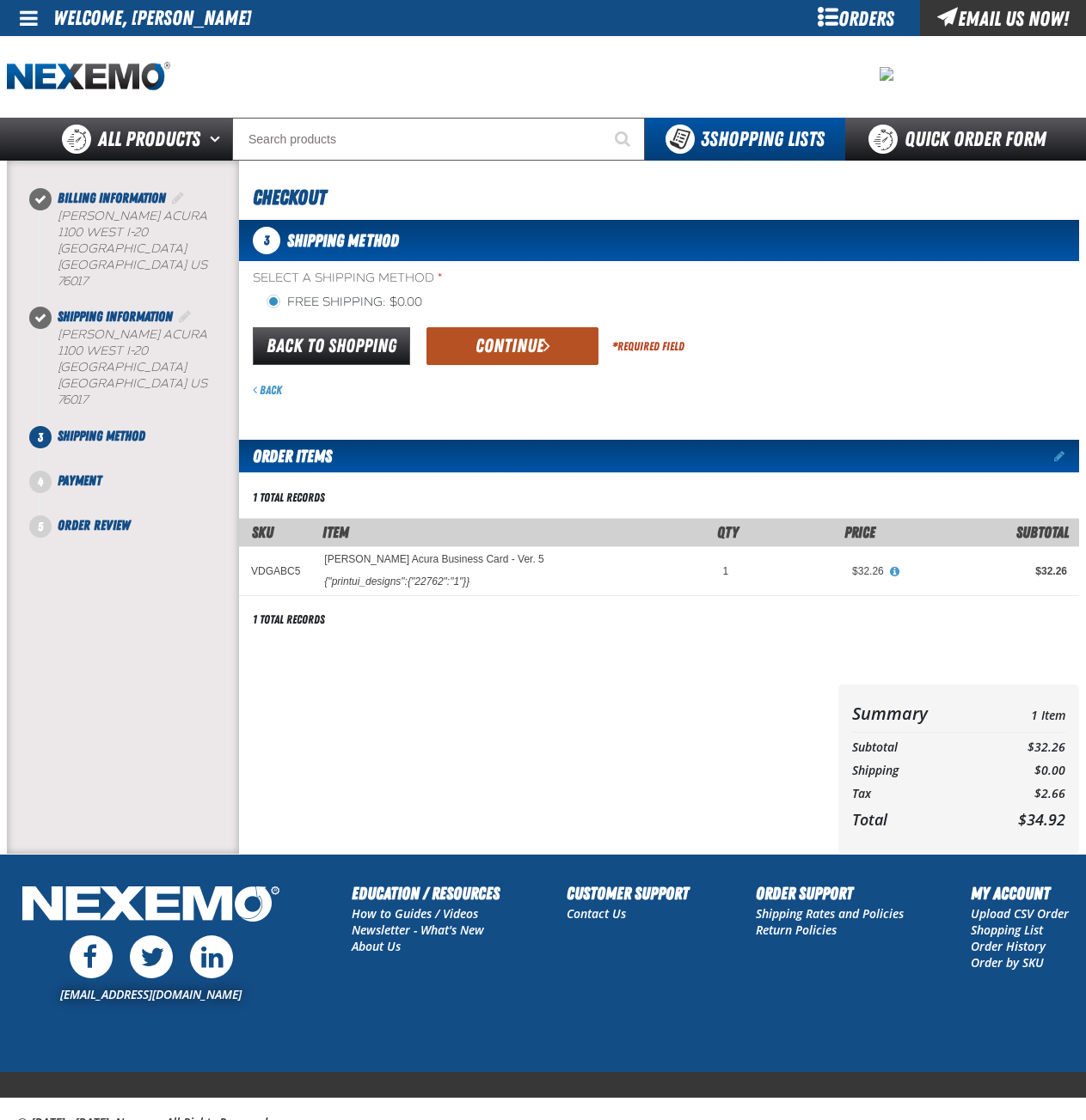
click at [534, 344] on button "Continue" at bounding box center [512, 346] width 172 height 38
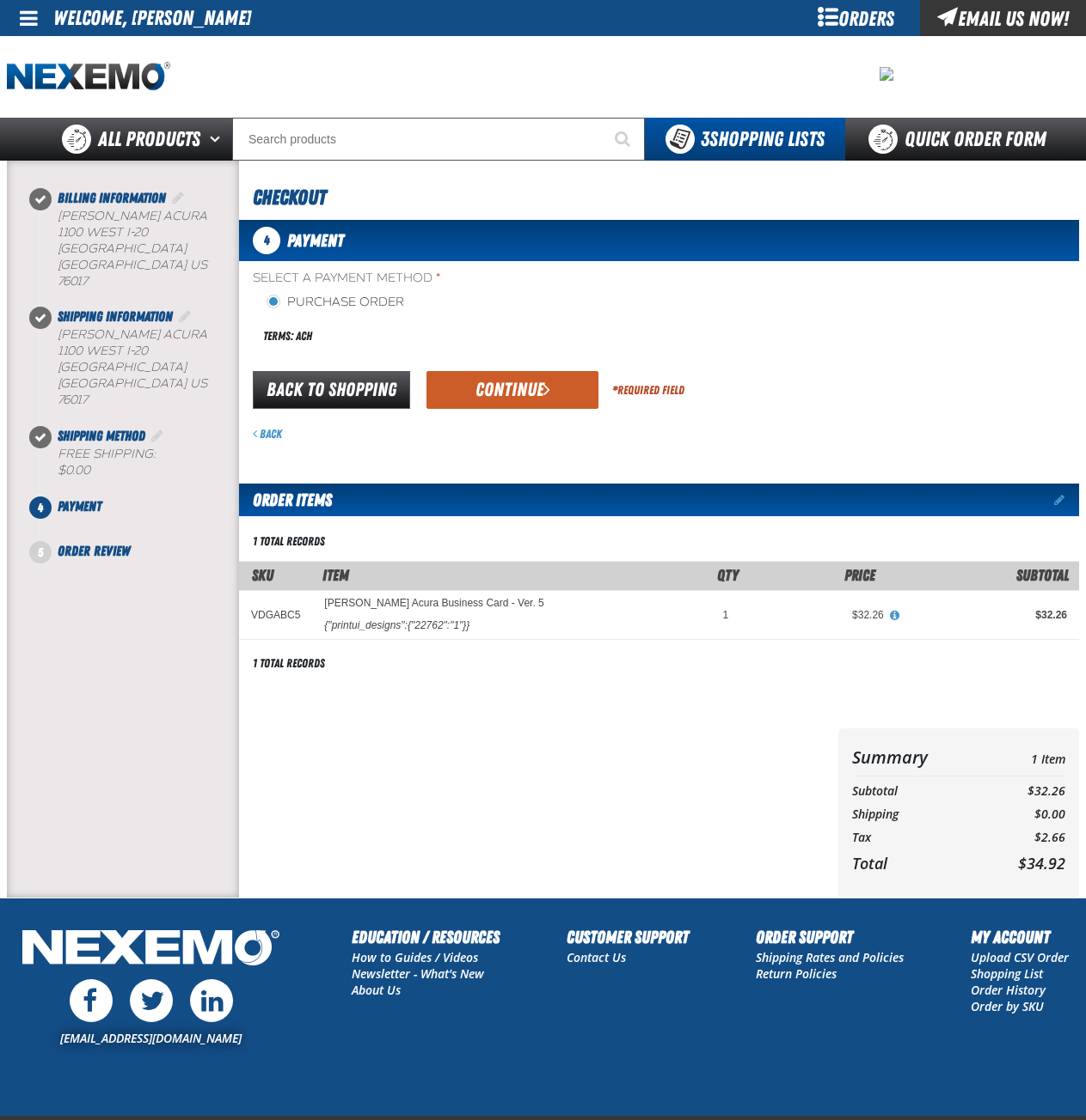
click at [509, 386] on button "Continue" at bounding box center [512, 390] width 172 height 38
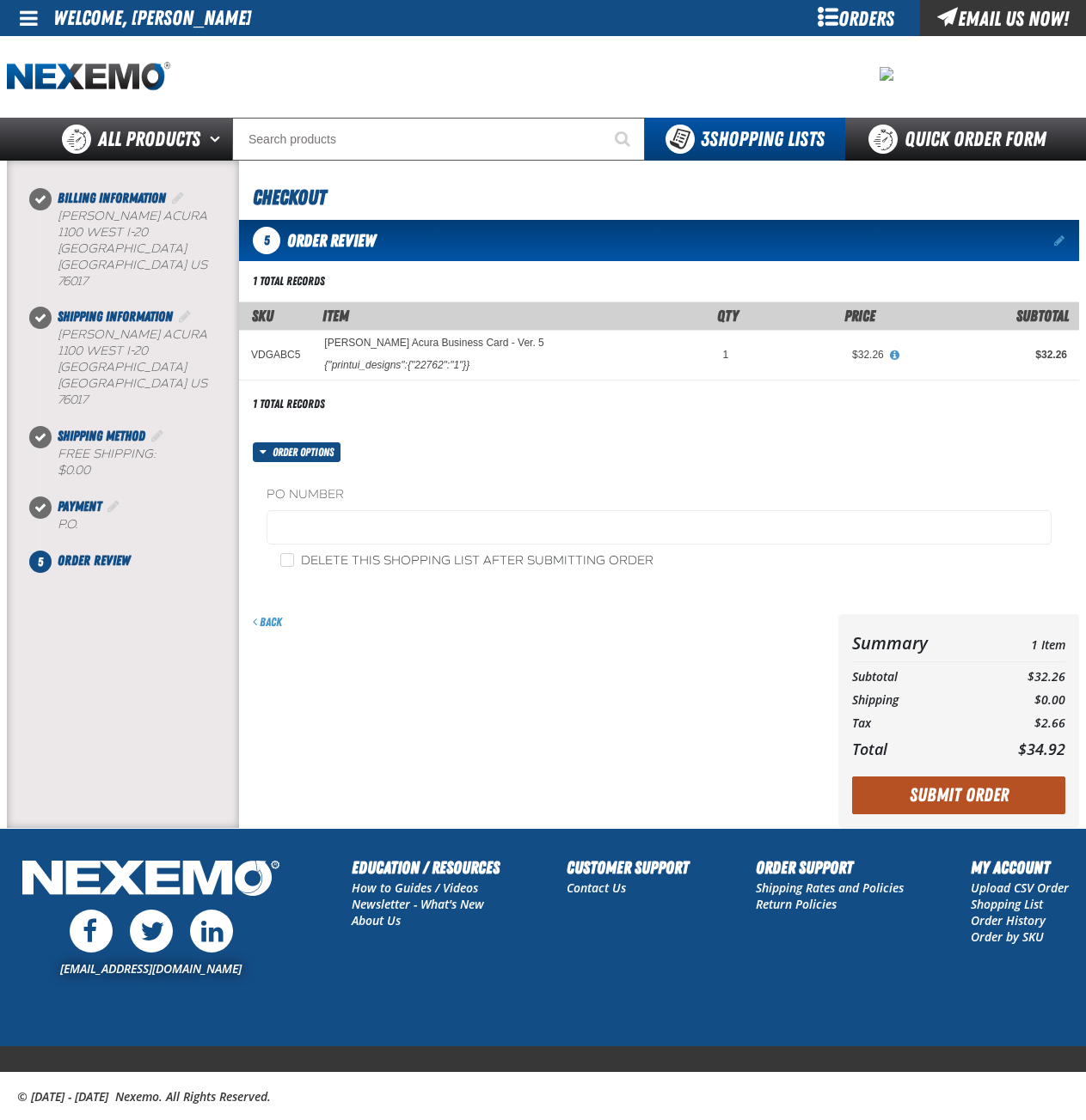
click at [993, 803] on button "Submit Order" at bounding box center [958, 795] width 213 height 38
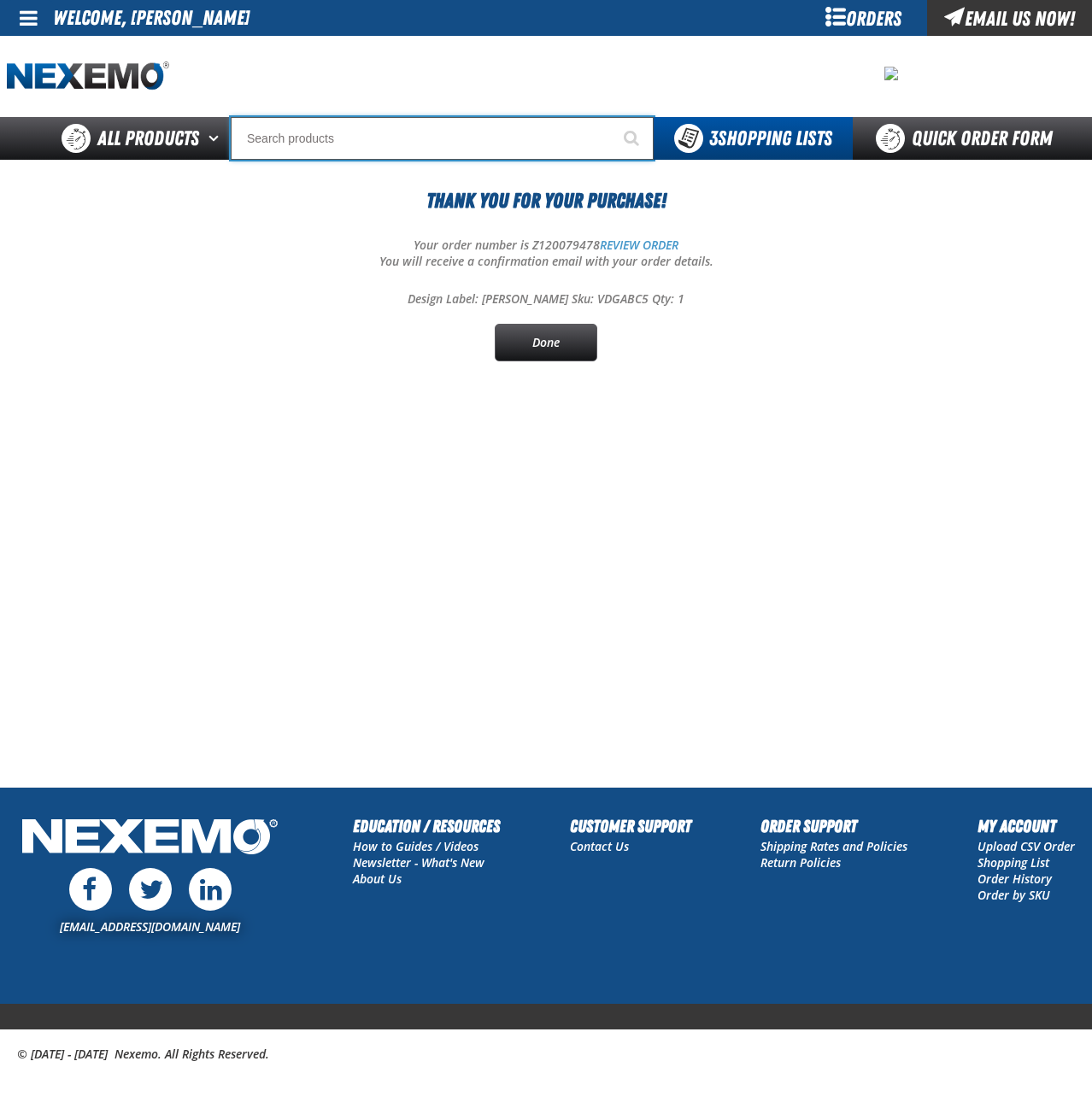
click at [351, 140] on input "Search" at bounding box center [442, 138] width 423 height 43
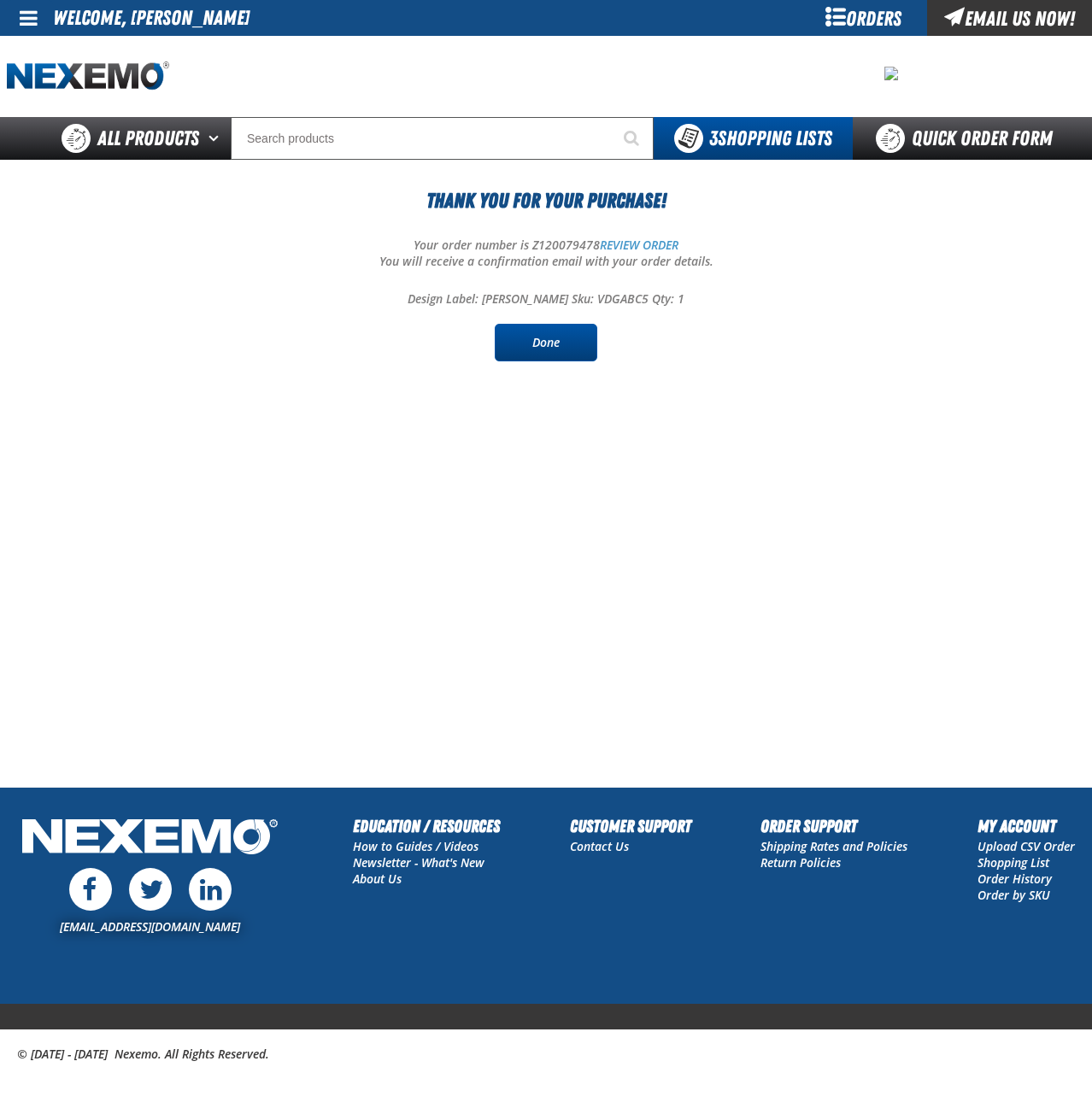
click at [559, 347] on link "Done" at bounding box center [546, 342] width 103 height 38
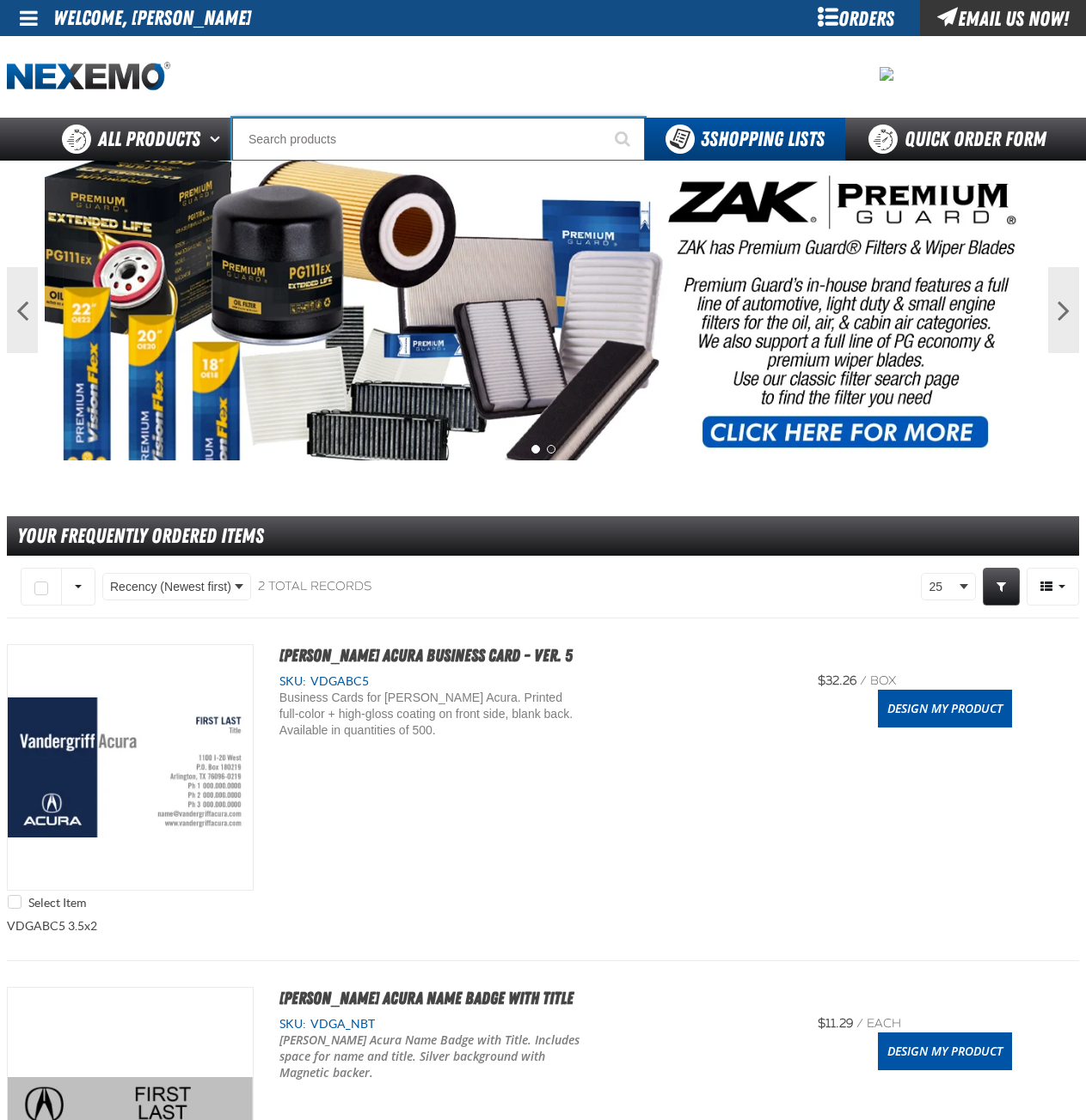
click at [368, 146] on input "Search" at bounding box center [438, 139] width 412 height 43
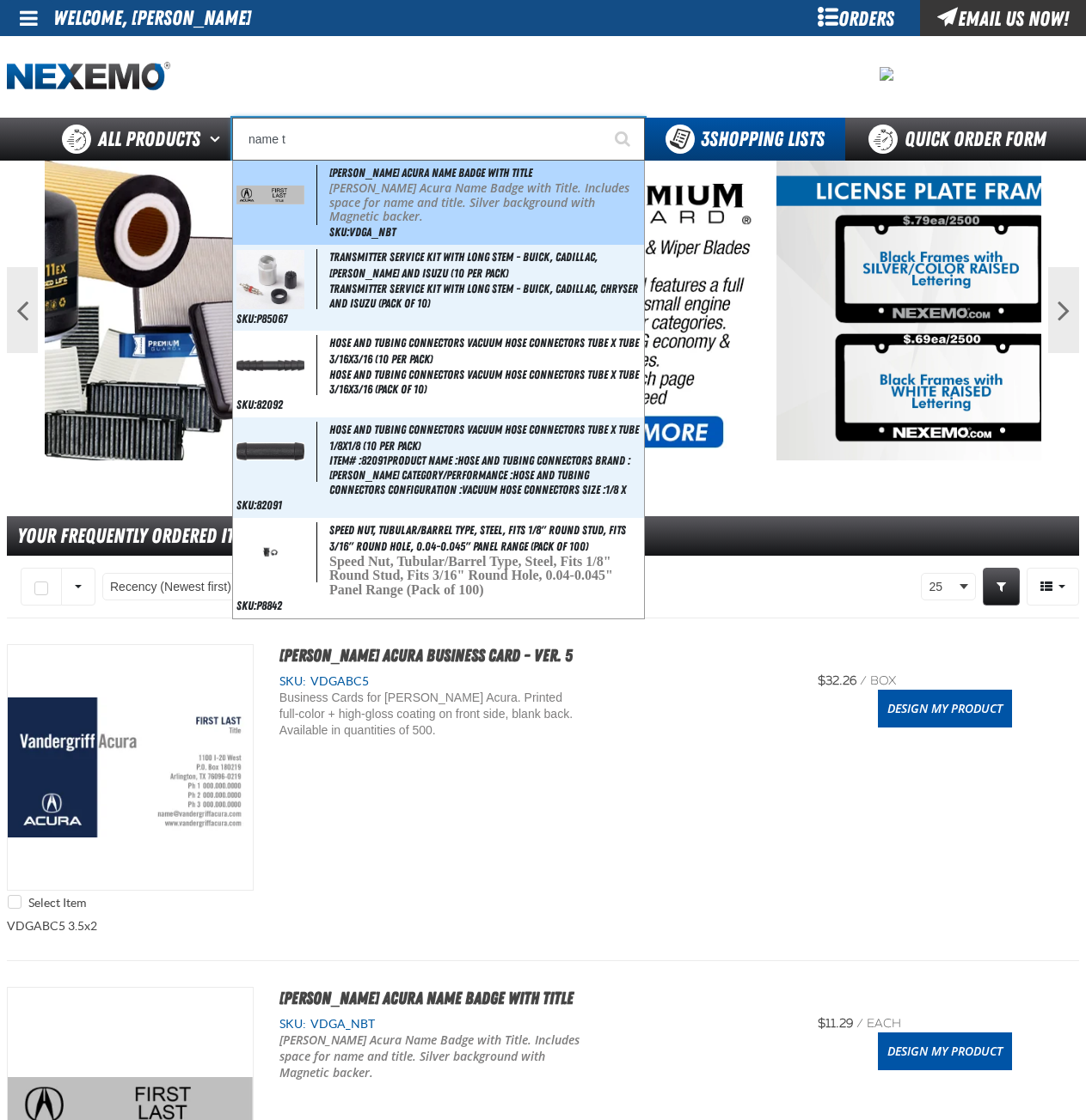
click at [408, 209] on p "Vandergriff Acura Name Badge with Title. Includes space for name and title. Sil…" at bounding box center [485, 202] width 311 height 43
type input "[PERSON_NAME] Acura Name Badge with Title"
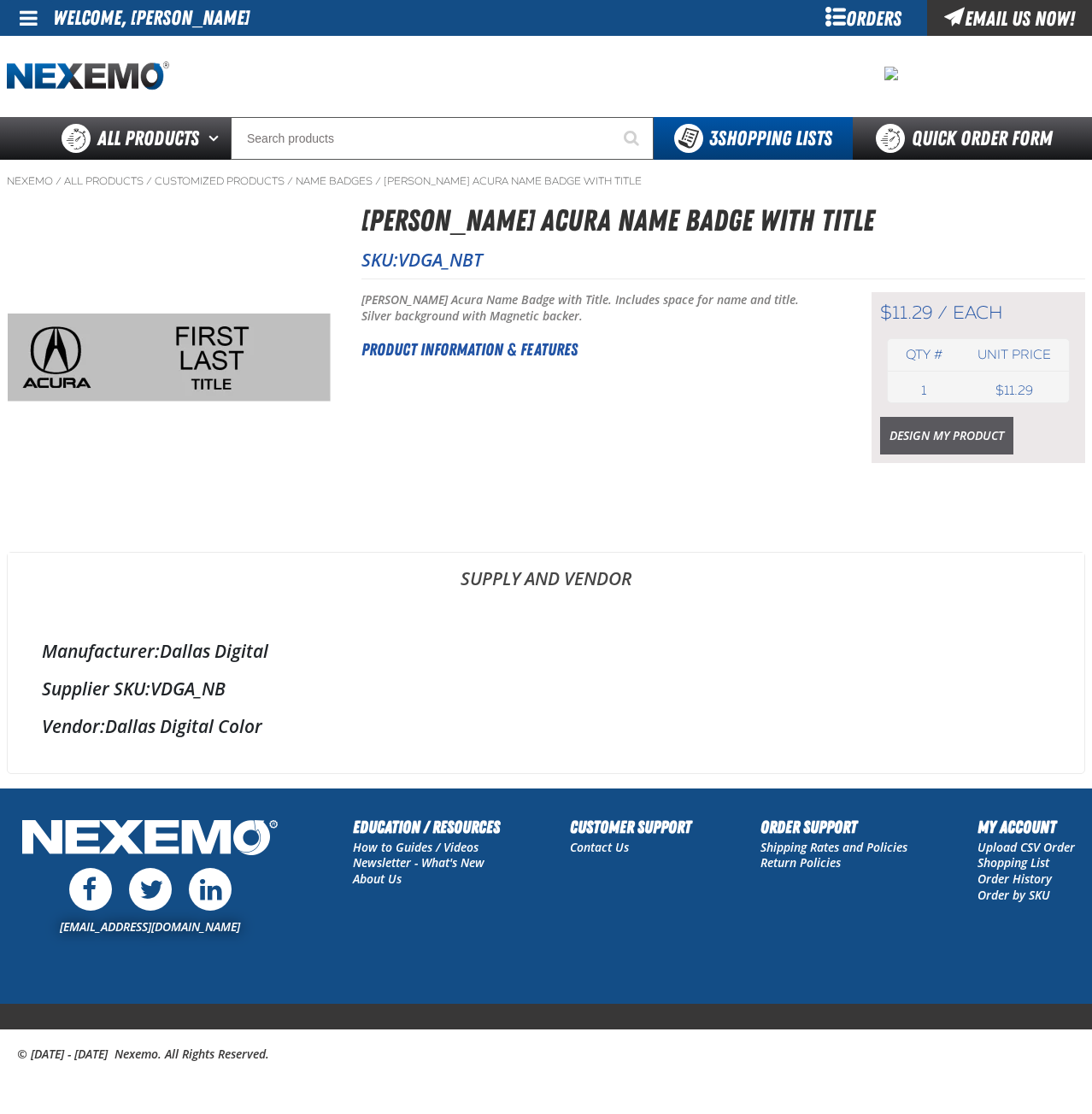
click at [916, 425] on link "Design My Product" at bounding box center [947, 435] width 133 height 38
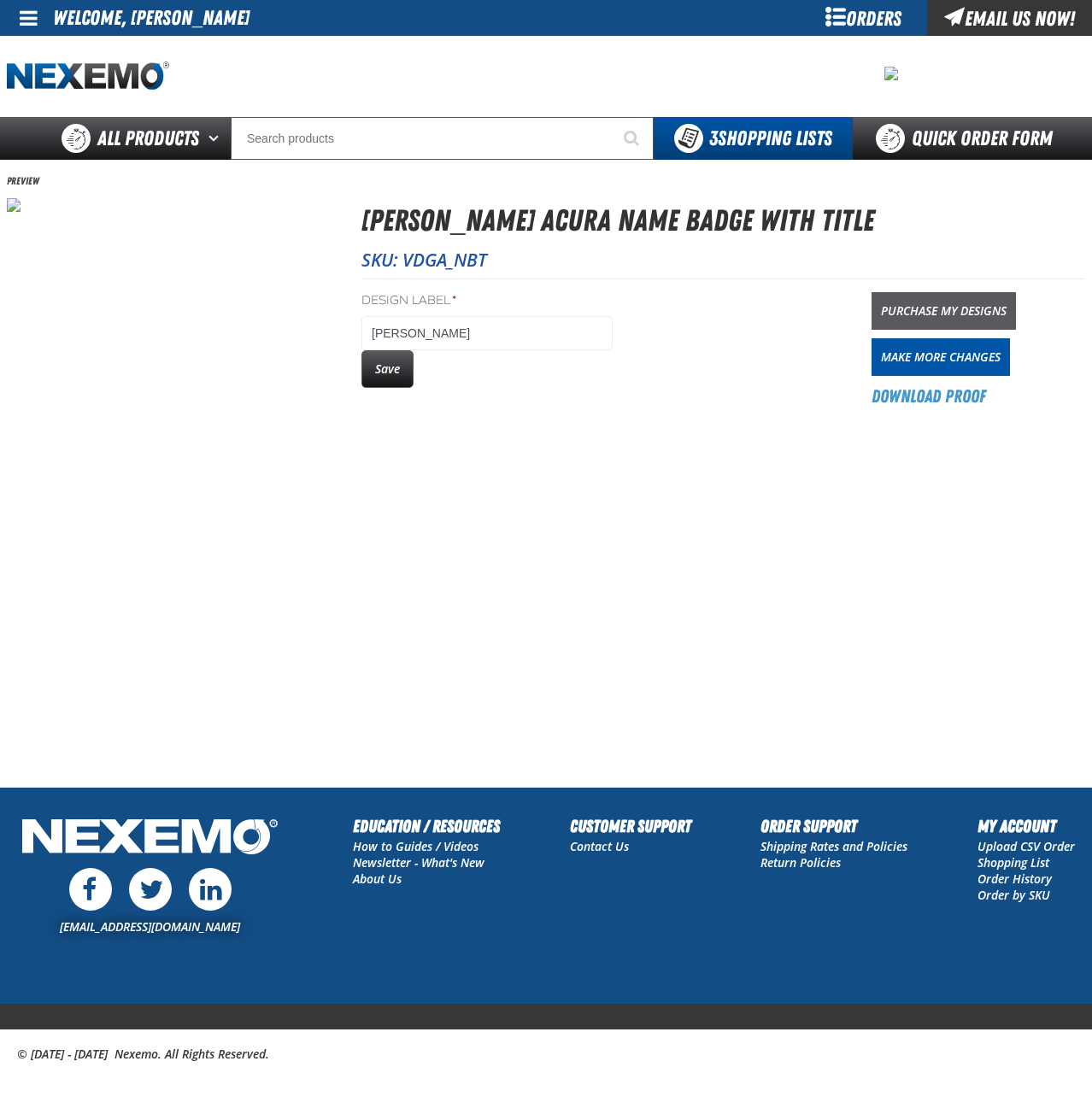
click at [908, 306] on link "Purchase My Designs" at bounding box center [944, 311] width 145 height 38
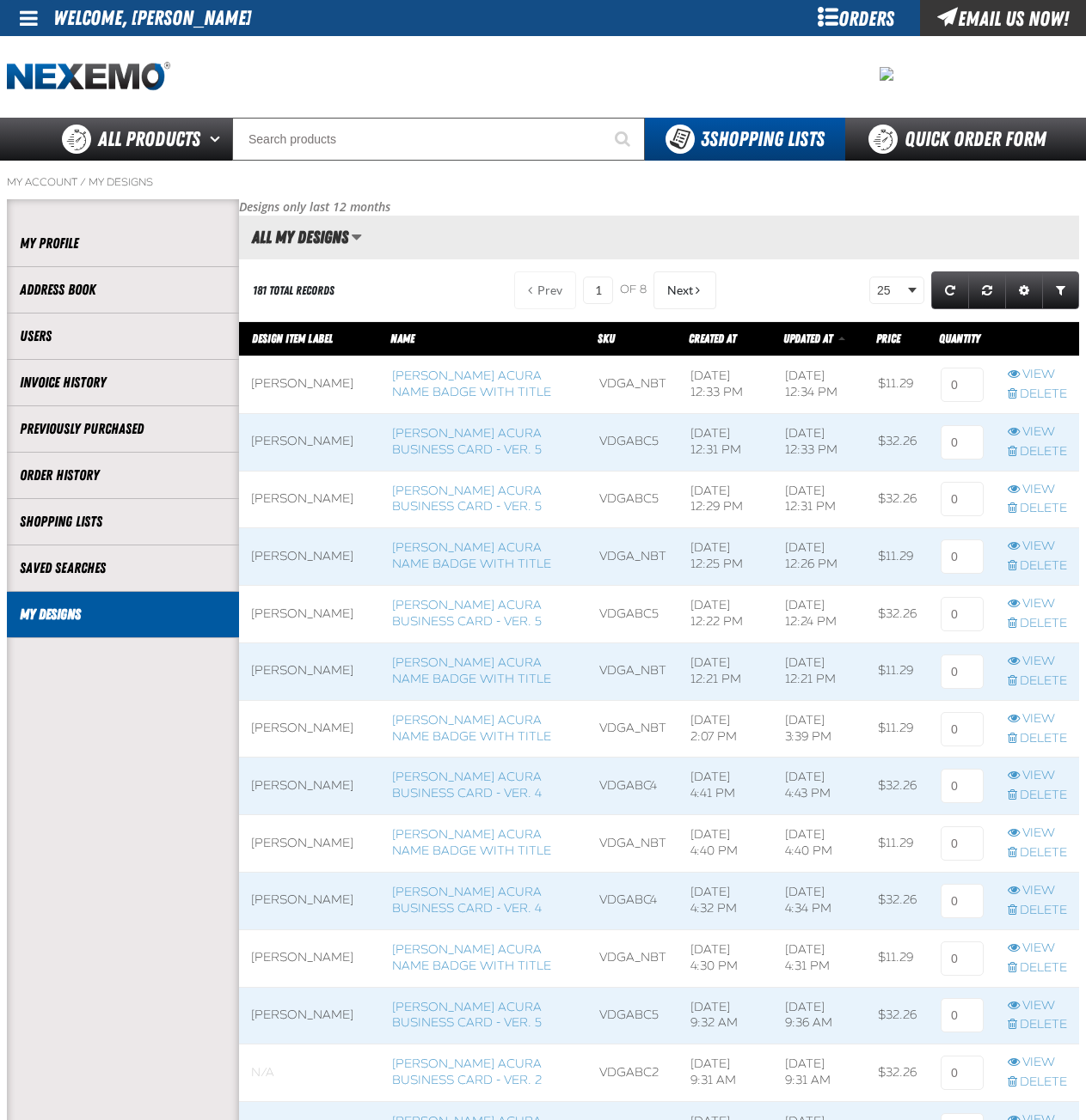
scroll to position [1, 1]
click at [960, 382] on input at bounding box center [962, 385] width 43 height 34
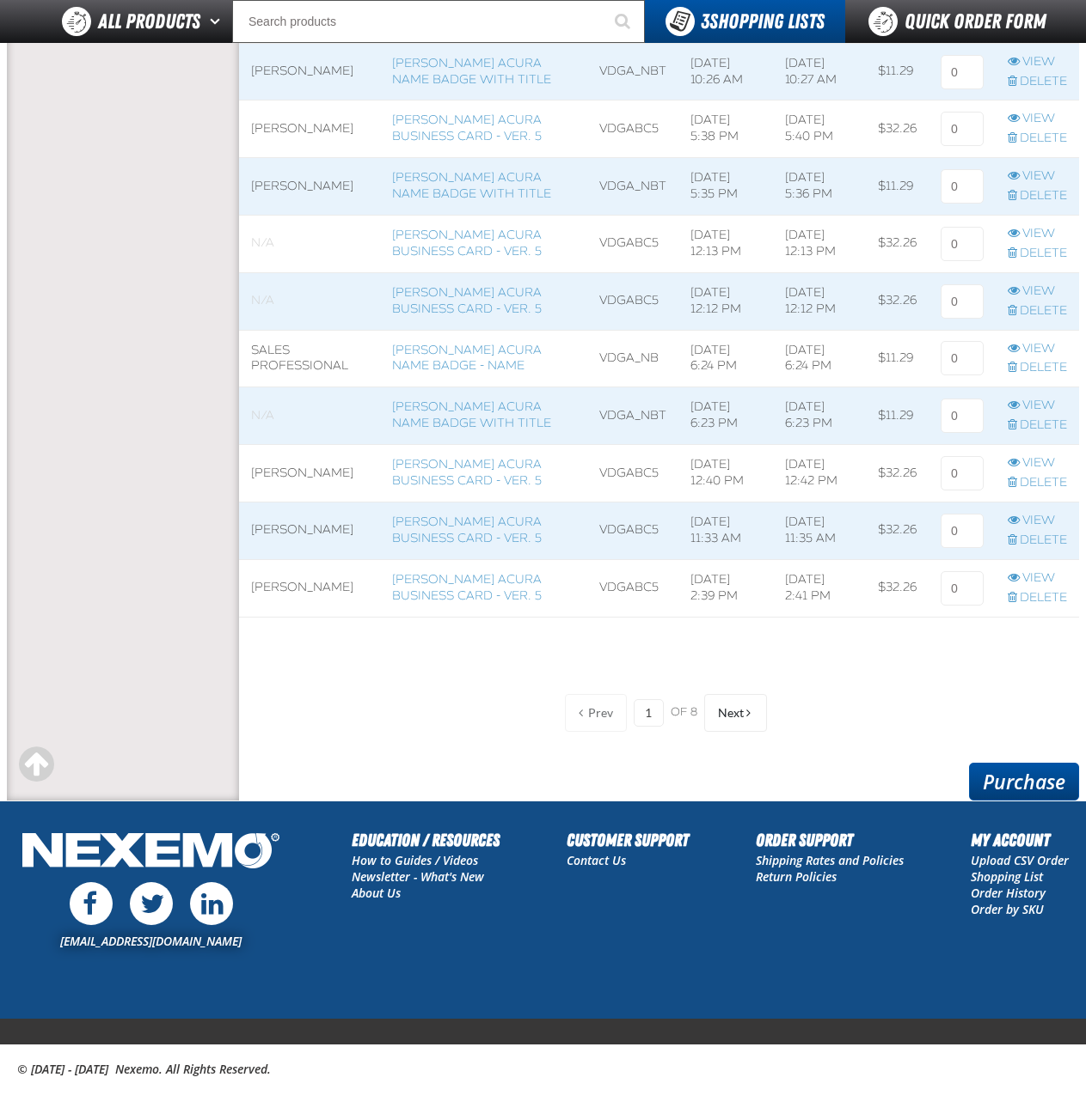
scroll to position [1140, 0]
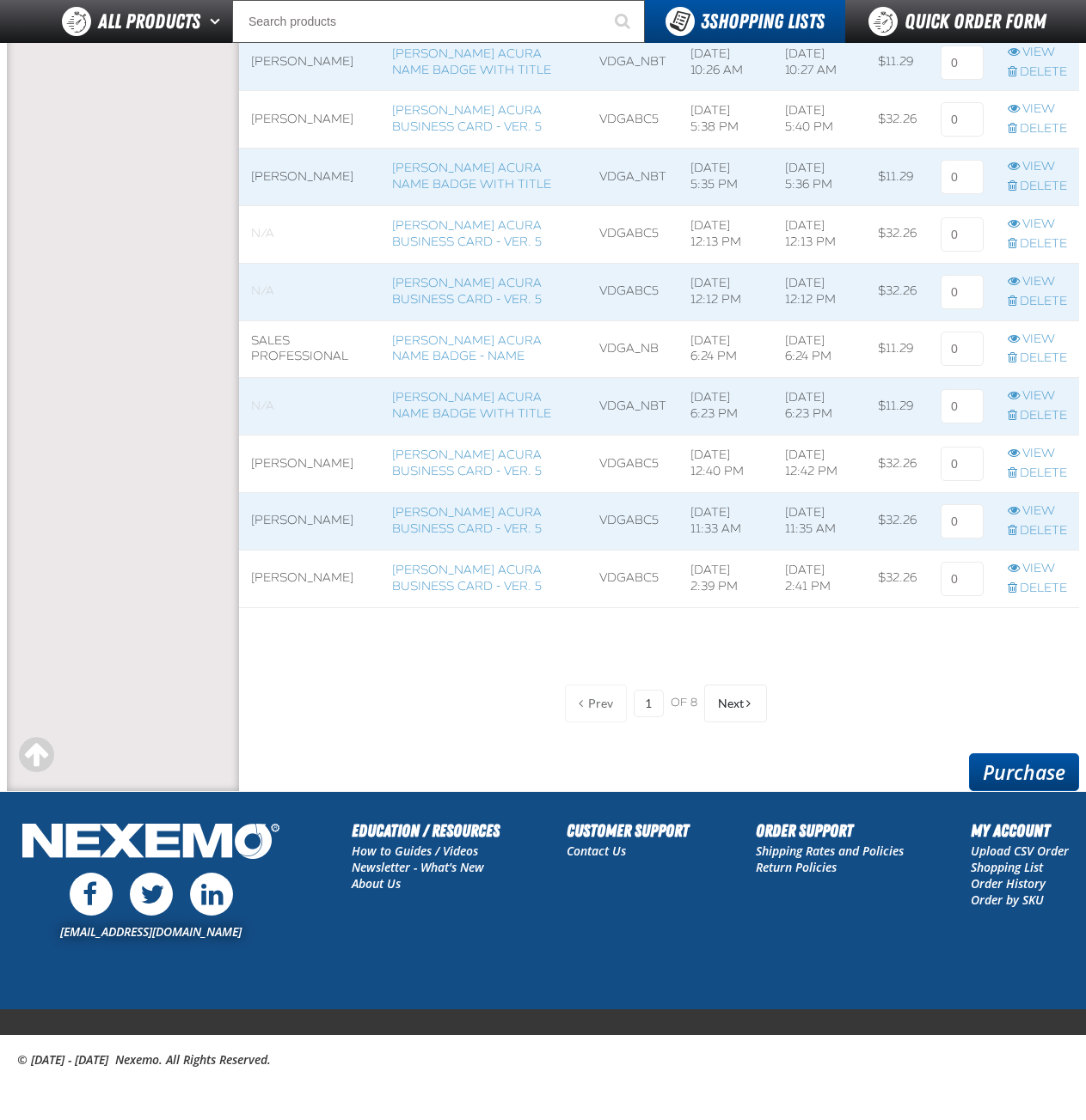
type input "2"
click at [1012, 779] on link "Purchase" at bounding box center [1023, 772] width 110 height 38
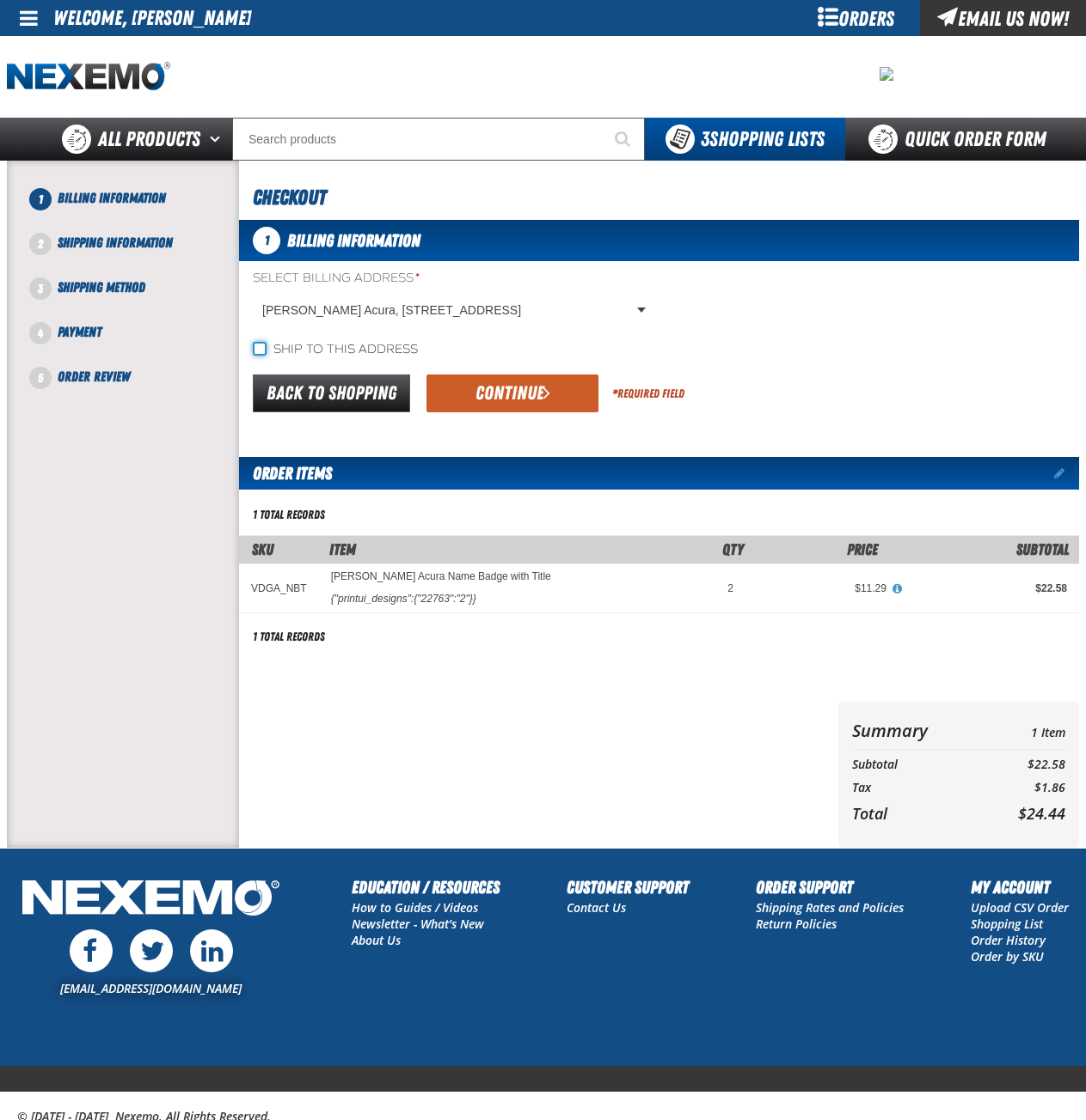
click at [254, 348] on input "Ship to this address" at bounding box center [260, 349] width 14 height 14
checkbox input "true"
click at [539, 397] on button "Continue" at bounding box center [512, 393] width 172 height 38
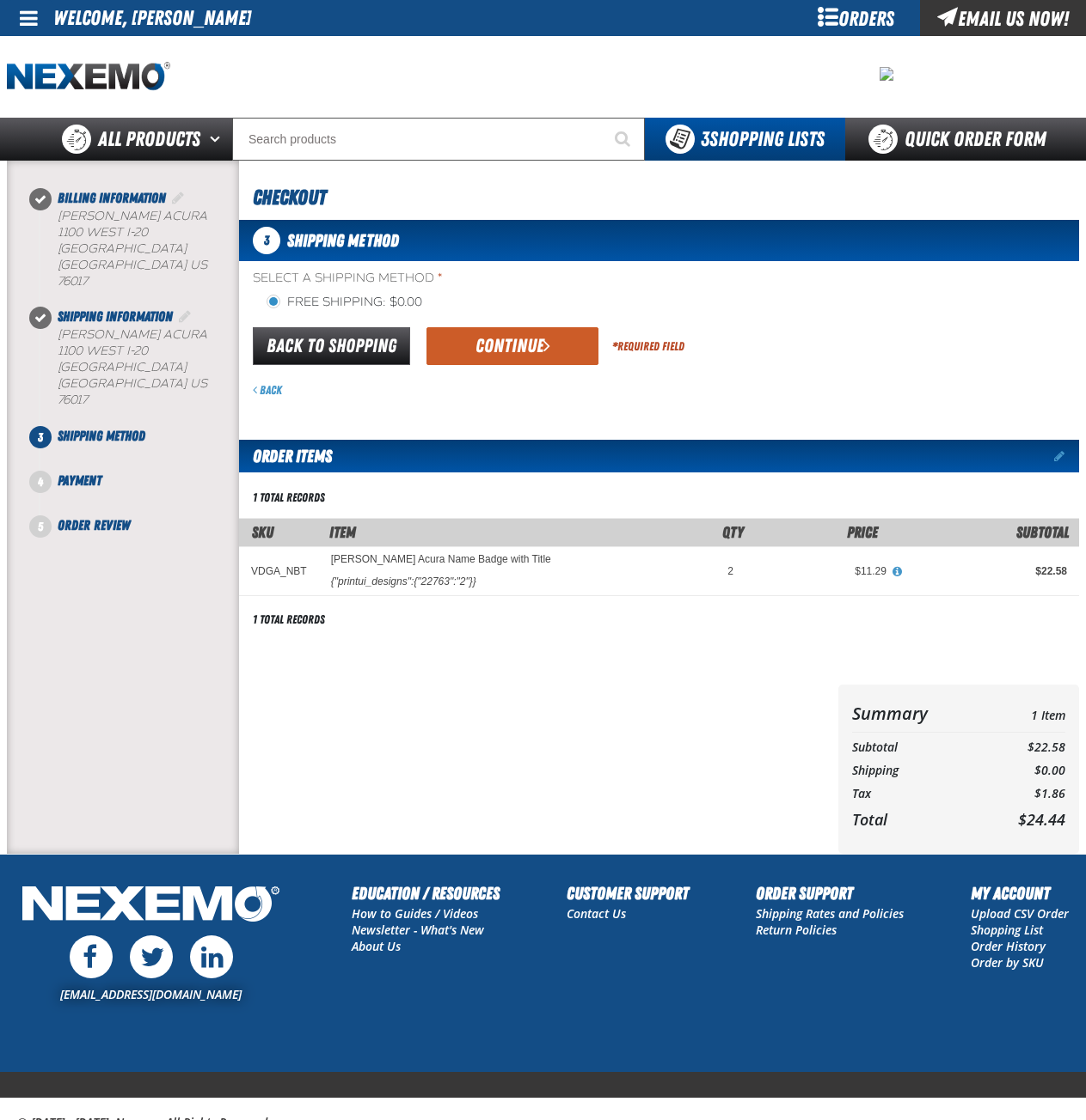
click at [502, 346] on button "Continue" at bounding box center [512, 346] width 172 height 38
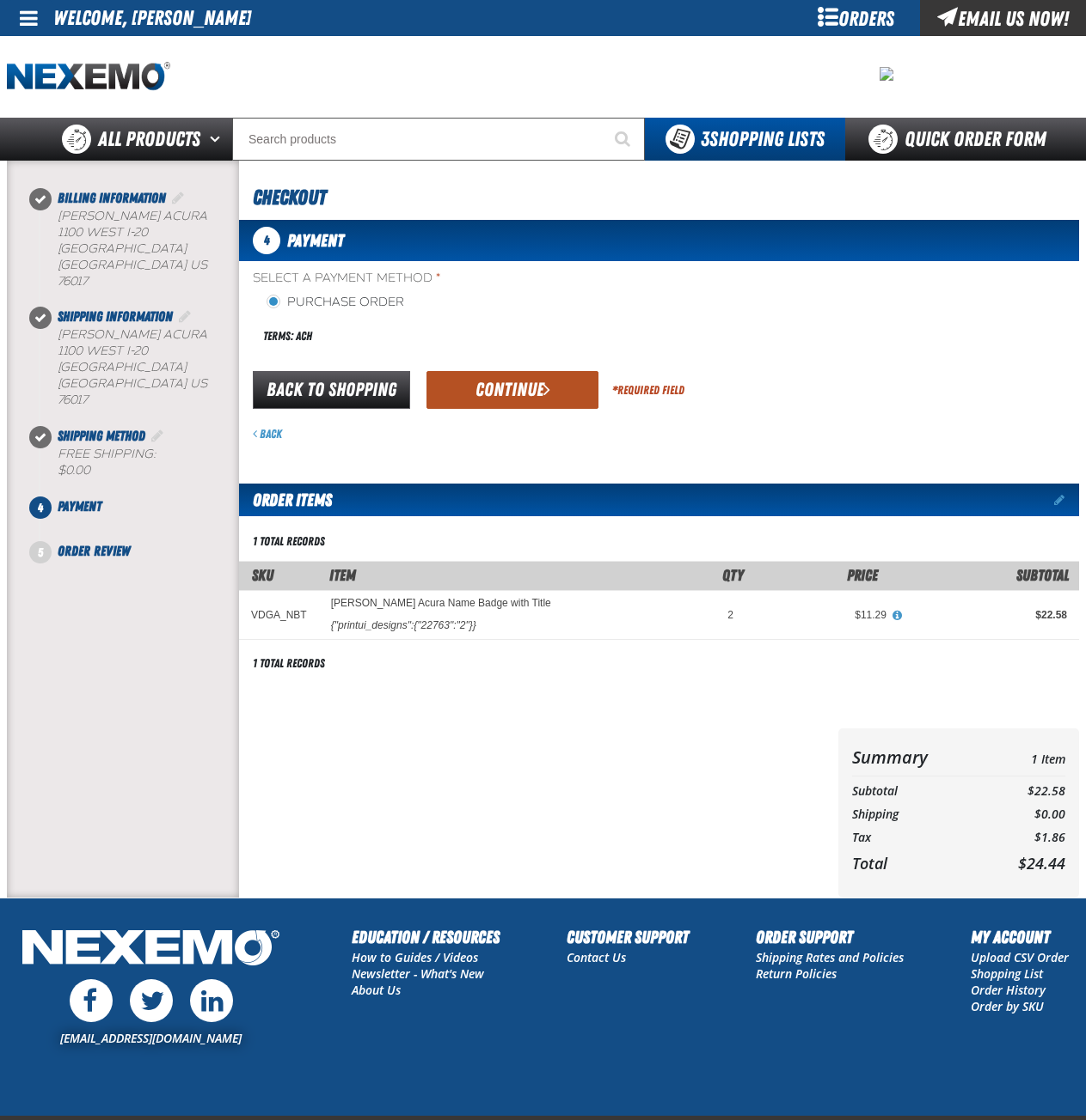
click at [501, 379] on button "Continue" at bounding box center [512, 390] width 172 height 38
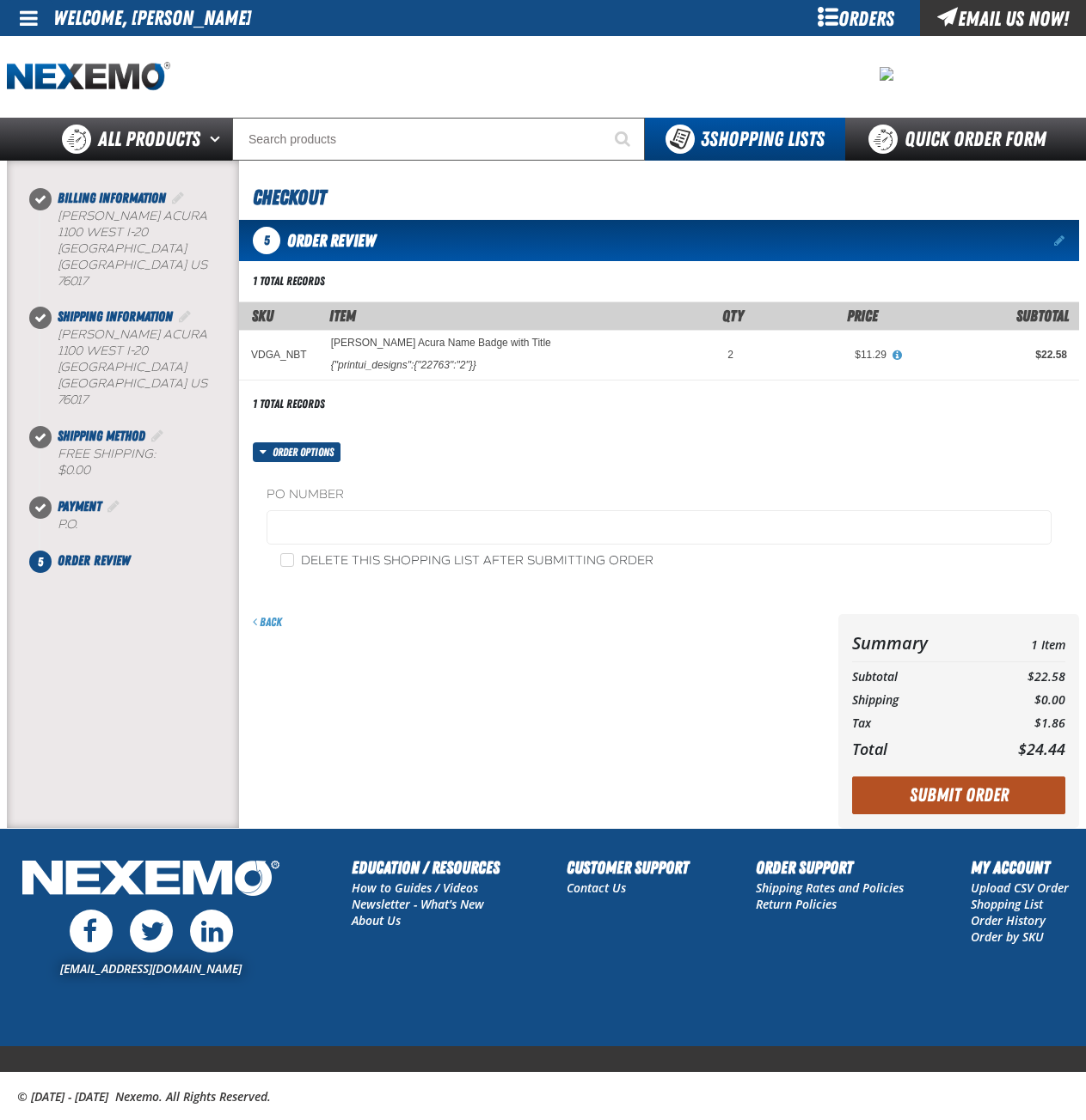
click at [987, 805] on button "Submit Order" at bounding box center [958, 795] width 213 height 38
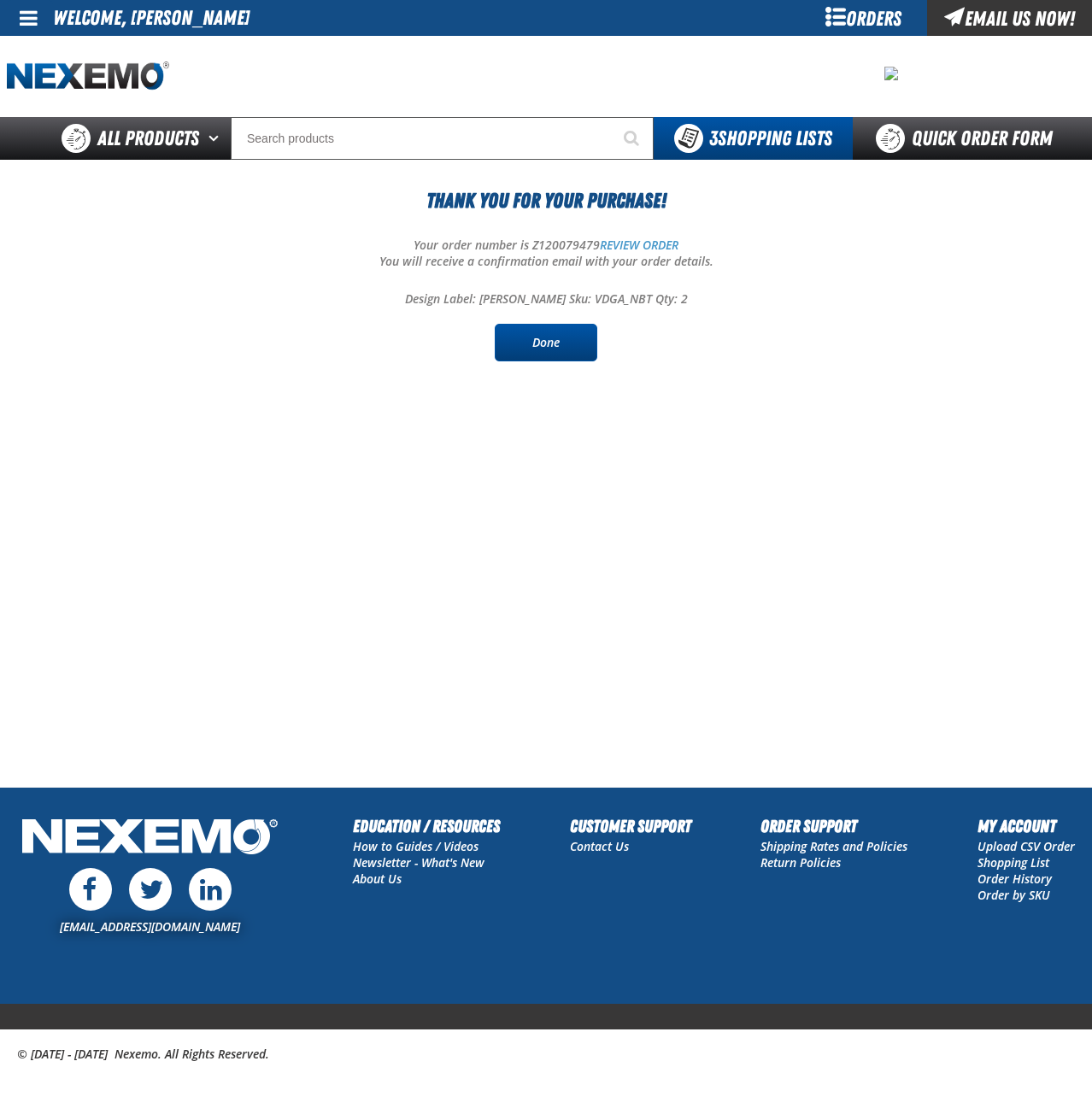
click at [537, 343] on link "Done" at bounding box center [546, 342] width 103 height 38
